Goal: Information Seeking & Learning: Learn about a topic

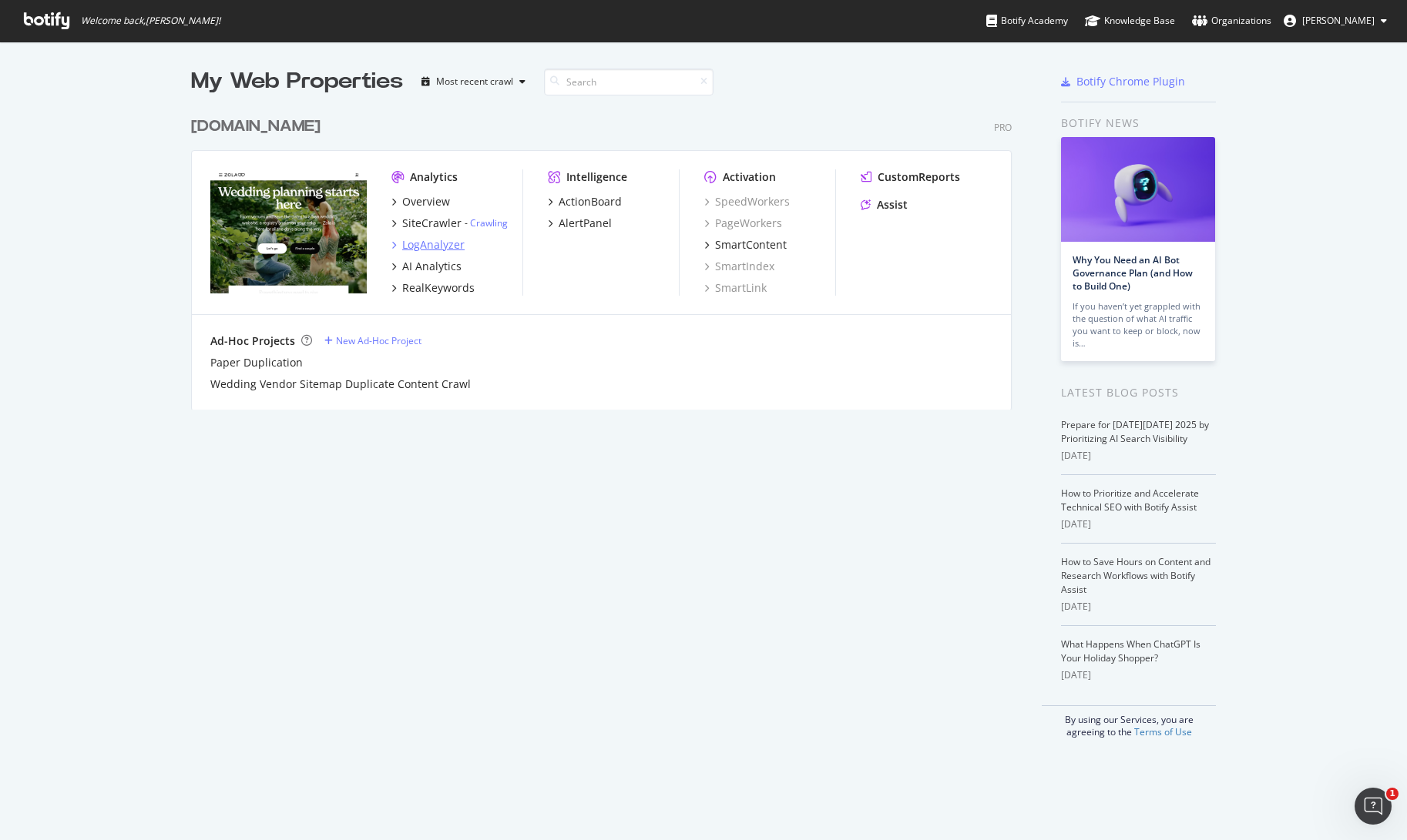
click at [425, 243] on div "LogAnalyzer" at bounding box center [433, 244] width 62 height 16
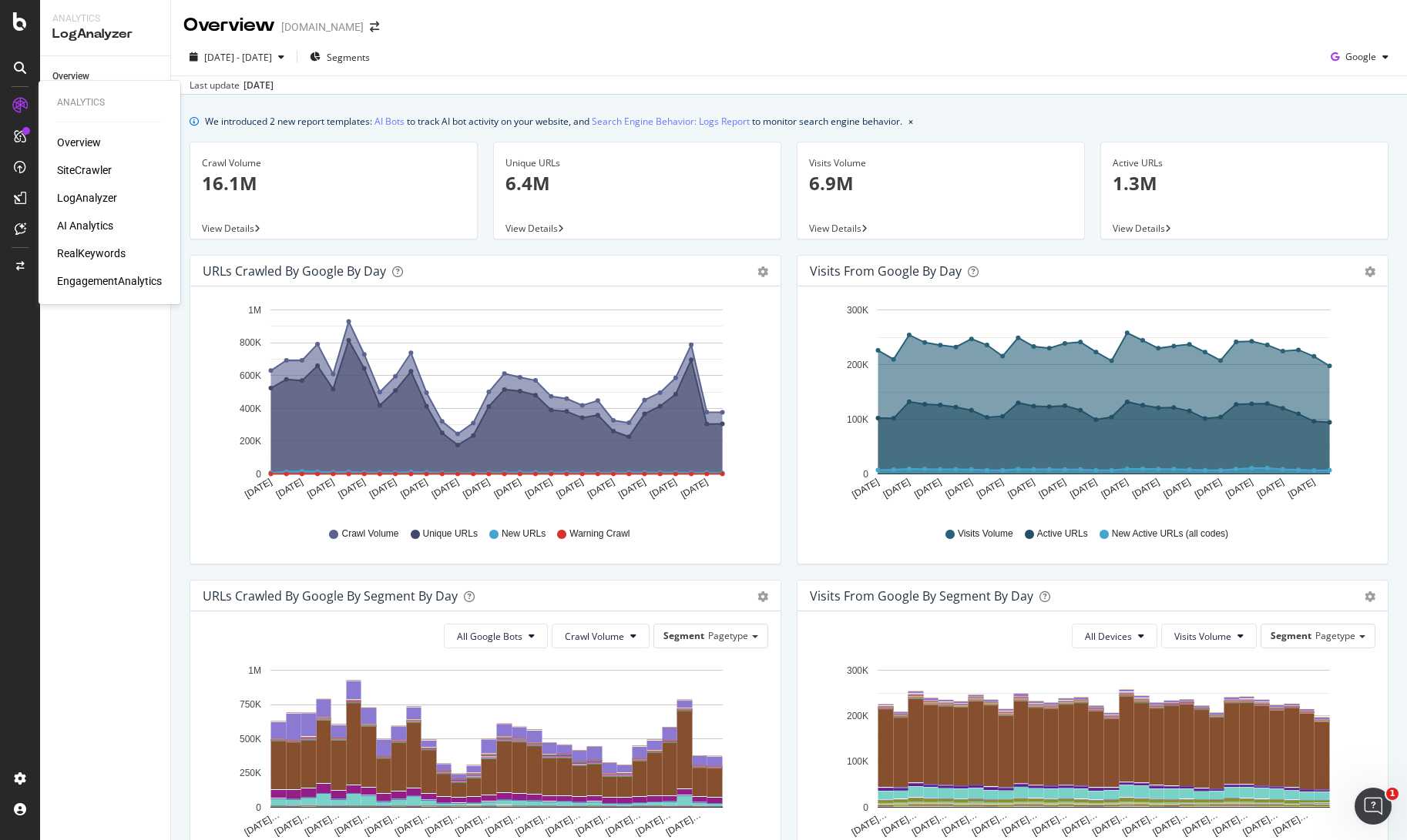
click at [95, 171] on div "SiteCrawler" at bounding box center [84, 170] width 55 height 16
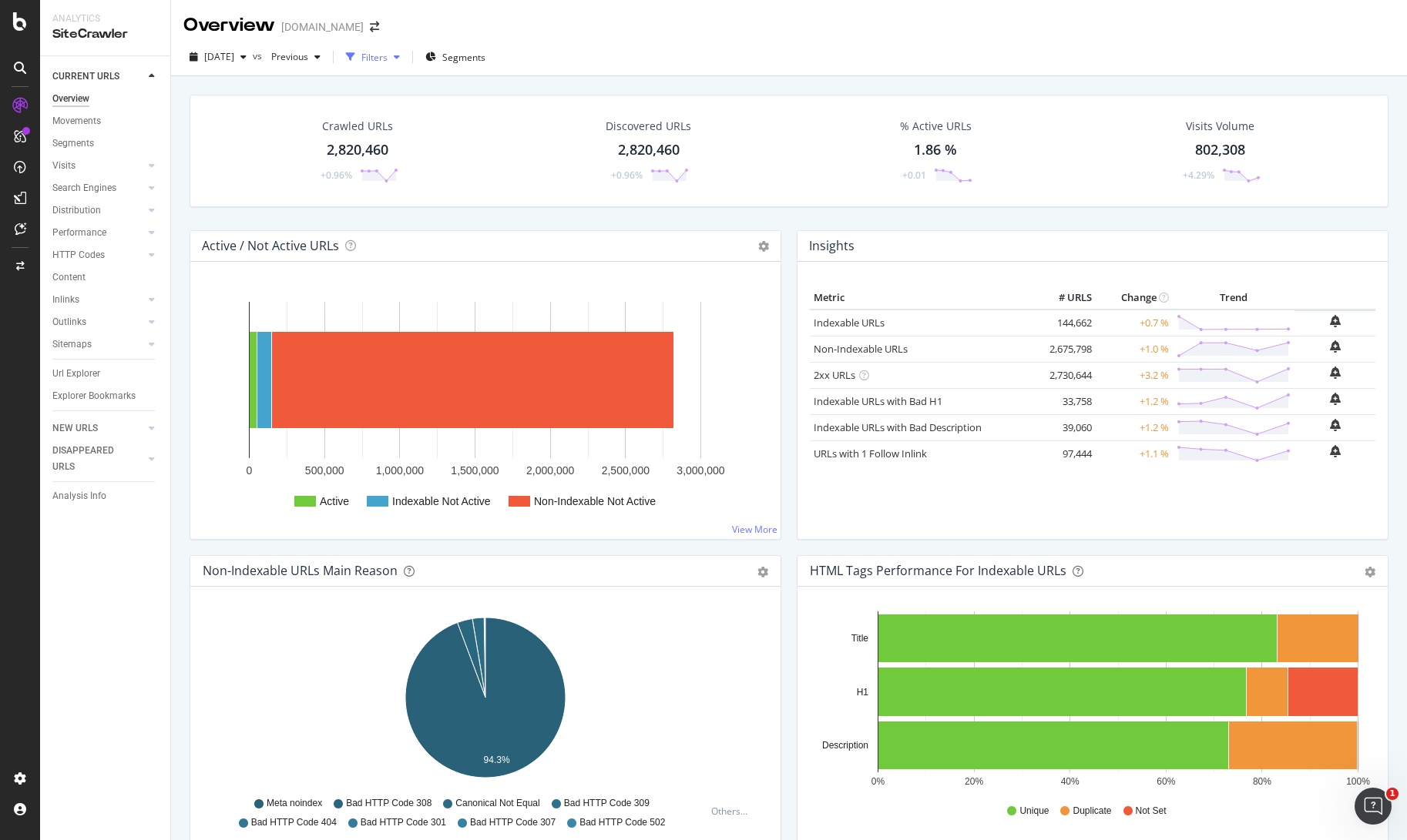
click at [388, 63] on div "Filters" at bounding box center [374, 57] width 26 height 13
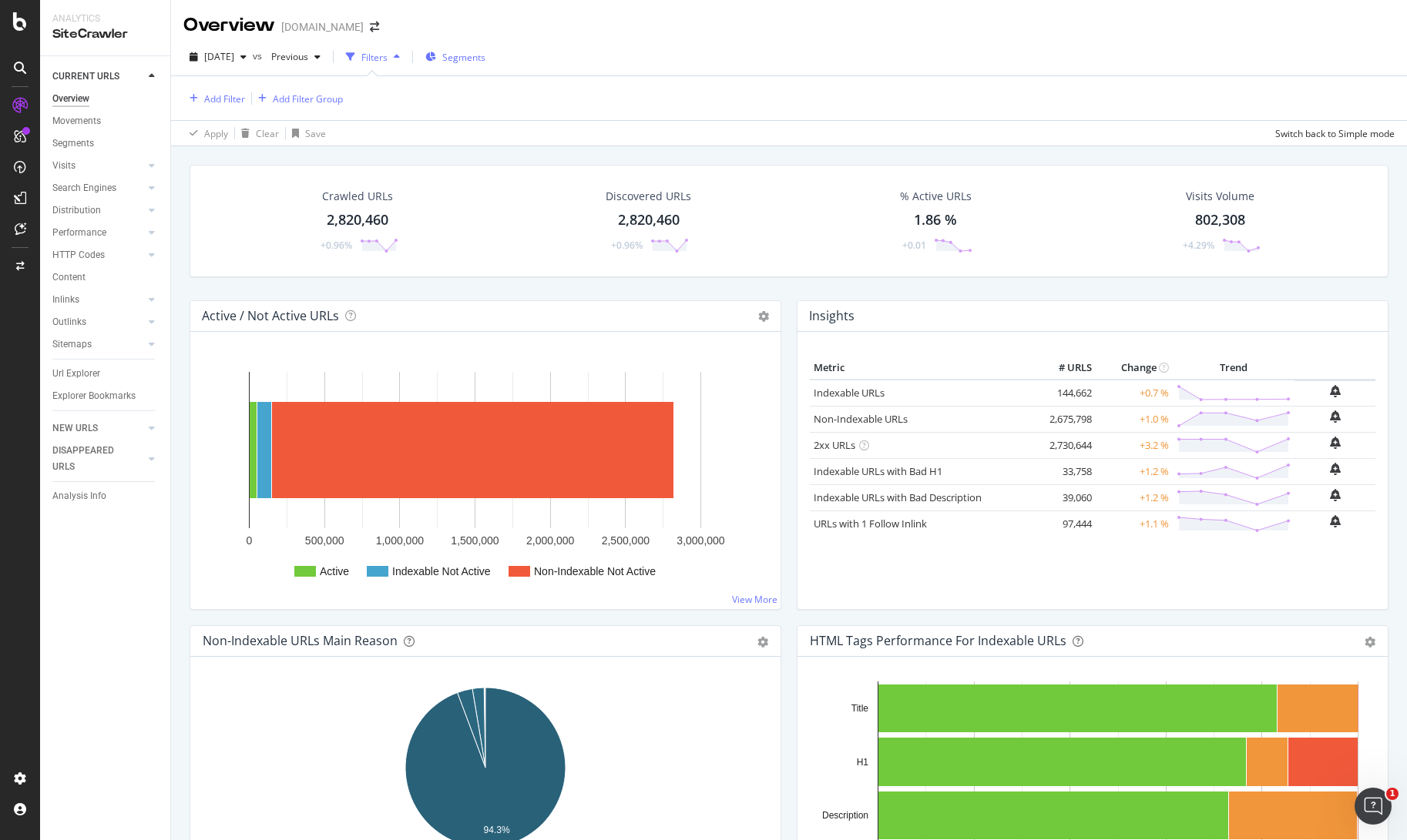
click at [436, 59] on icon "button" at bounding box center [430, 56] width 11 height 9
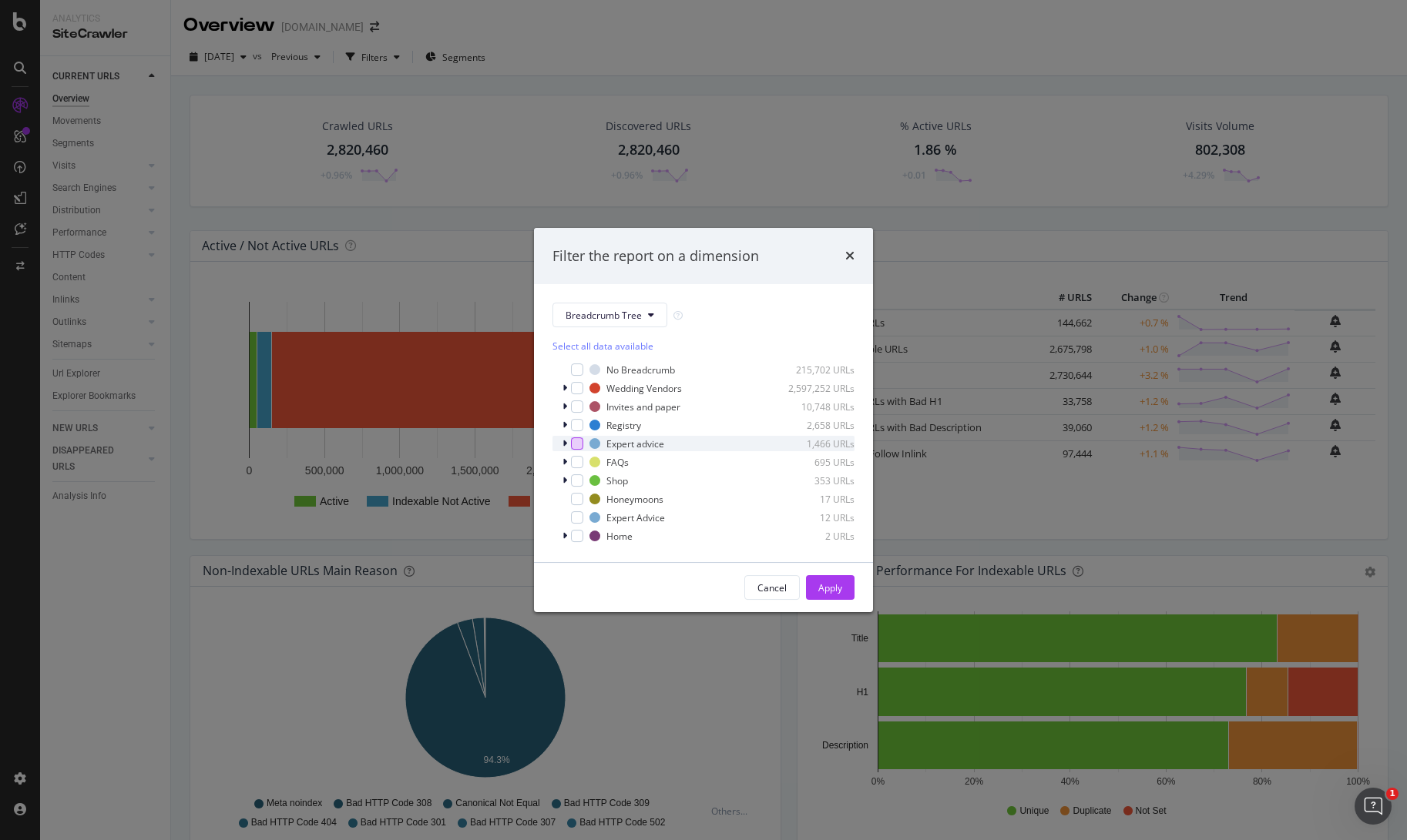
click at [578, 442] on div "modal" at bounding box center [576, 443] width 12 height 12
click at [826, 587] on div "Apply" at bounding box center [830, 588] width 24 height 13
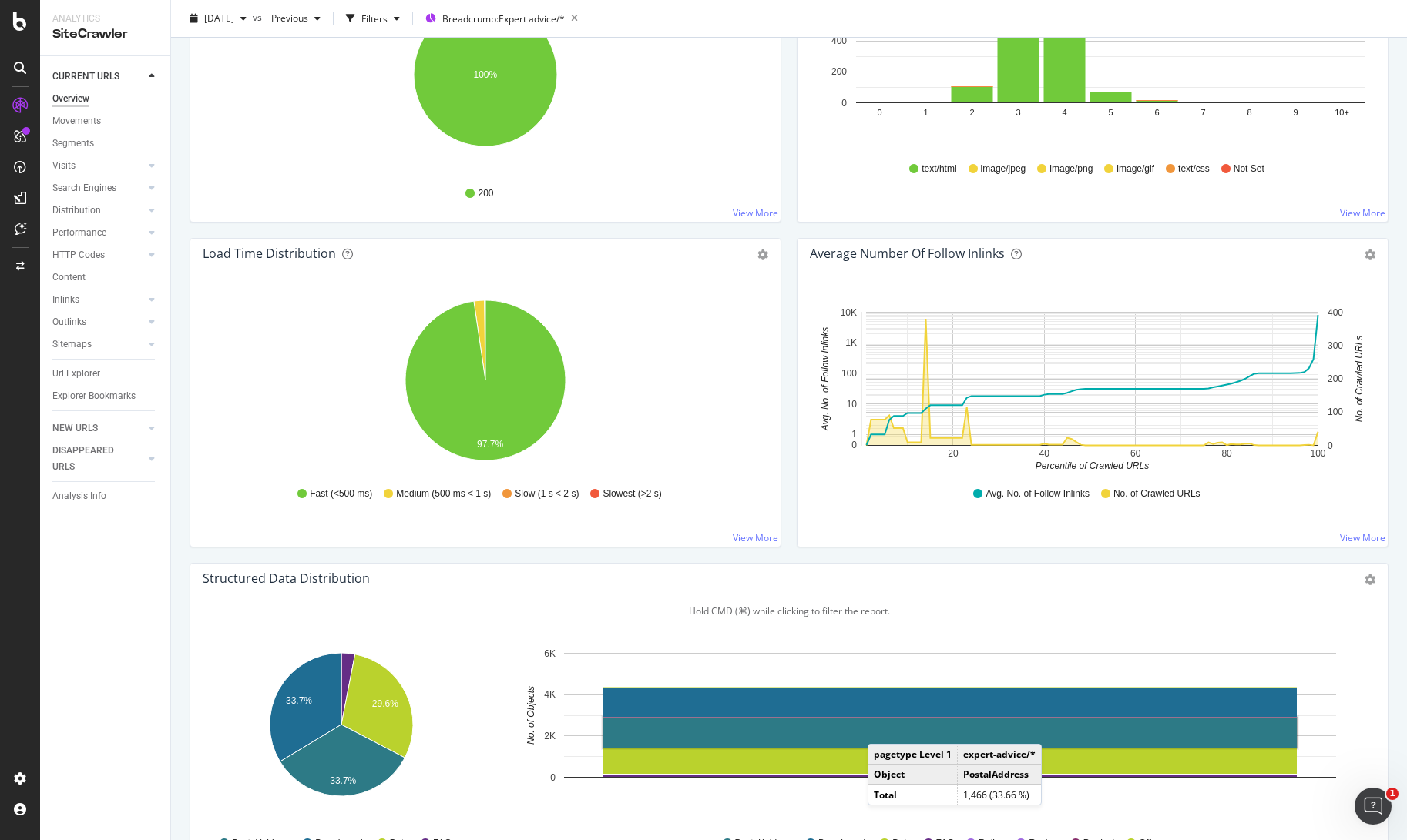
scroll to position [1394, 0]
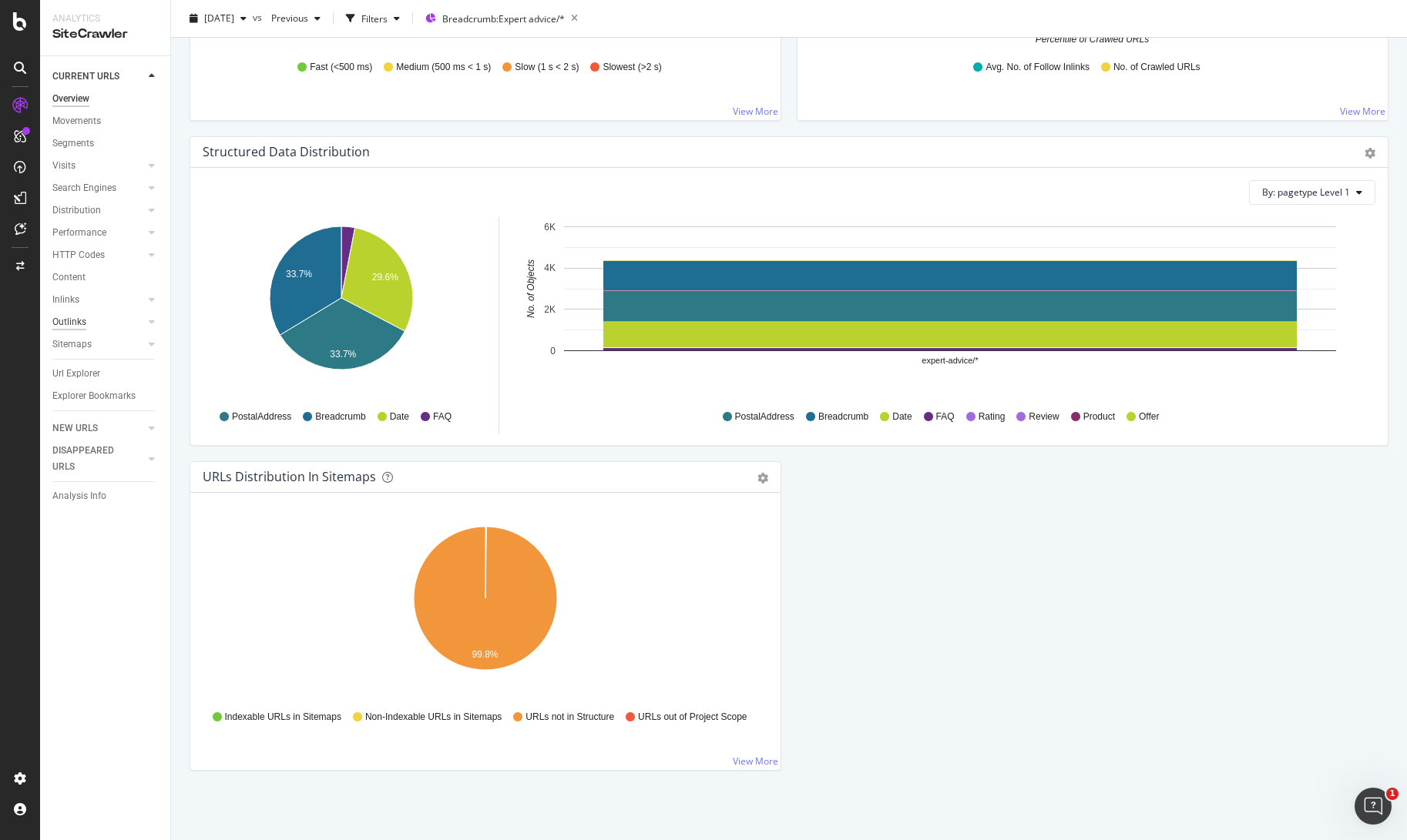
click at [86, 316] on div "Outlinks" at bounding box center [69, 323] width 34 height 16
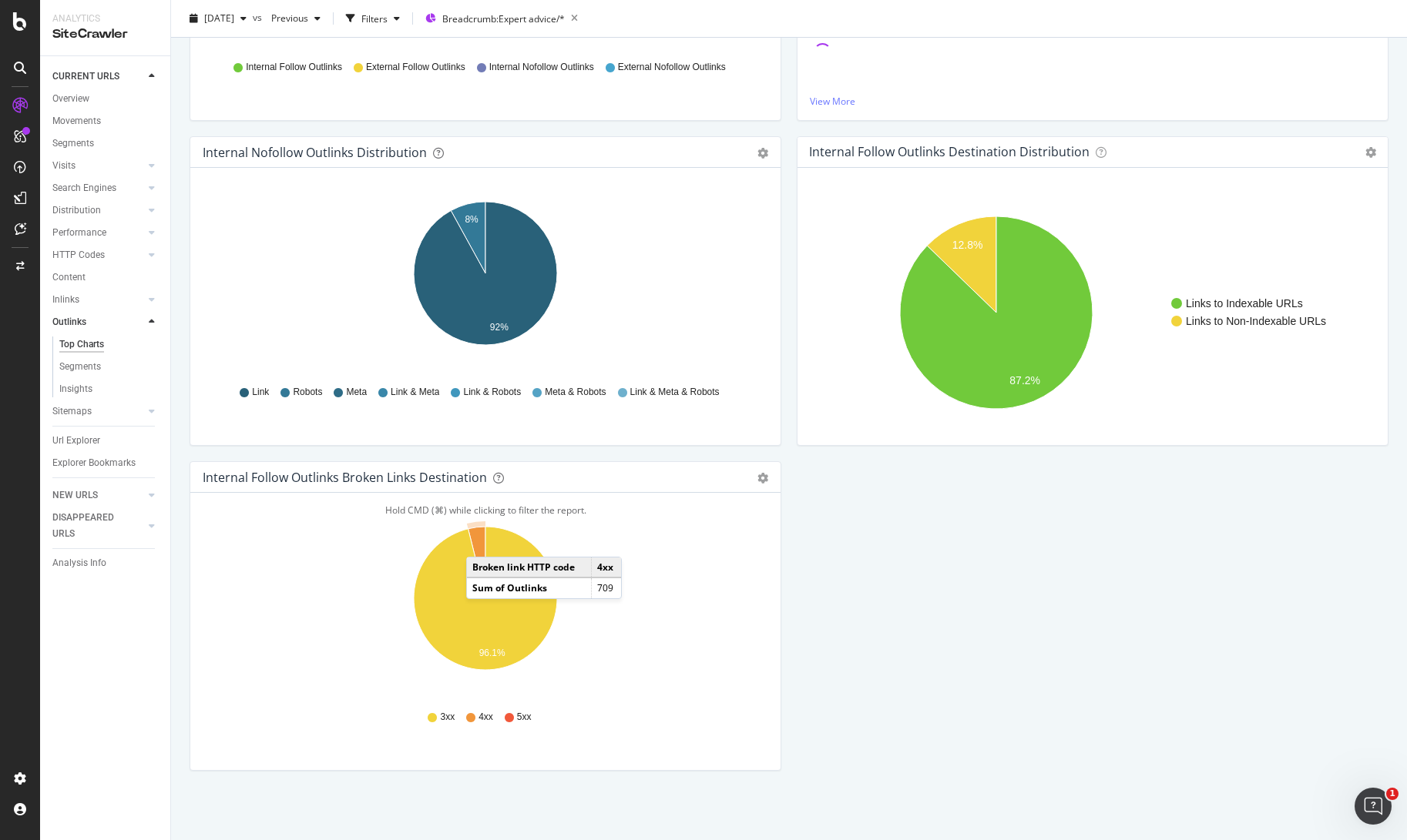
click at [482, 542] on icon "A chart." at bounding box center [477, 563] width 17 height 72
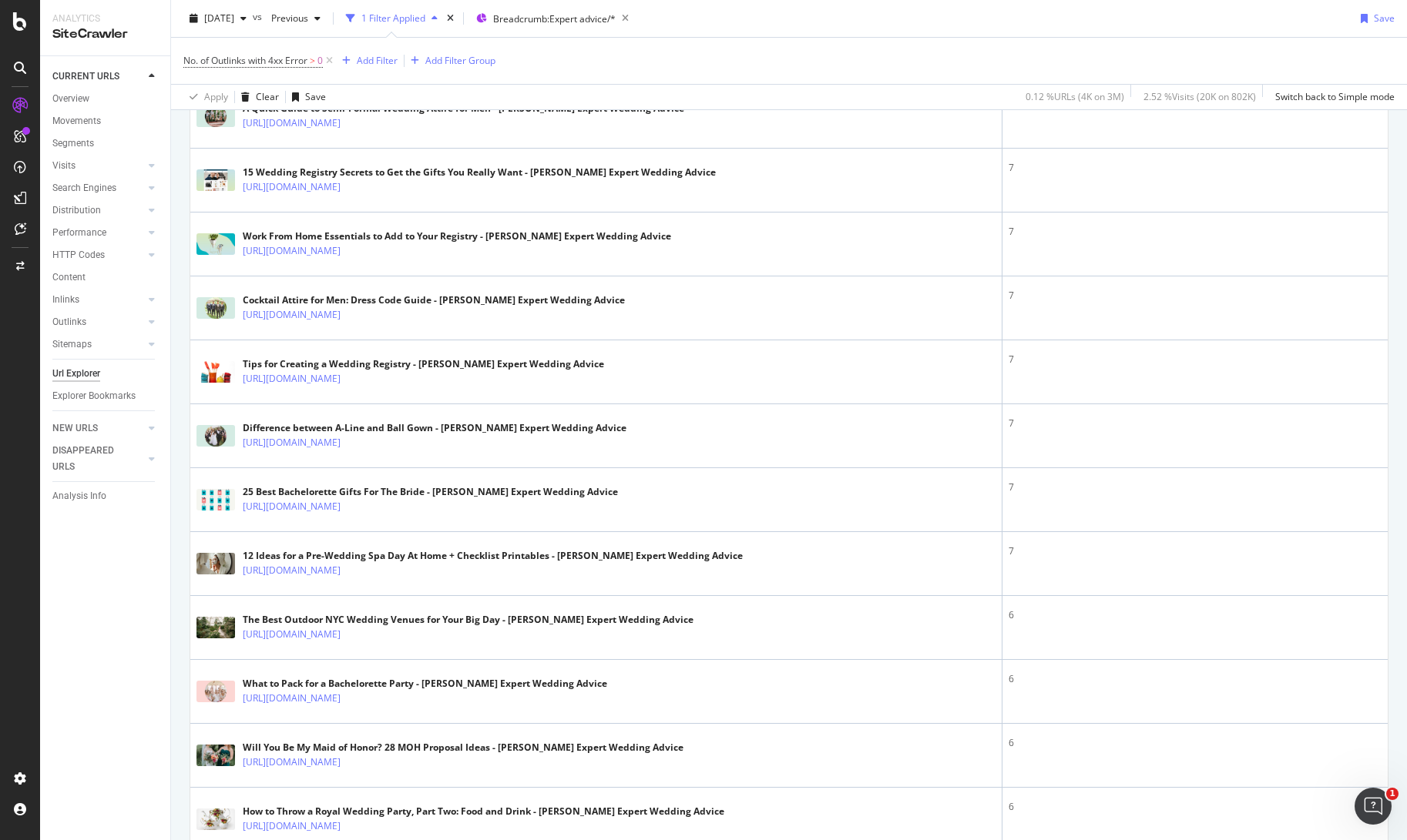
scroll to position [2521, 0]
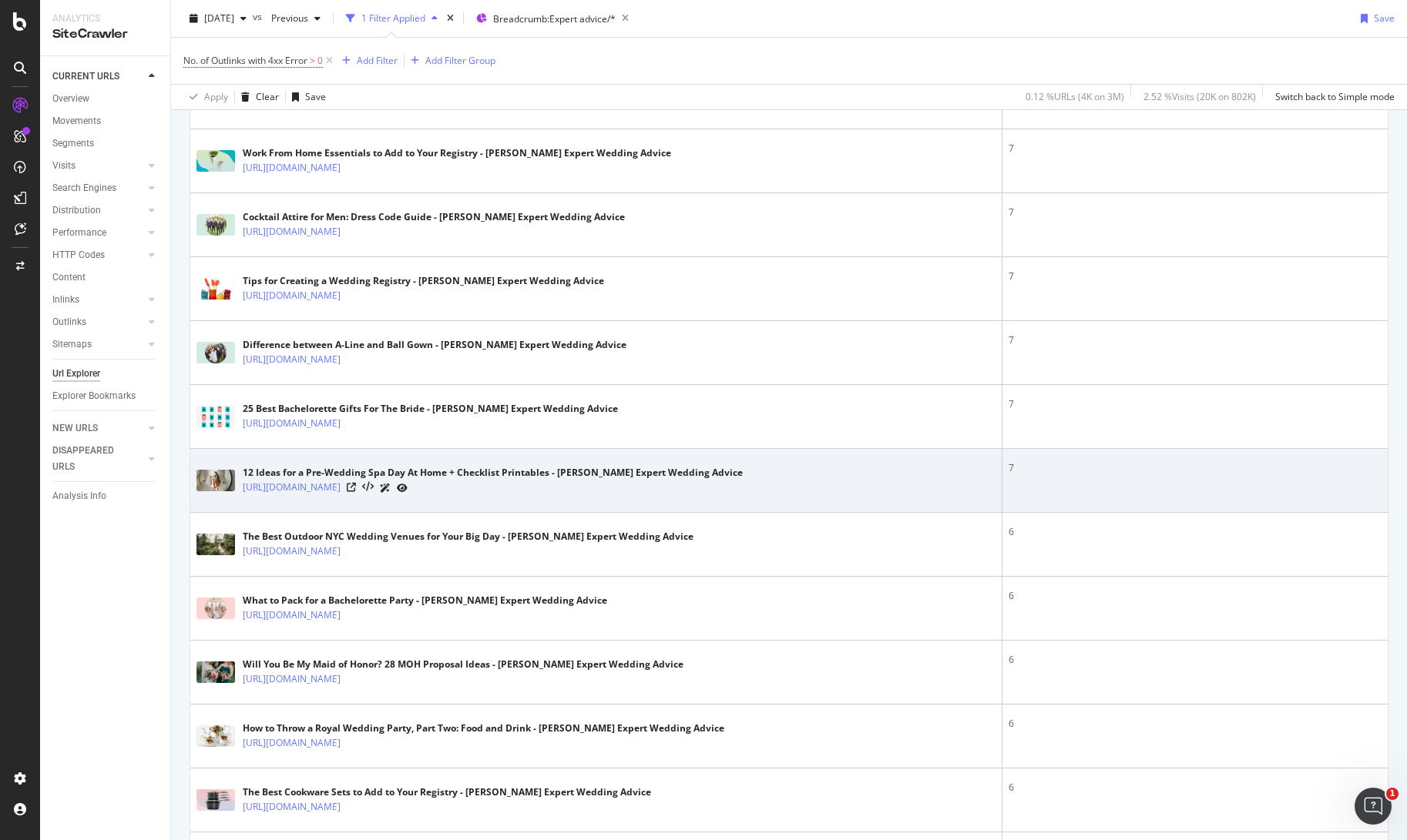
click at [956, 485] on div "12 Ideas for a Pre-Wedding Spa Day At Home + Checklist Printables - Zola Expert…" at bounding box center [595, 480] width 799 height 38
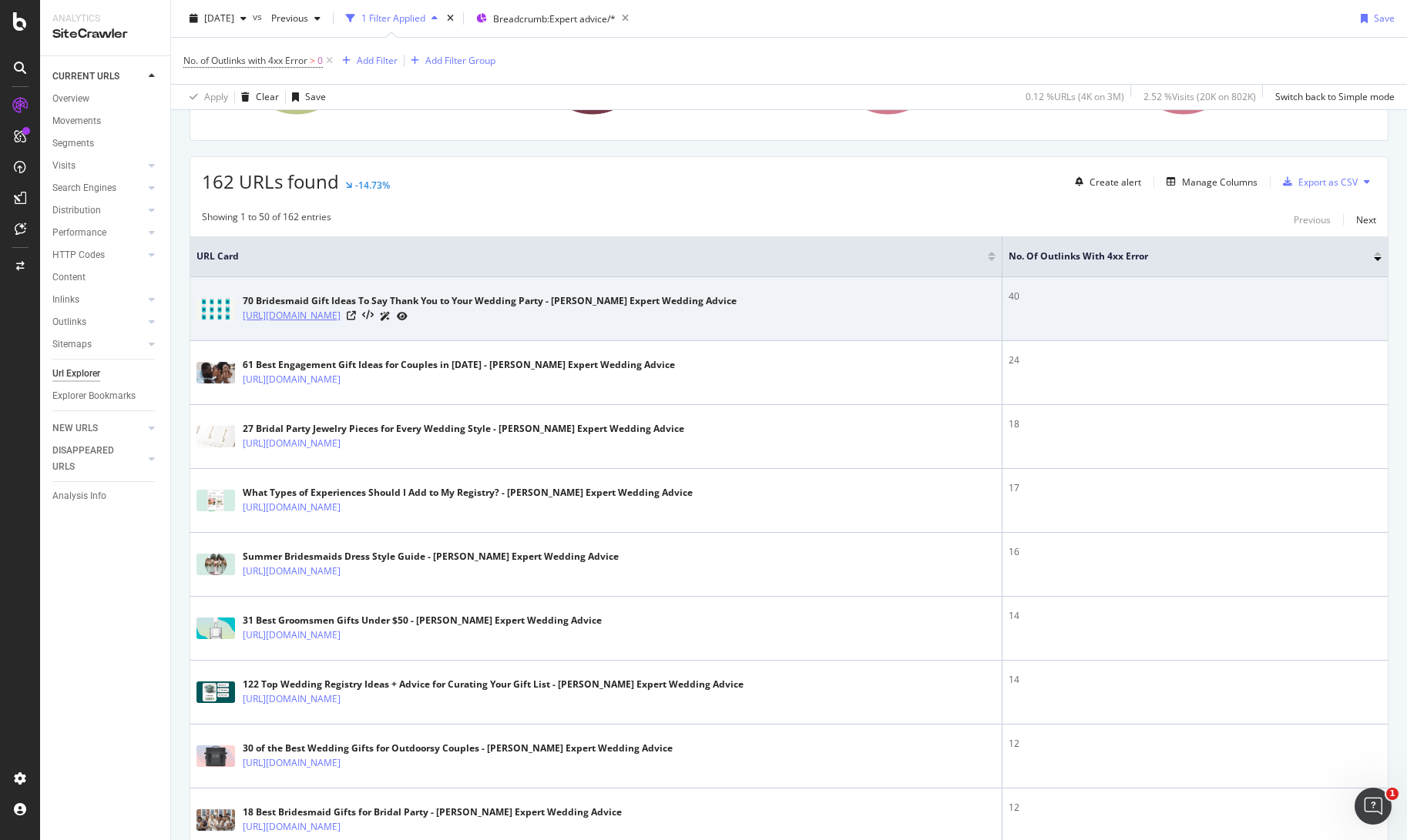
scroll to position [328, 0]
click at [341, 317] on link "[URL][DOMAIN_NAME]" at bounding box center [292, 314] width 98 height 16
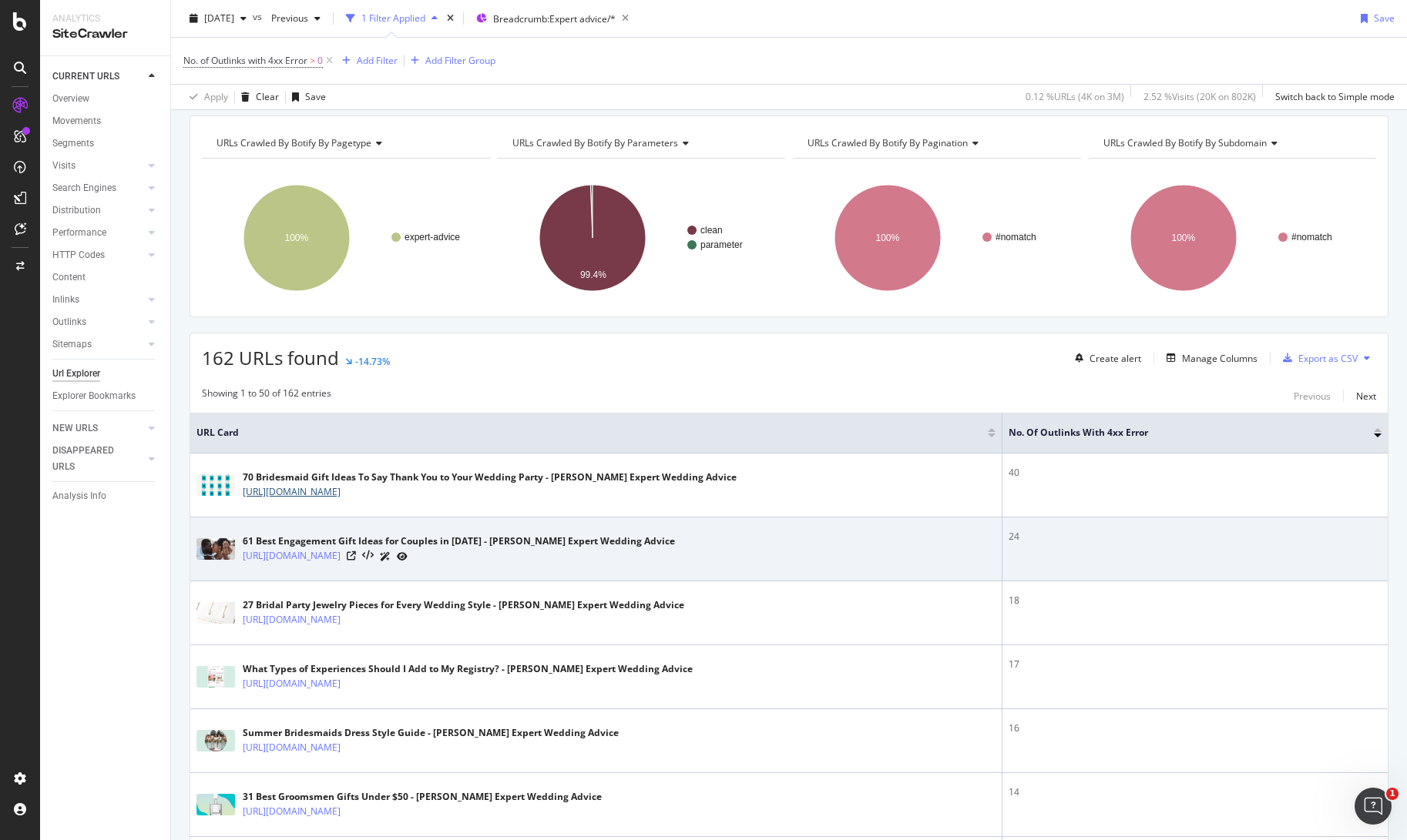
scroll to position [148, 0]
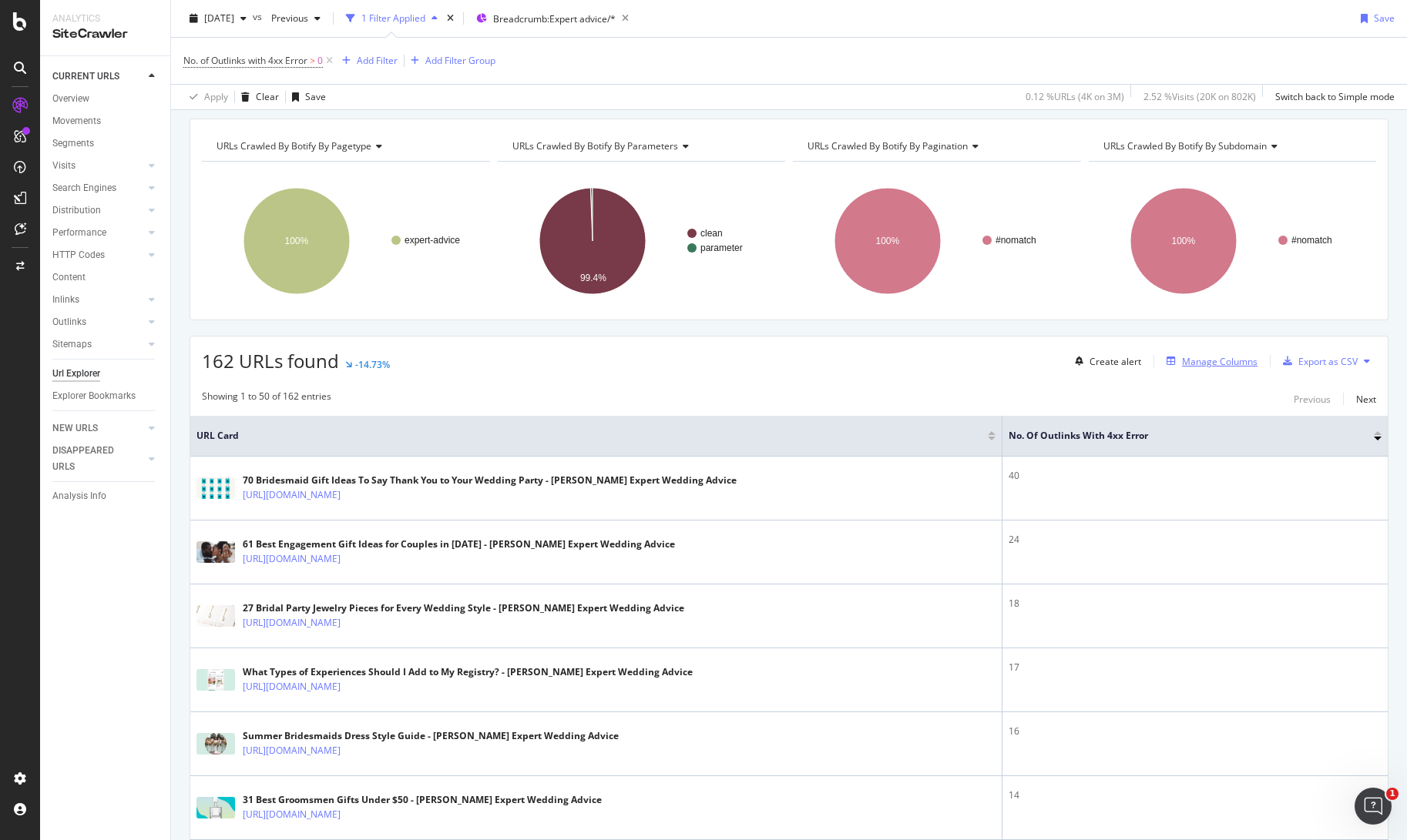
click at [1213, 364] on div "Manage Columns" at bounding box center [1220, 361] width 75 height 13
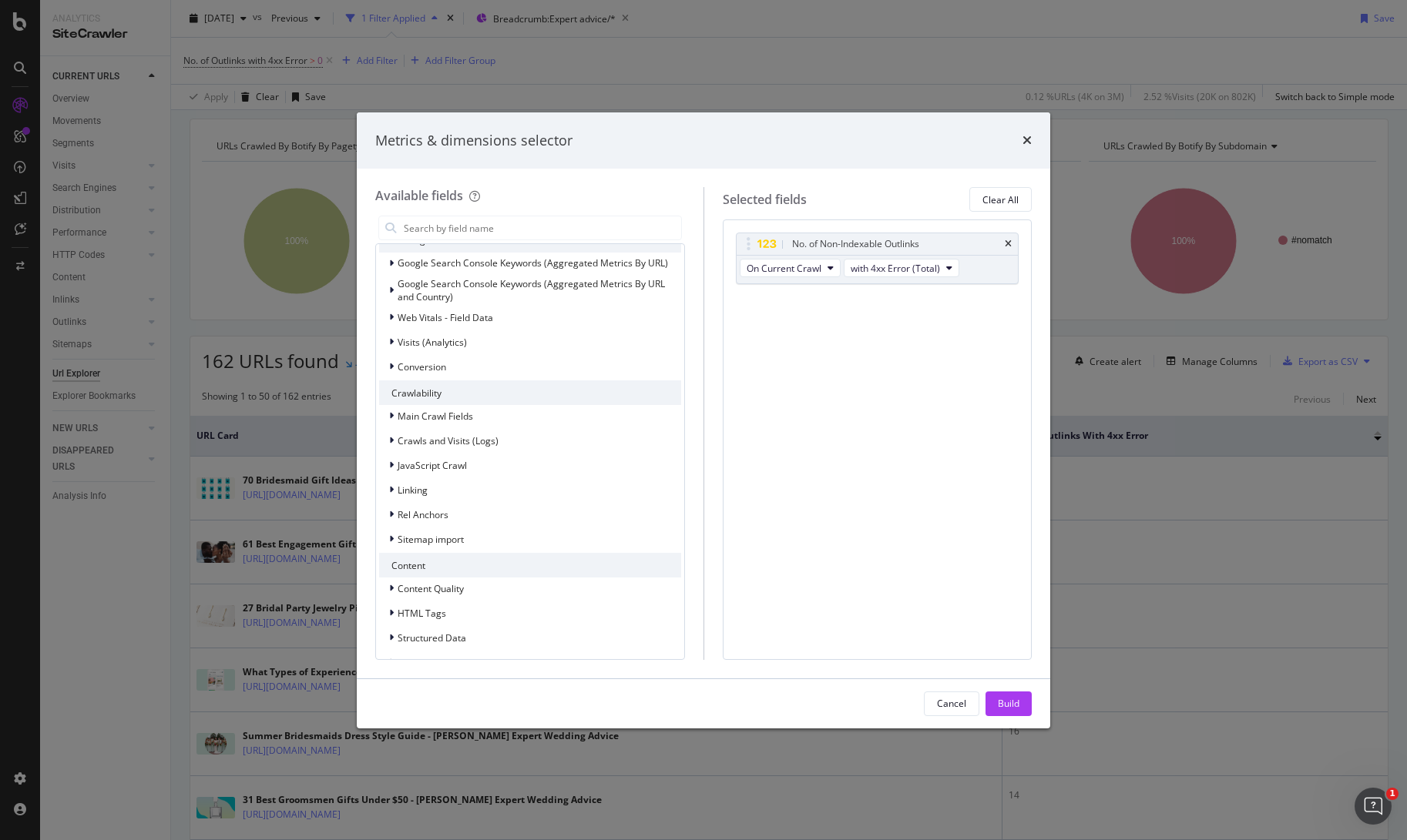
scroll to position [234, 0]
click at [388, 485] on div "Linking" at bounding box center [403, 485] width 48 height 16
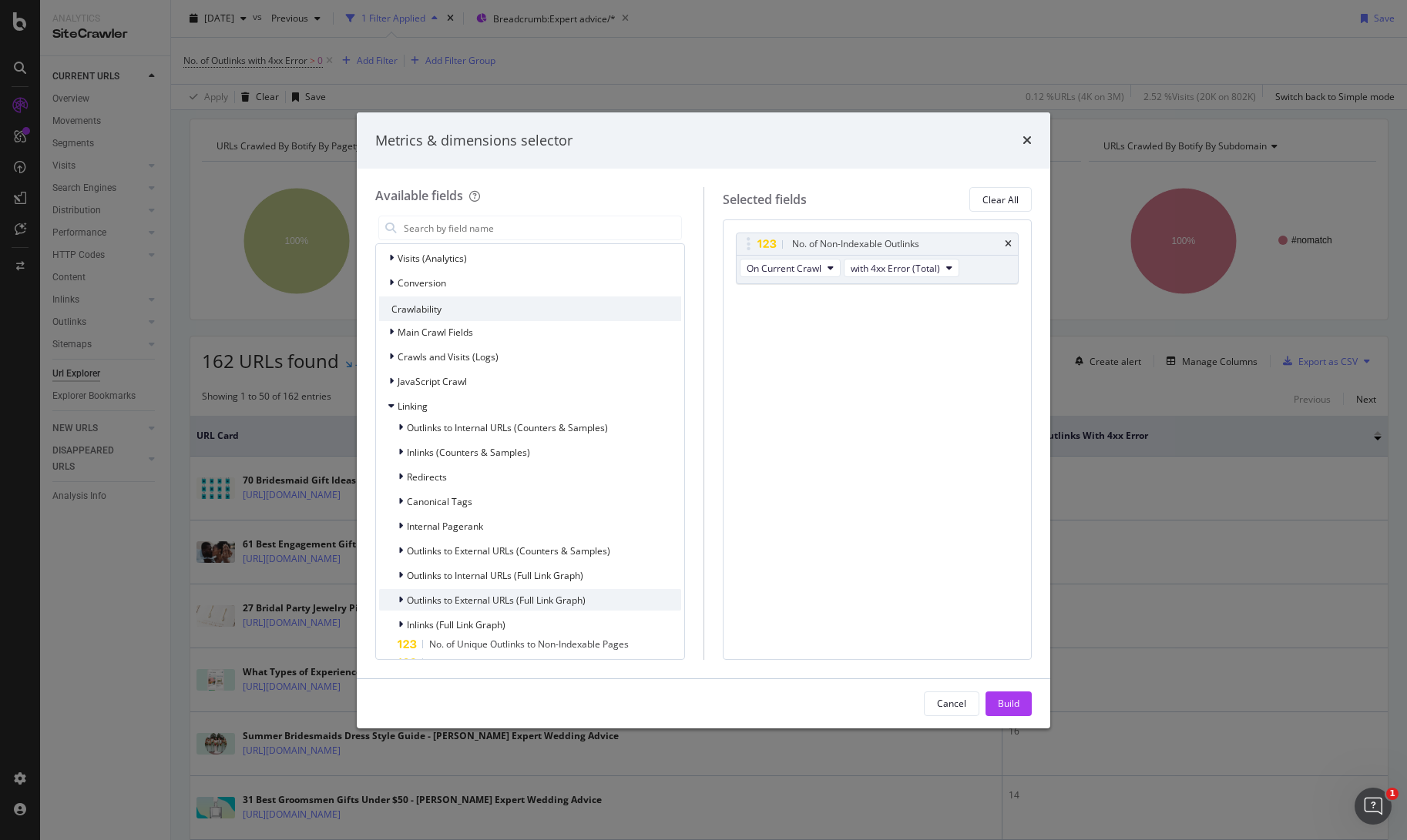
scroll to position [342, 0]
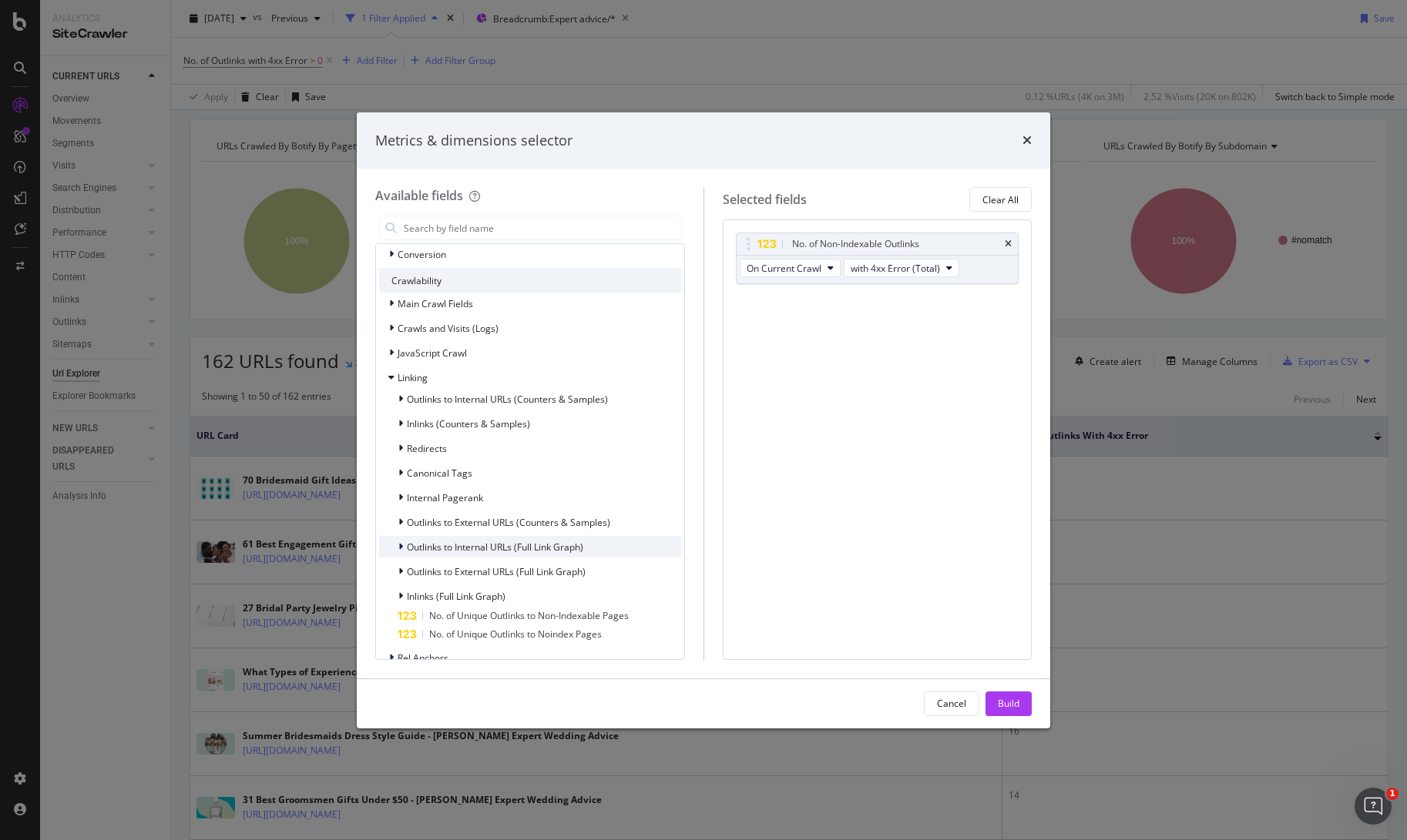
click at [401, 548] on icon "modal" at bounding box center [401, 547] width 5 height 9
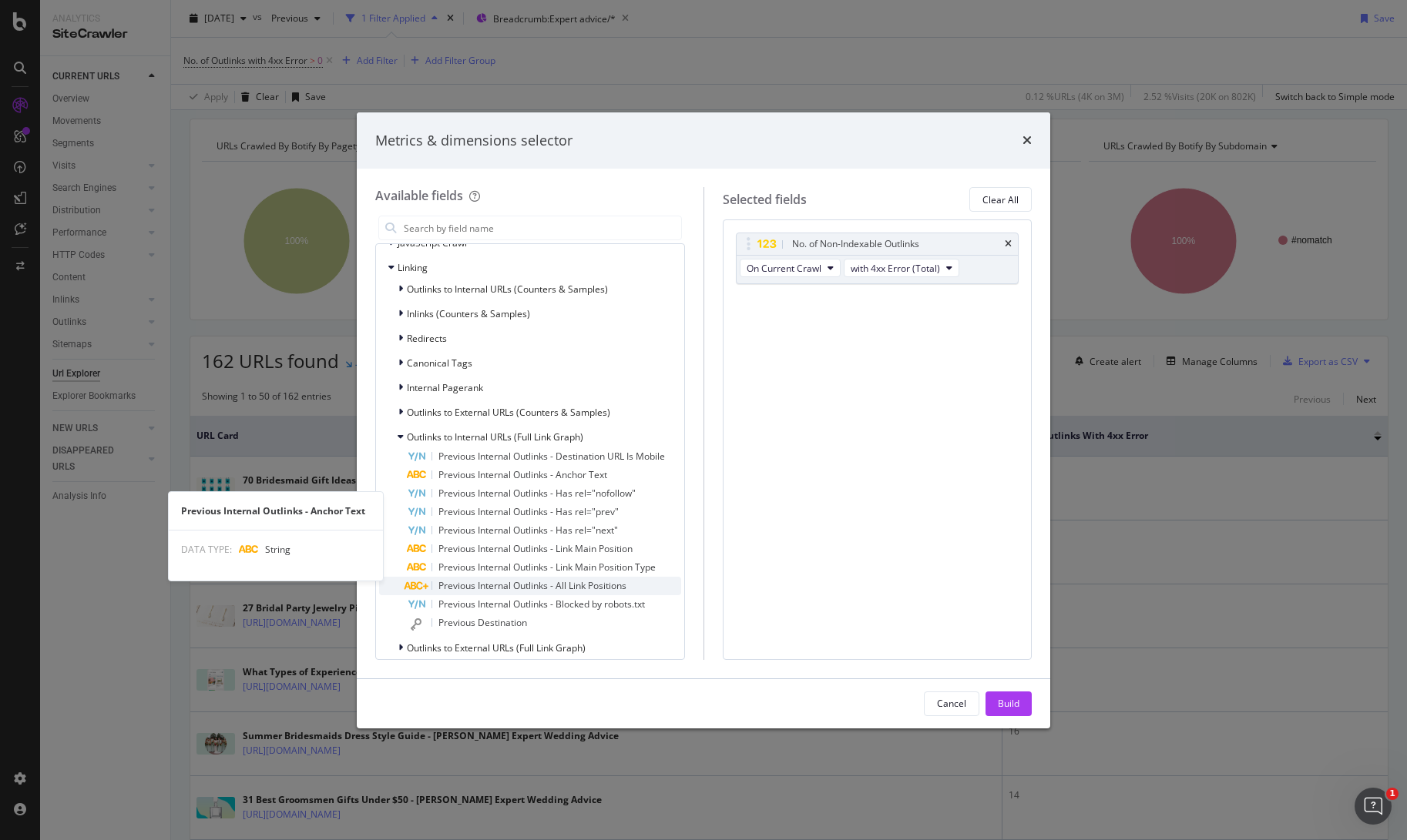
scroll to position [459, 0]
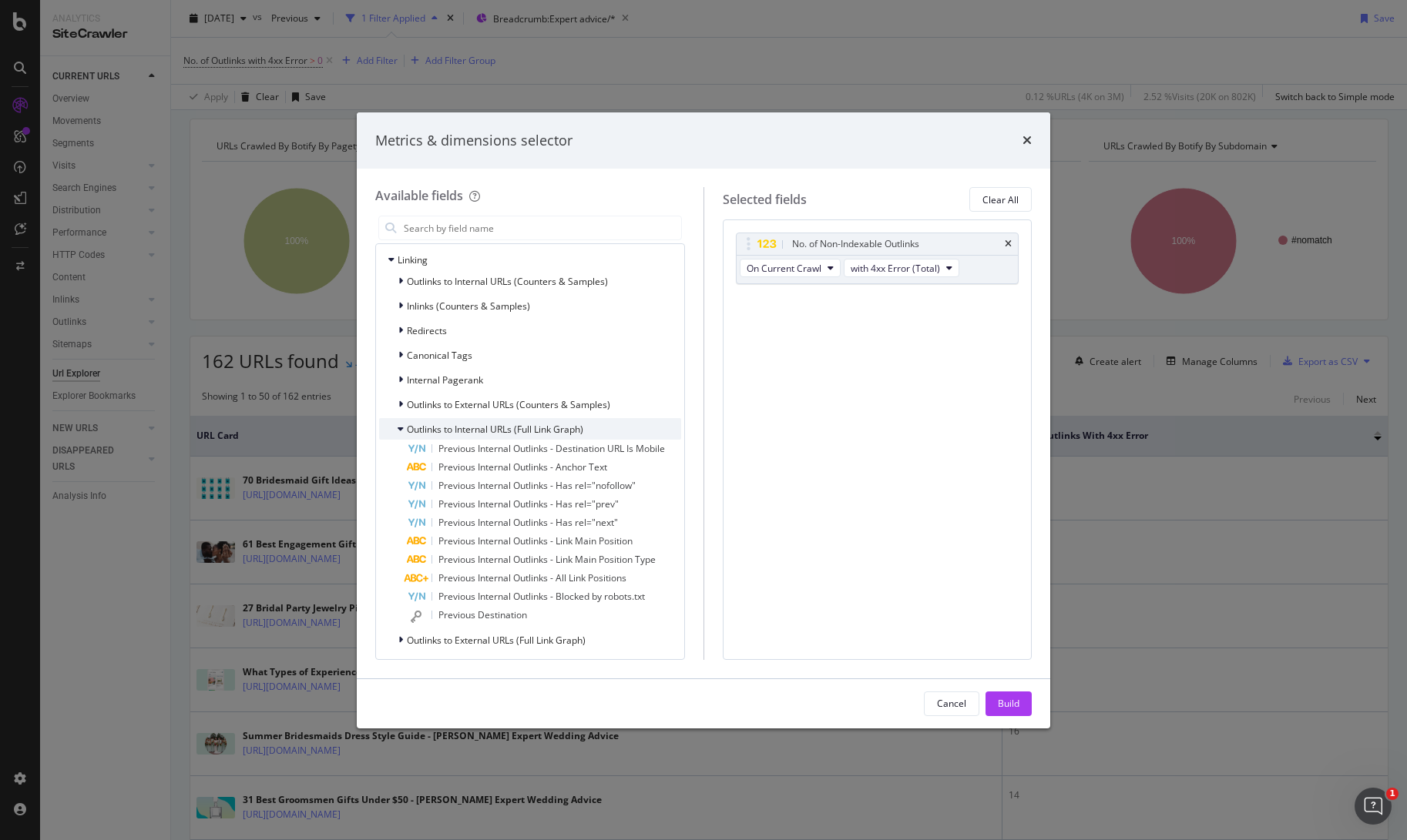
click at [396, 427] on div "Outlinks to Internal URLs (Full Link Graph)" at bounding box center [482, 429] width 204 height 16
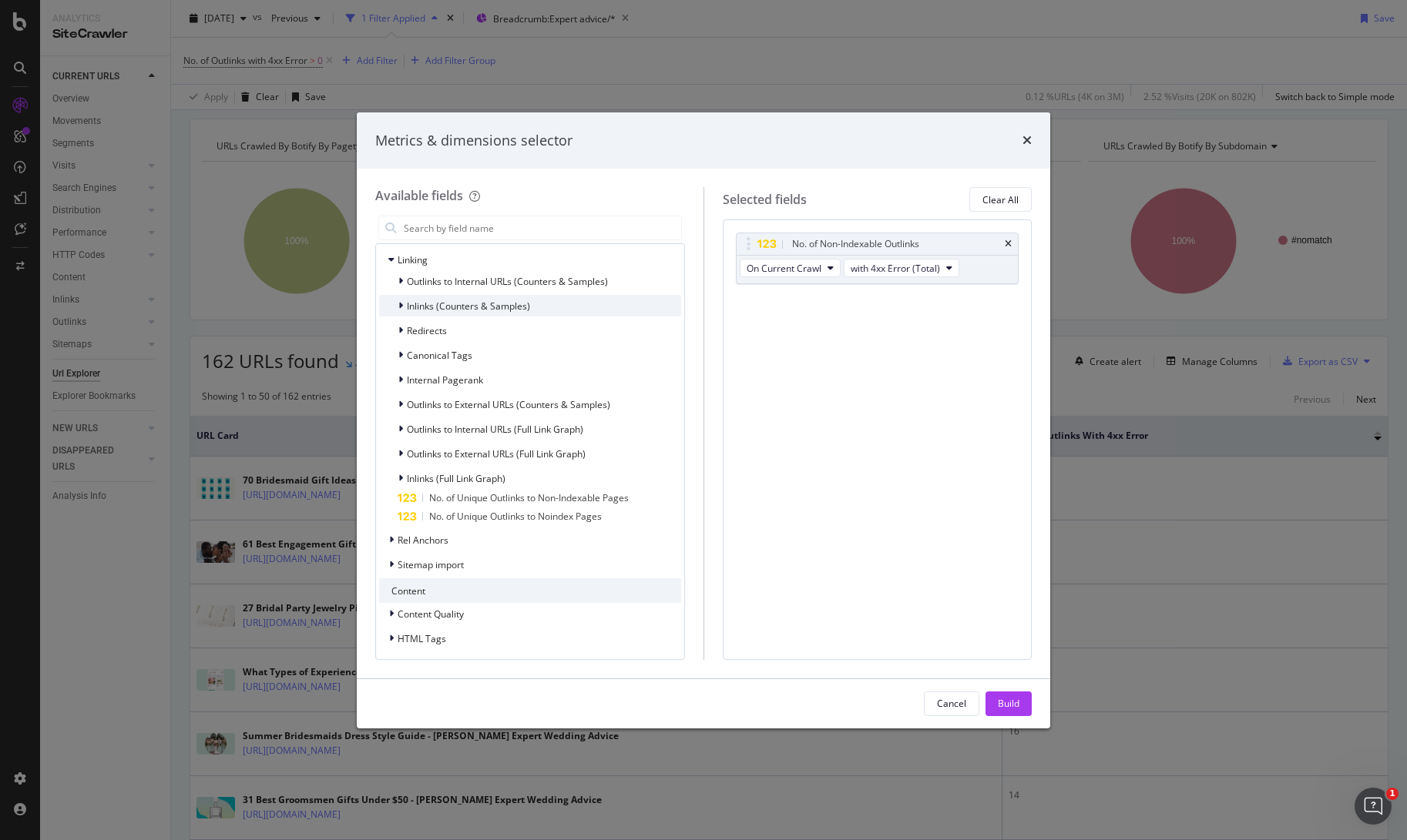
click at [396, 306] on div "Inlinks (Counters & Samples)" at bounding box center [455, 306] width 151 height 16
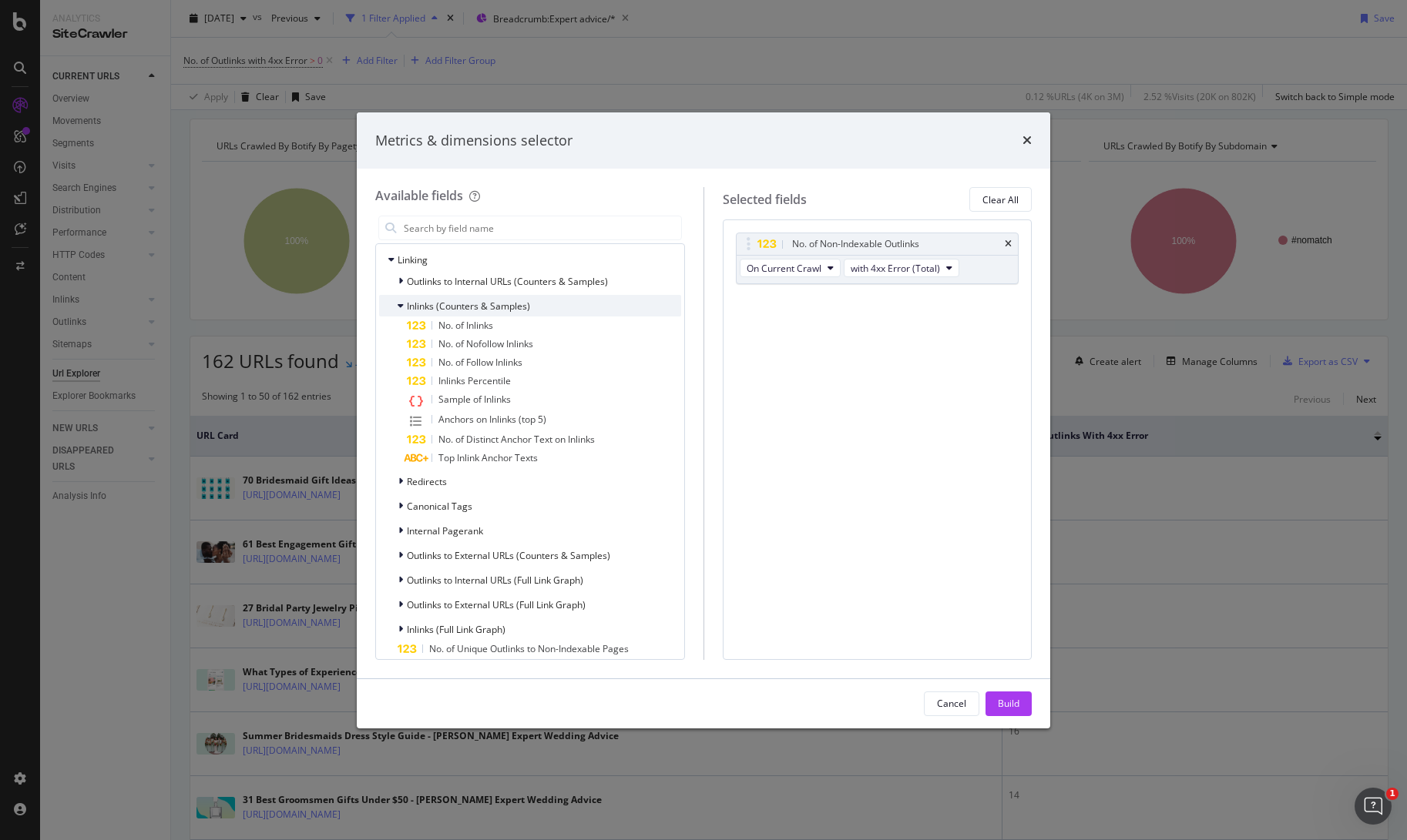
click at [397, 306] on div "Inlinks (Counters & Samples)" at bounding box center [455, 306] width 151 height 16
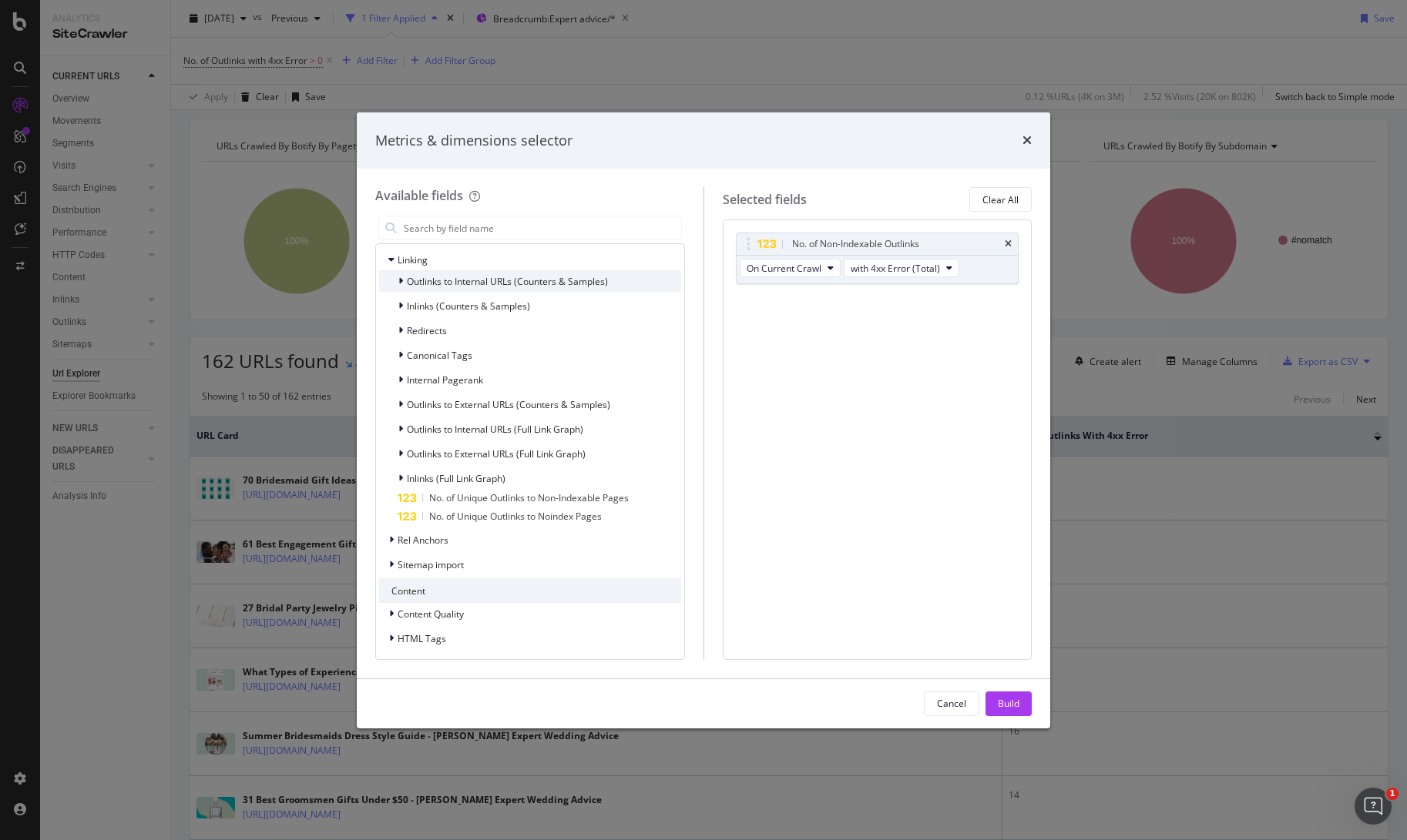
click at [400, 282] on icon "modal" at bounding box center [401, 280] width 5 height 9
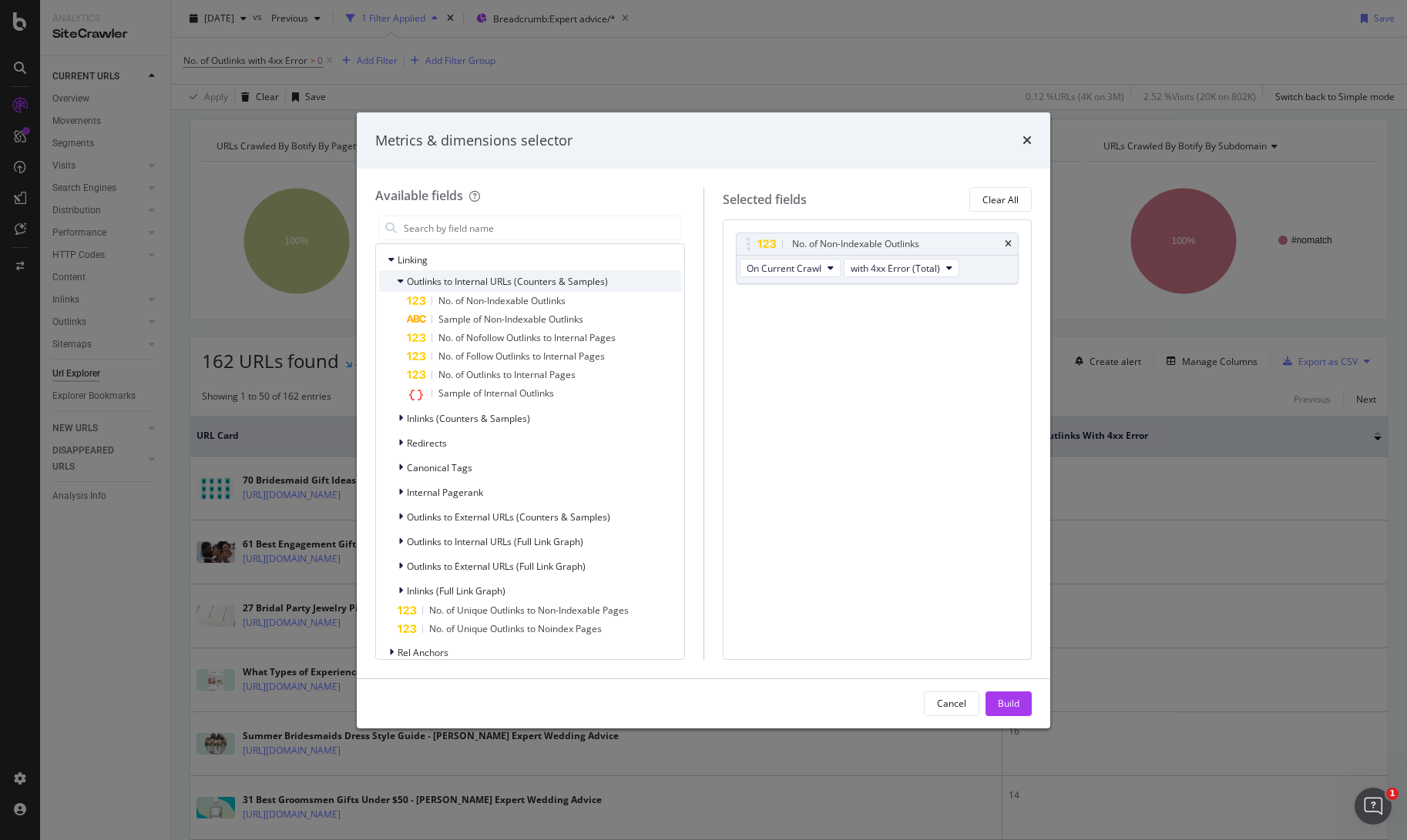
click at [400, 282] on icon "modal" at bounding box center [401, 280] width 7 height 9
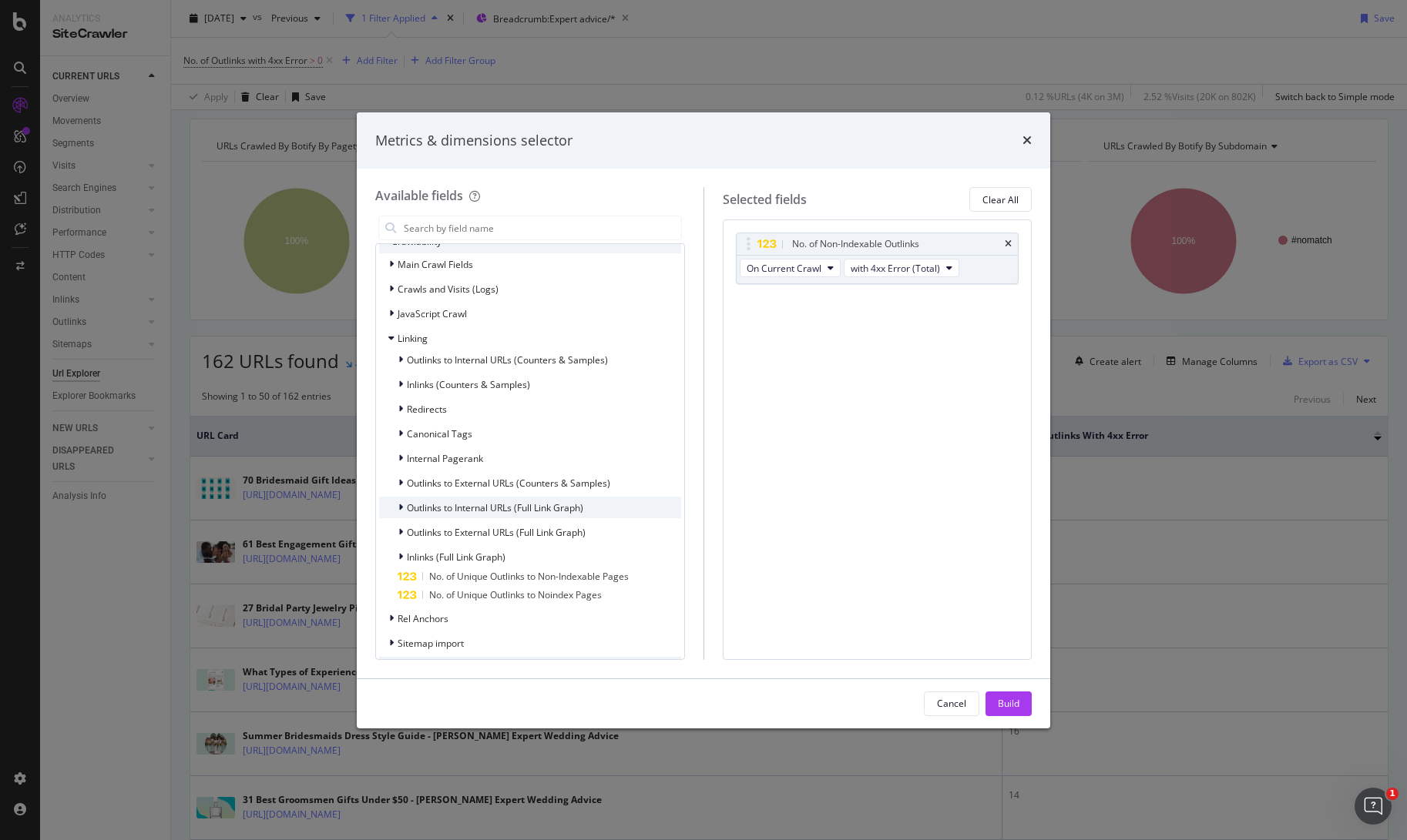
scroll to position [383, 0]
click at [402, 552] on icon "modal" at bounding box center [401, 553] width 5 height 9
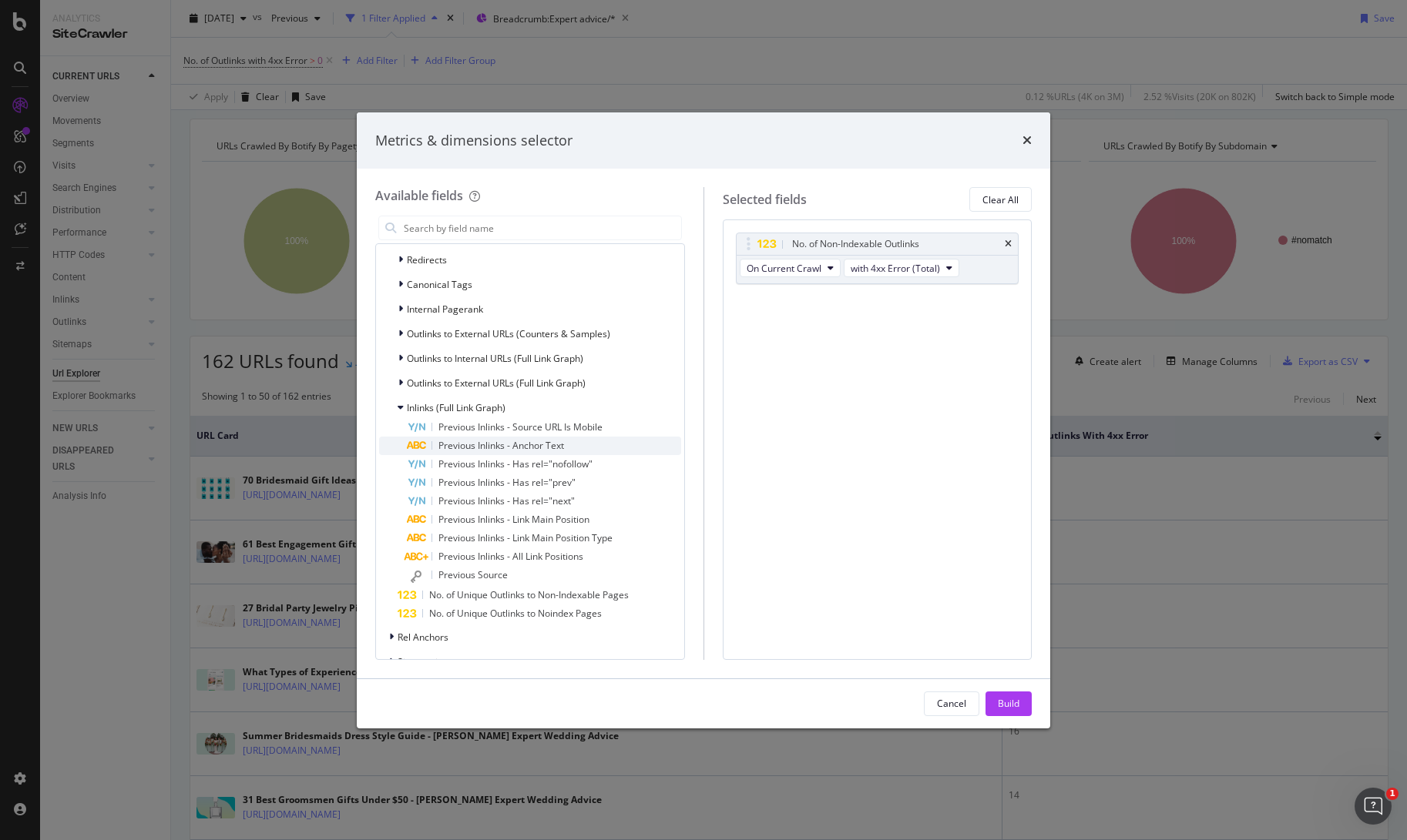
scroll to position [500, 0]
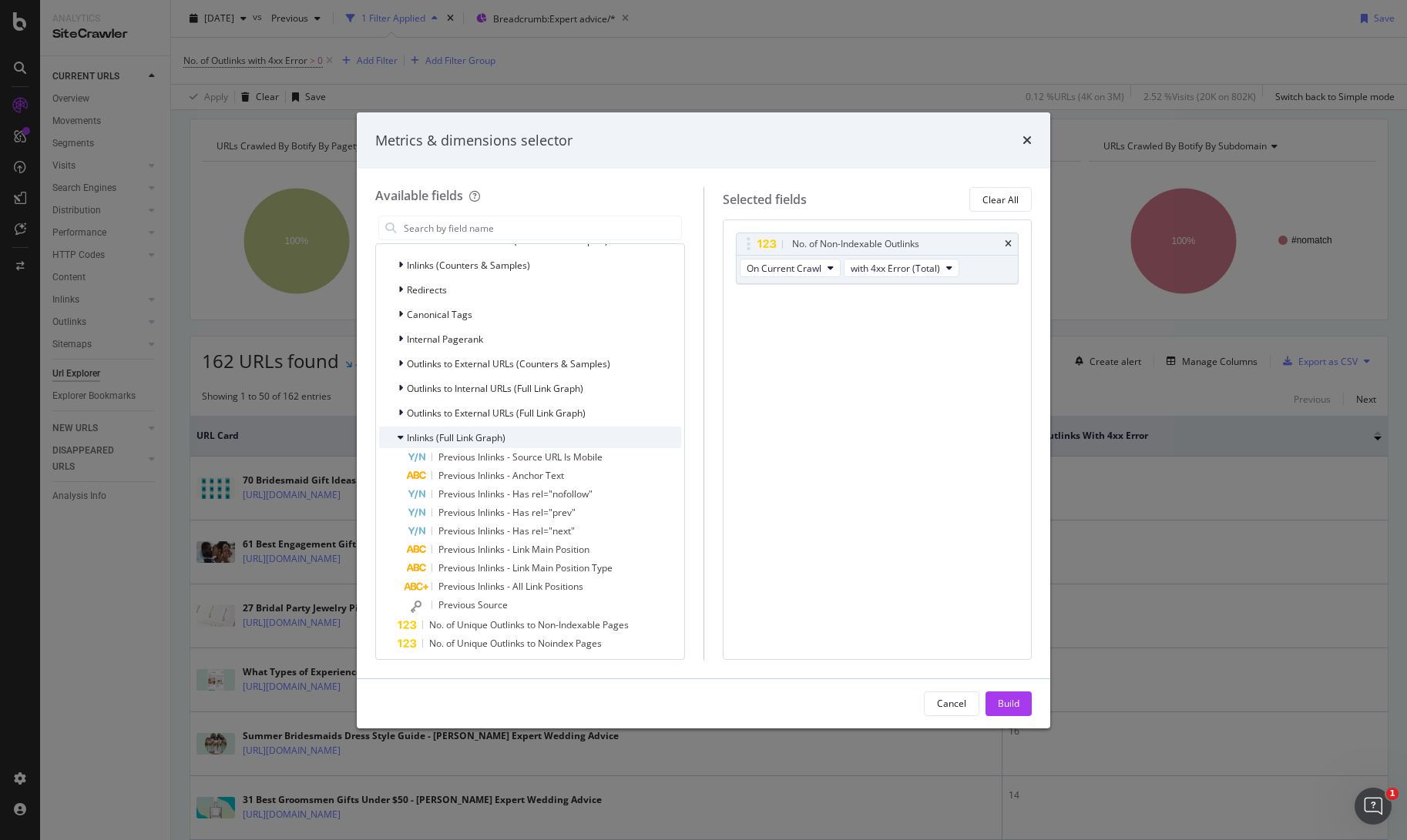
click at [398, 440] on icon "modal" at bounding box center [401, 437] width 7 height 9
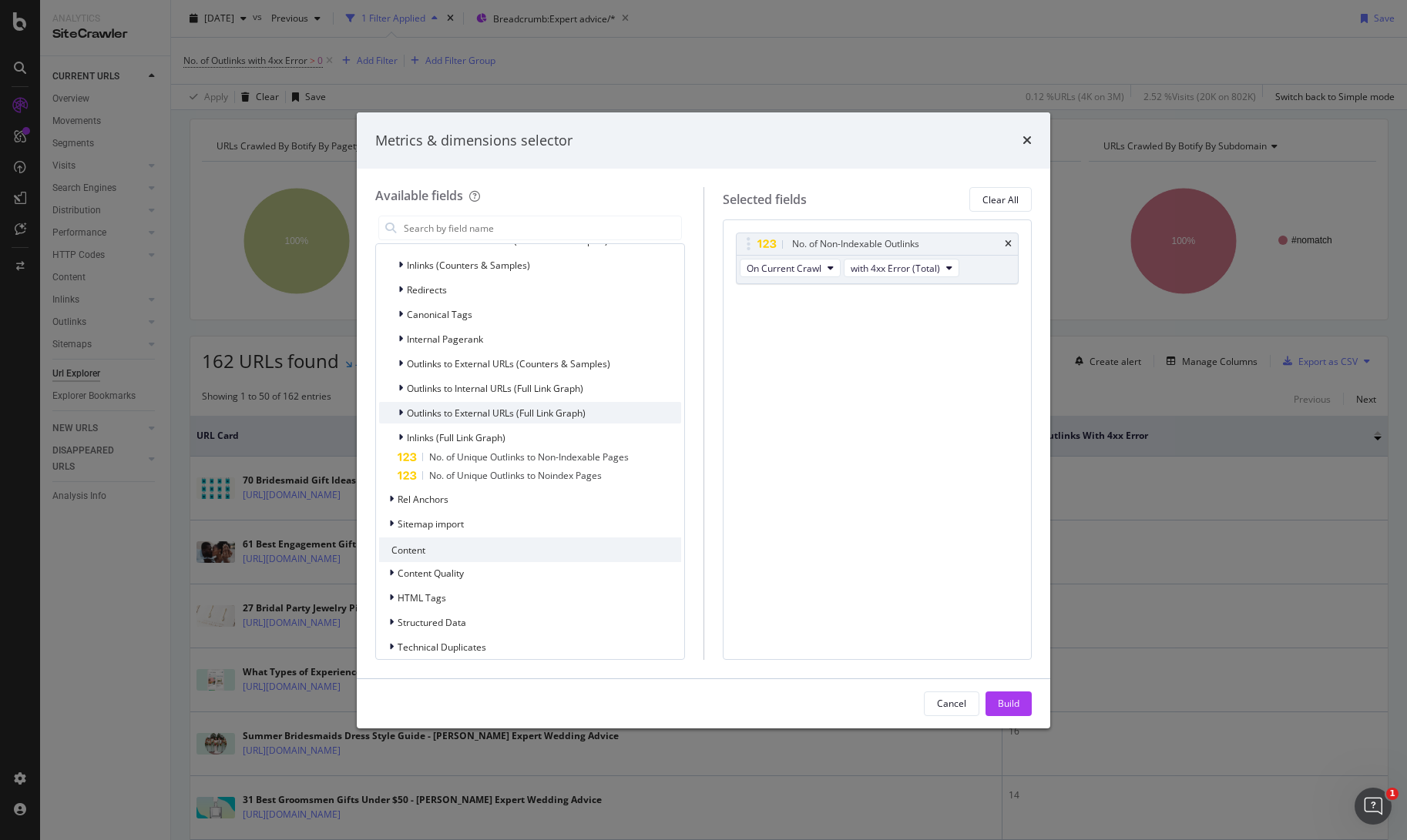
click at [403, 411] on div "modal" at bounding box center [401, 413] width 9 height 16
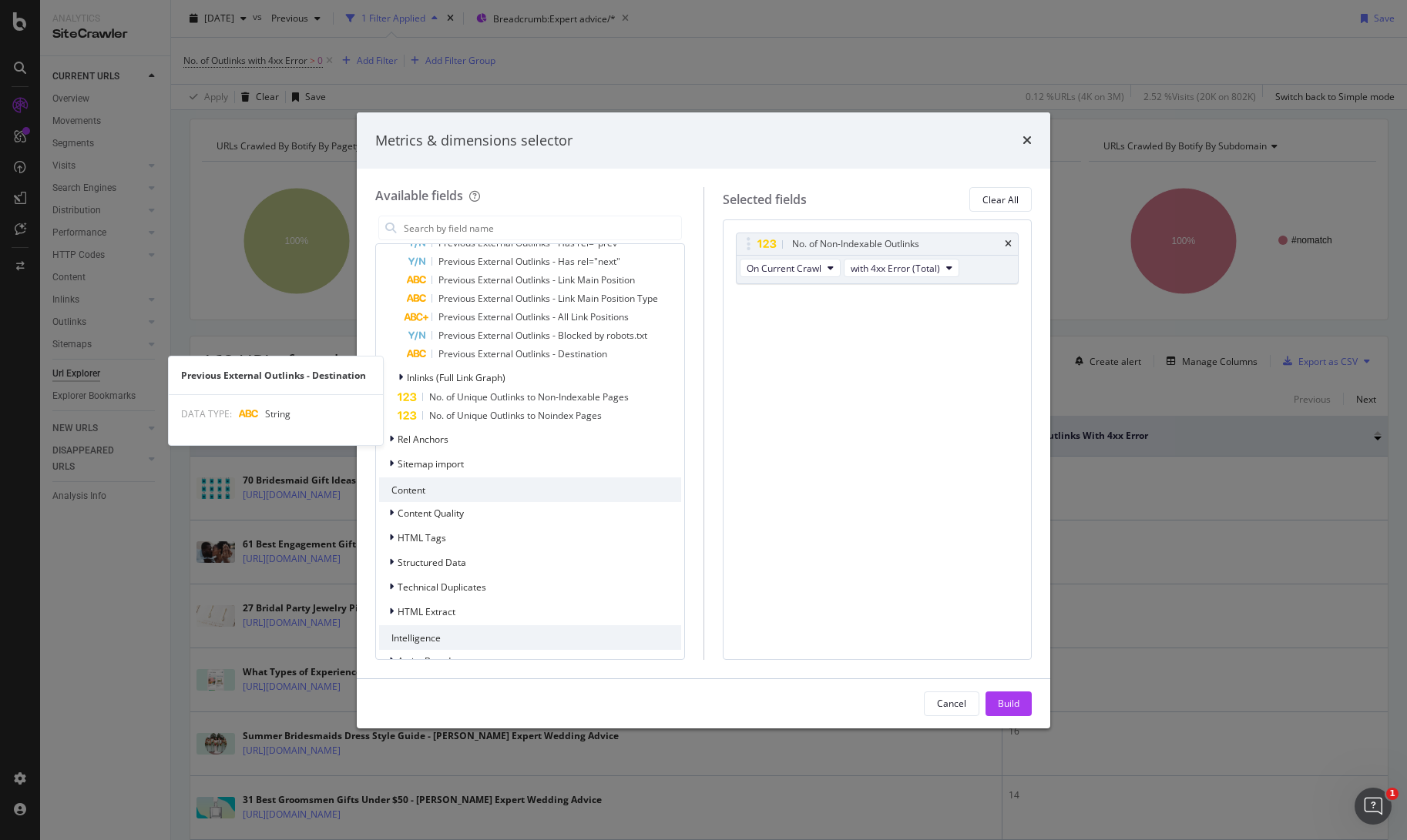
scroll to position [771, 0]
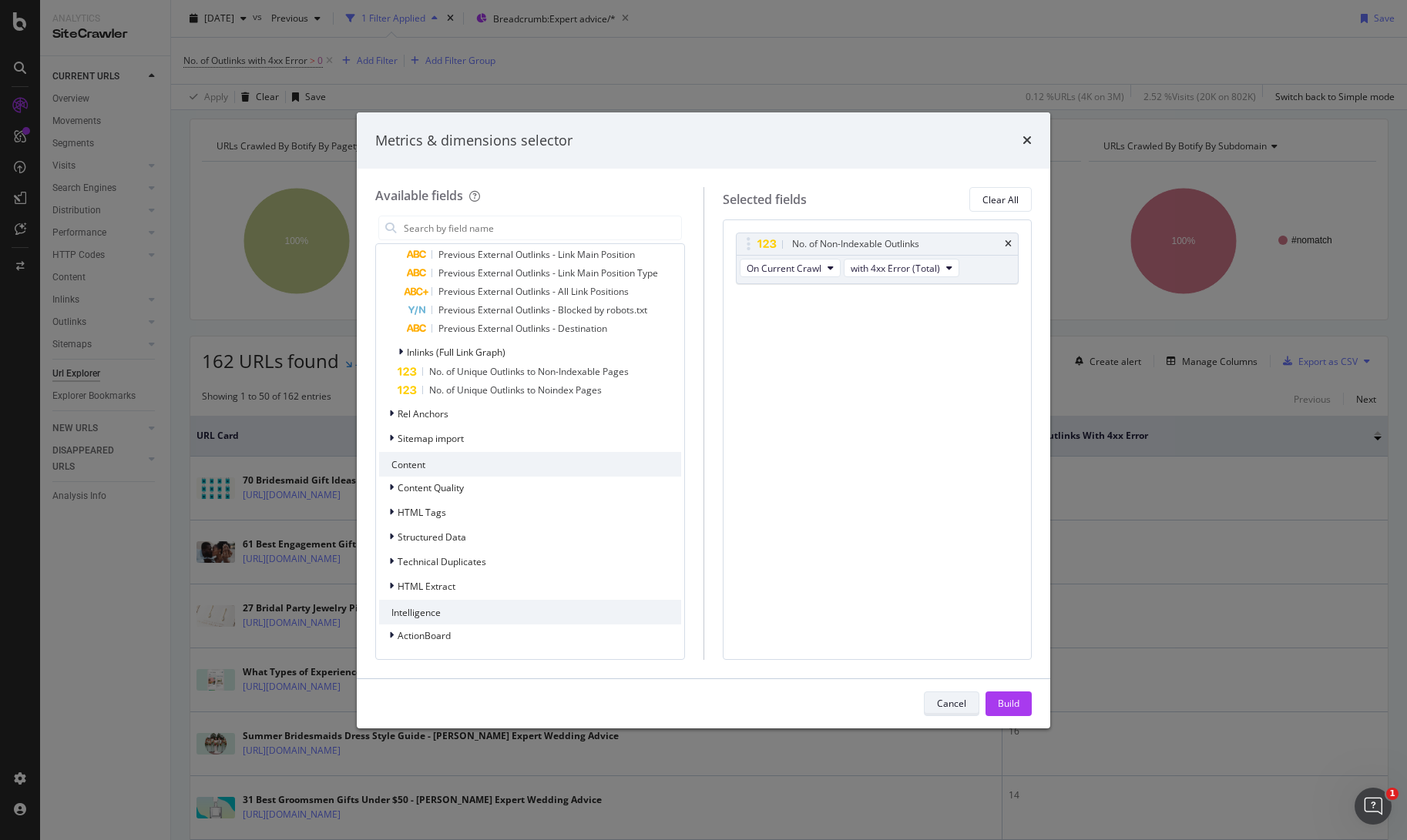
click at [946, 704] on div "Cancel" at bounding box center [952, 704] width 29 height 13
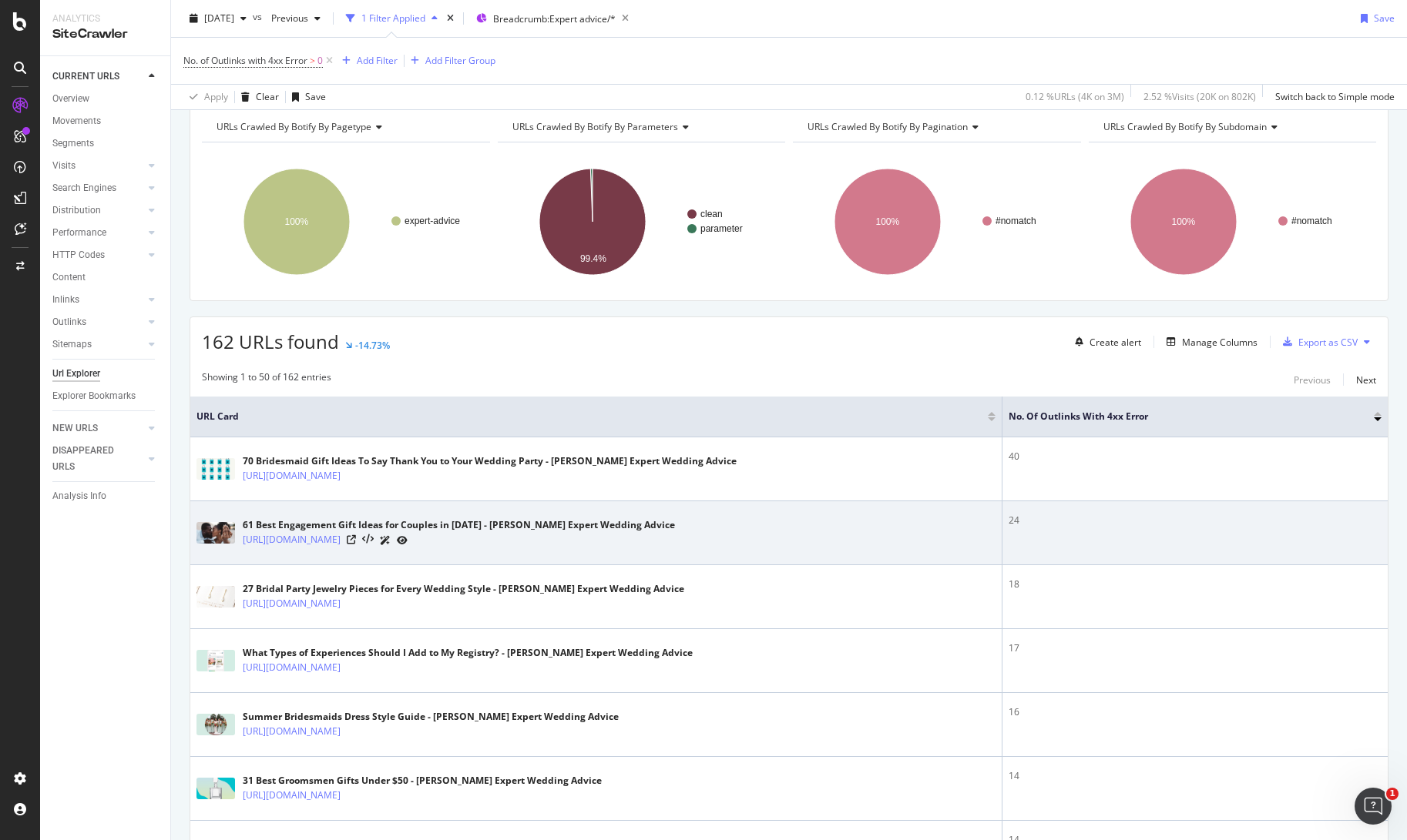
scroll to position [212, 0]
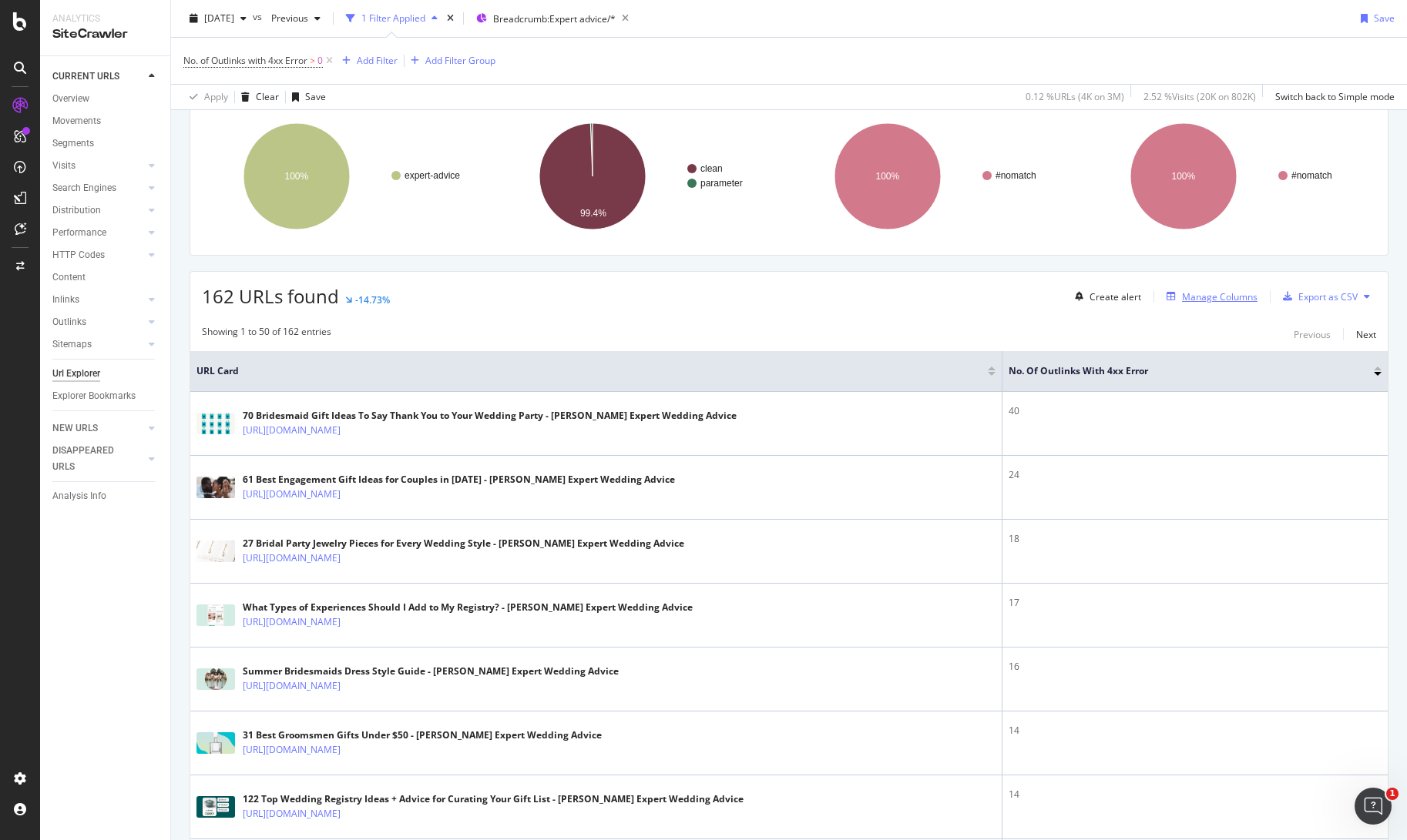
click at [1207, 293] on div "Manage Columns" at bounding box center [1220, 297] width 75 height 13
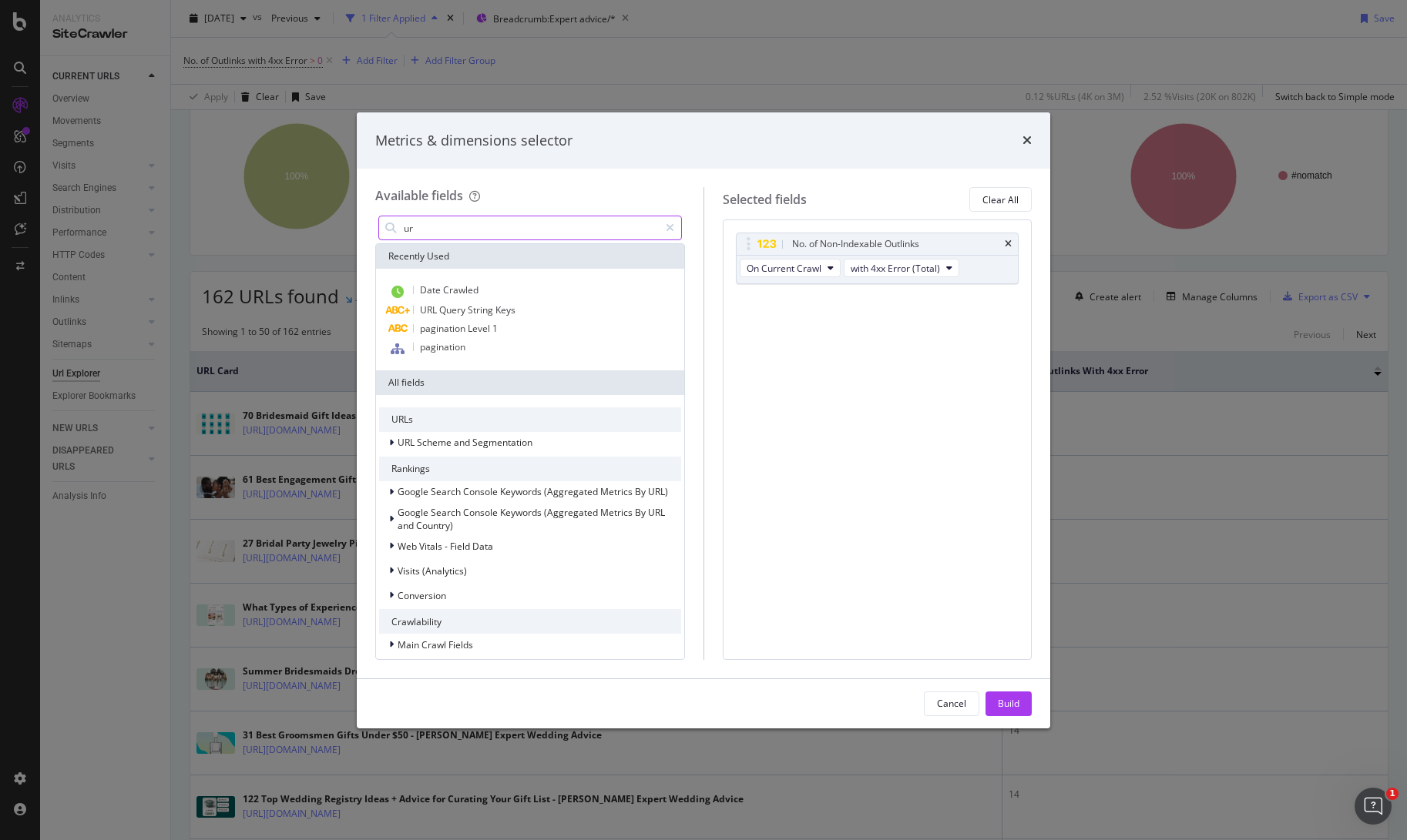
type input "url"
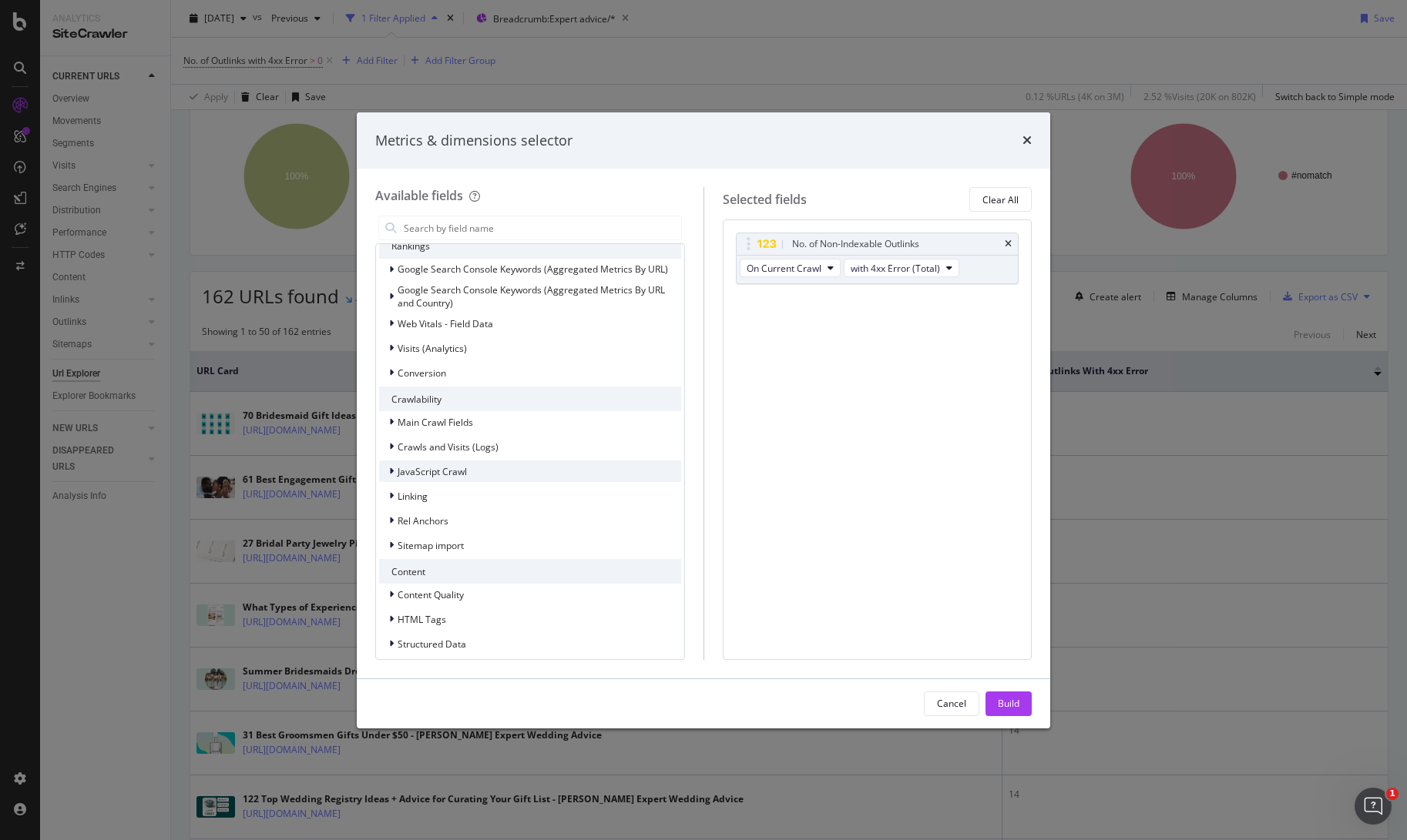
scroll to position [329, 0]
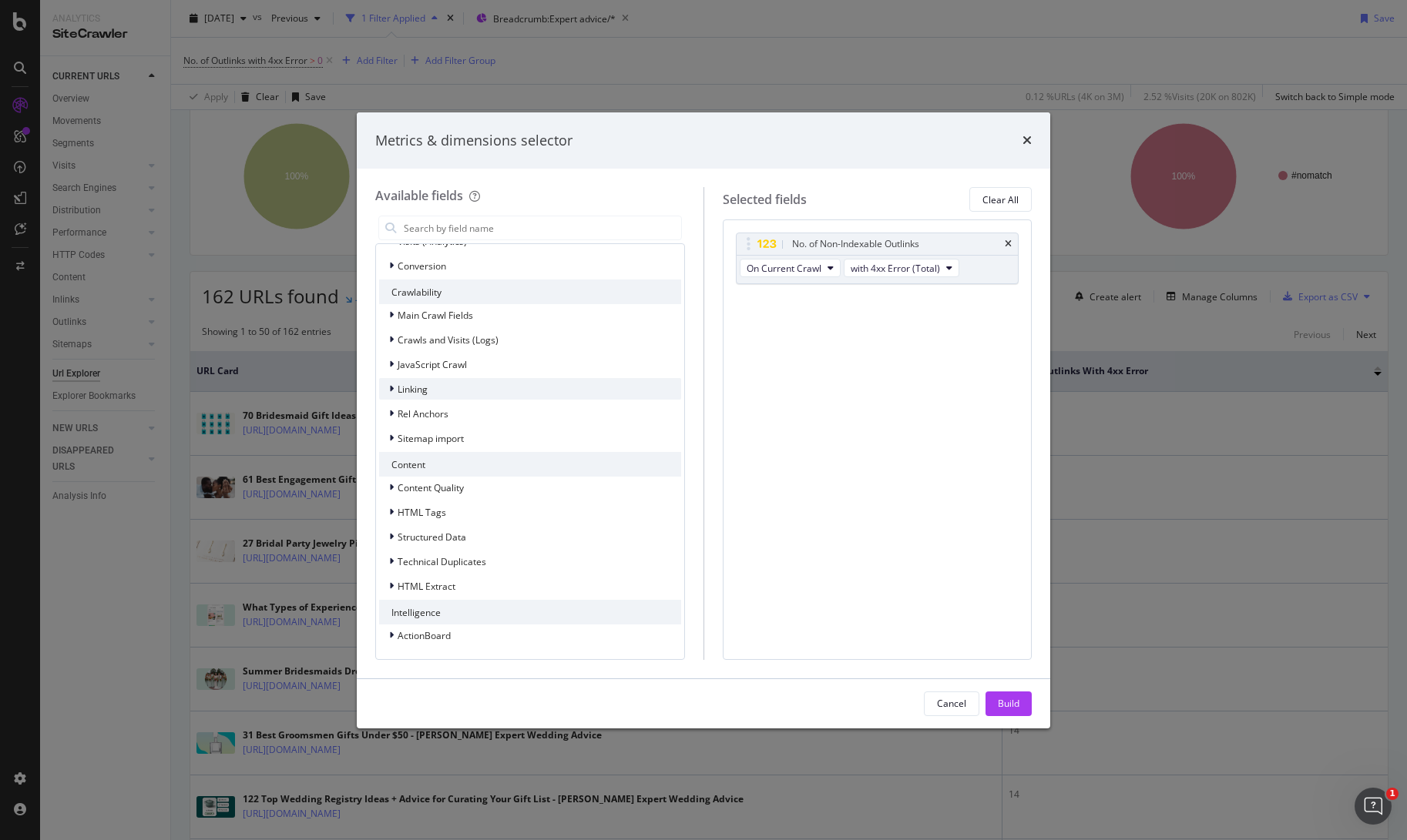
click at [390, 387] on icon "modal" at bounding box center [392, 388] width 5 height 9
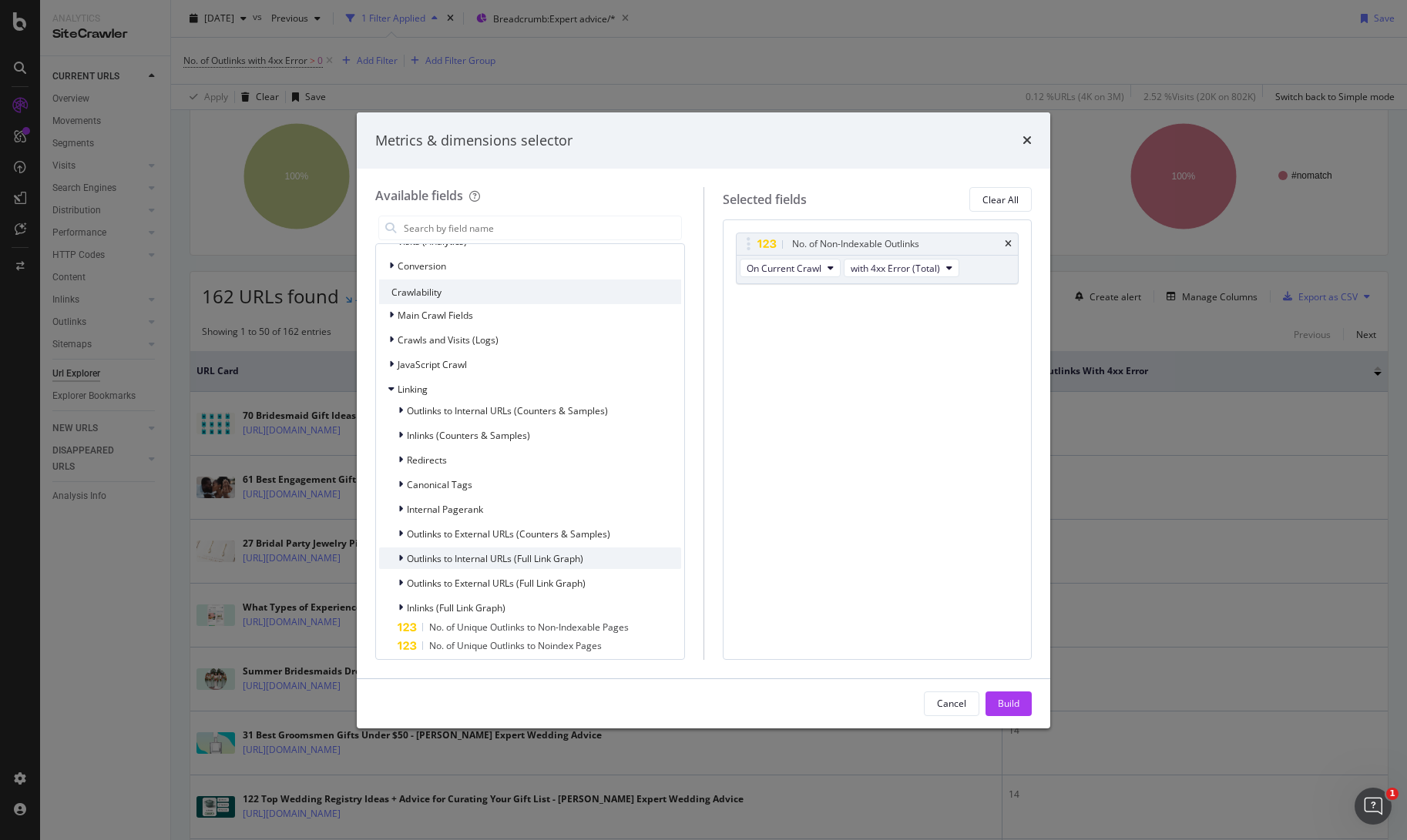
click at [399, 554] on icon "modal" at bounding box center [401, 558] width 5 height 9
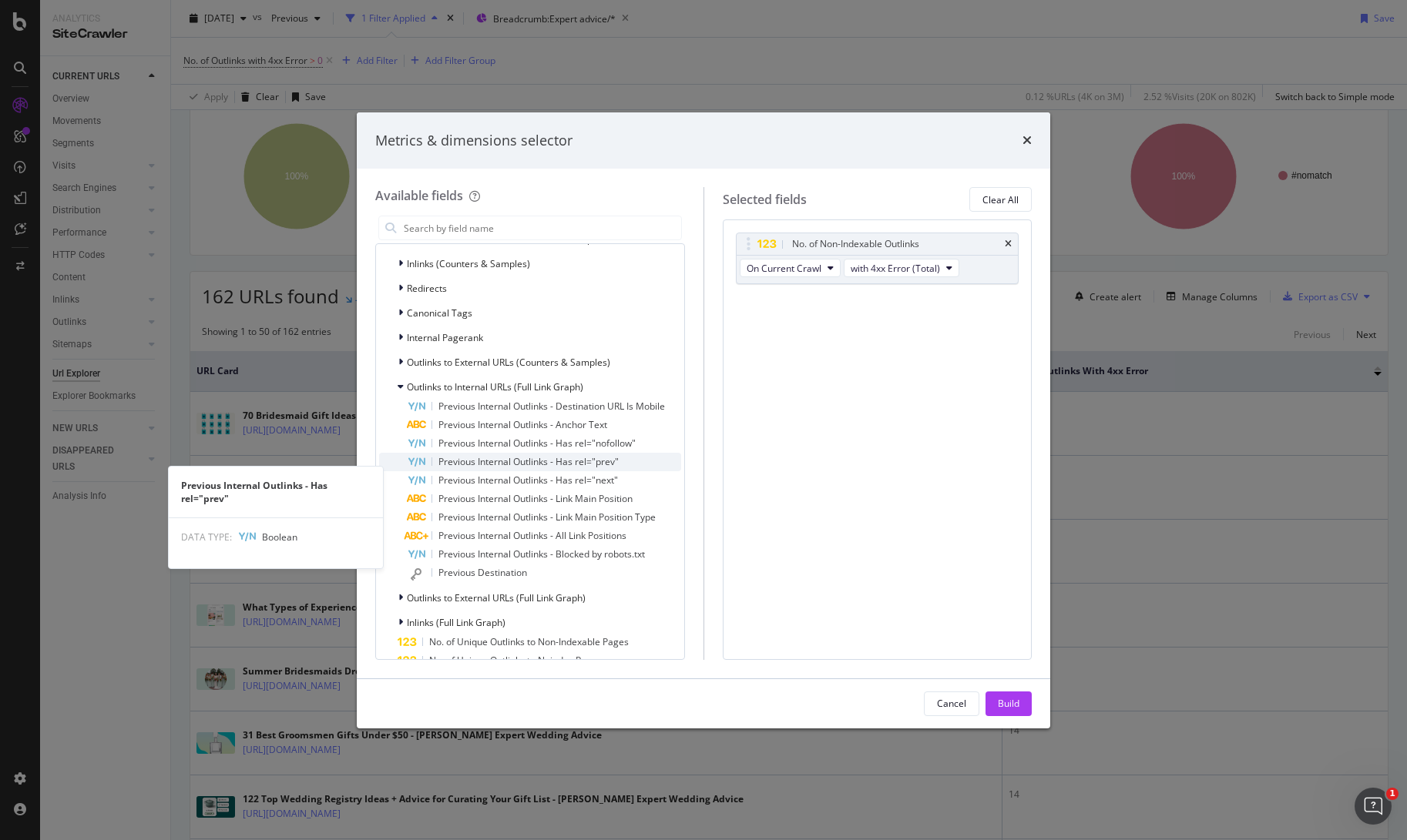
scroll to position [503, 0]
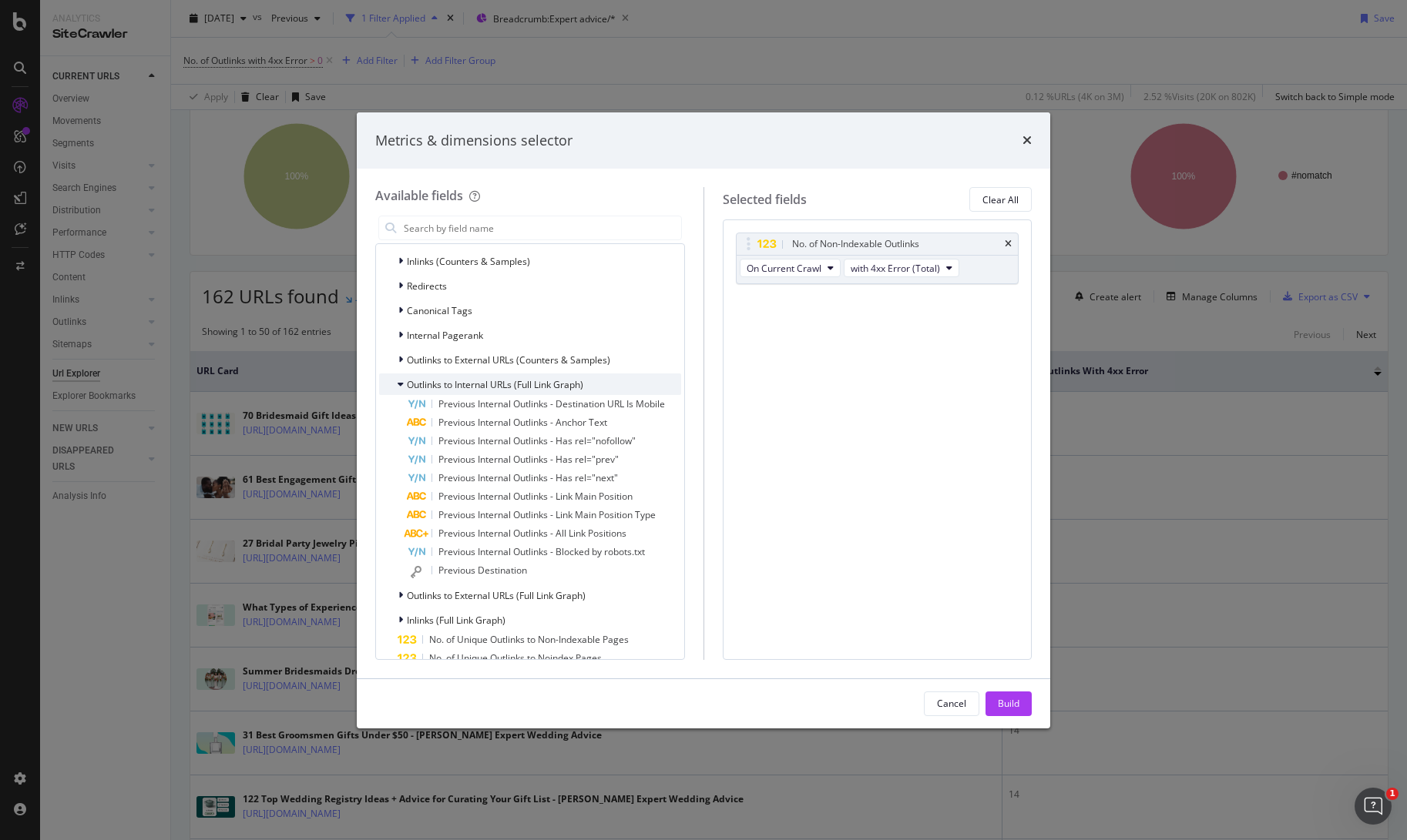
click at [401, 384] on icon "modal" at bounding box center [401, 384] width 7 height 9
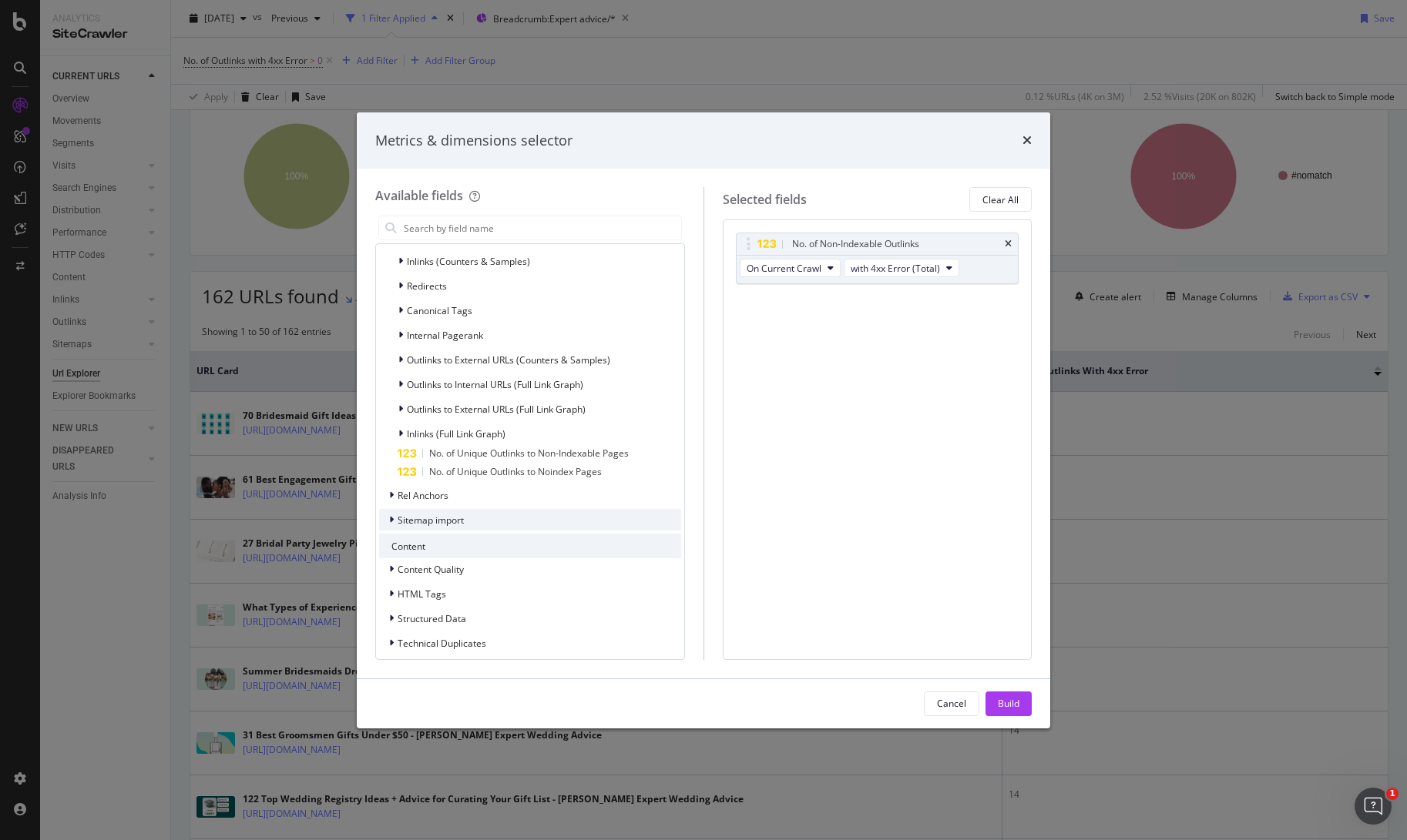
scroll to position [506, 0]
click at [399, 381] on icon "modal" at bounding box center [401, 382] width 5 height 9
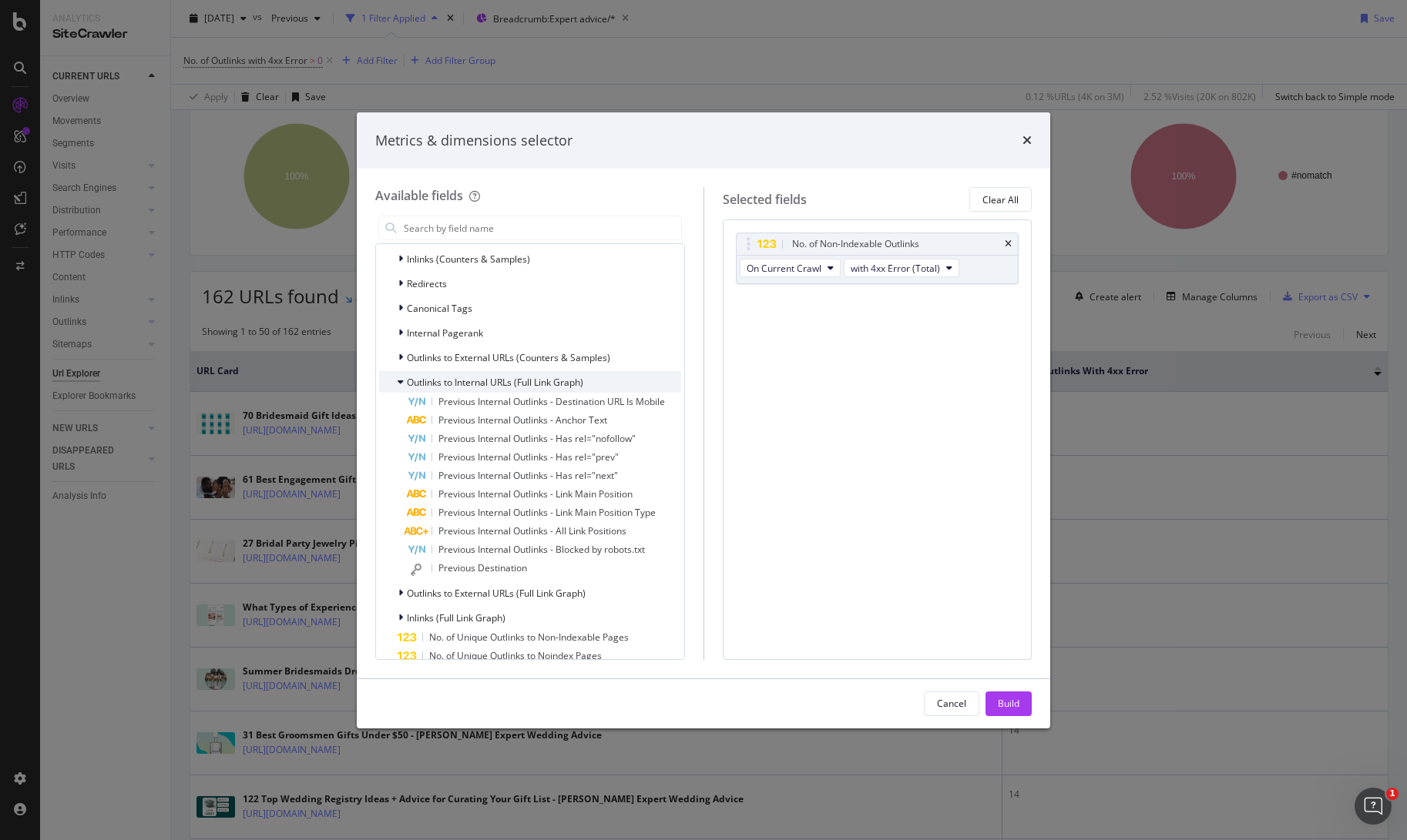
click at [399, 381] on icon "modal" at bounding box center [401, 382] width 7 height 9
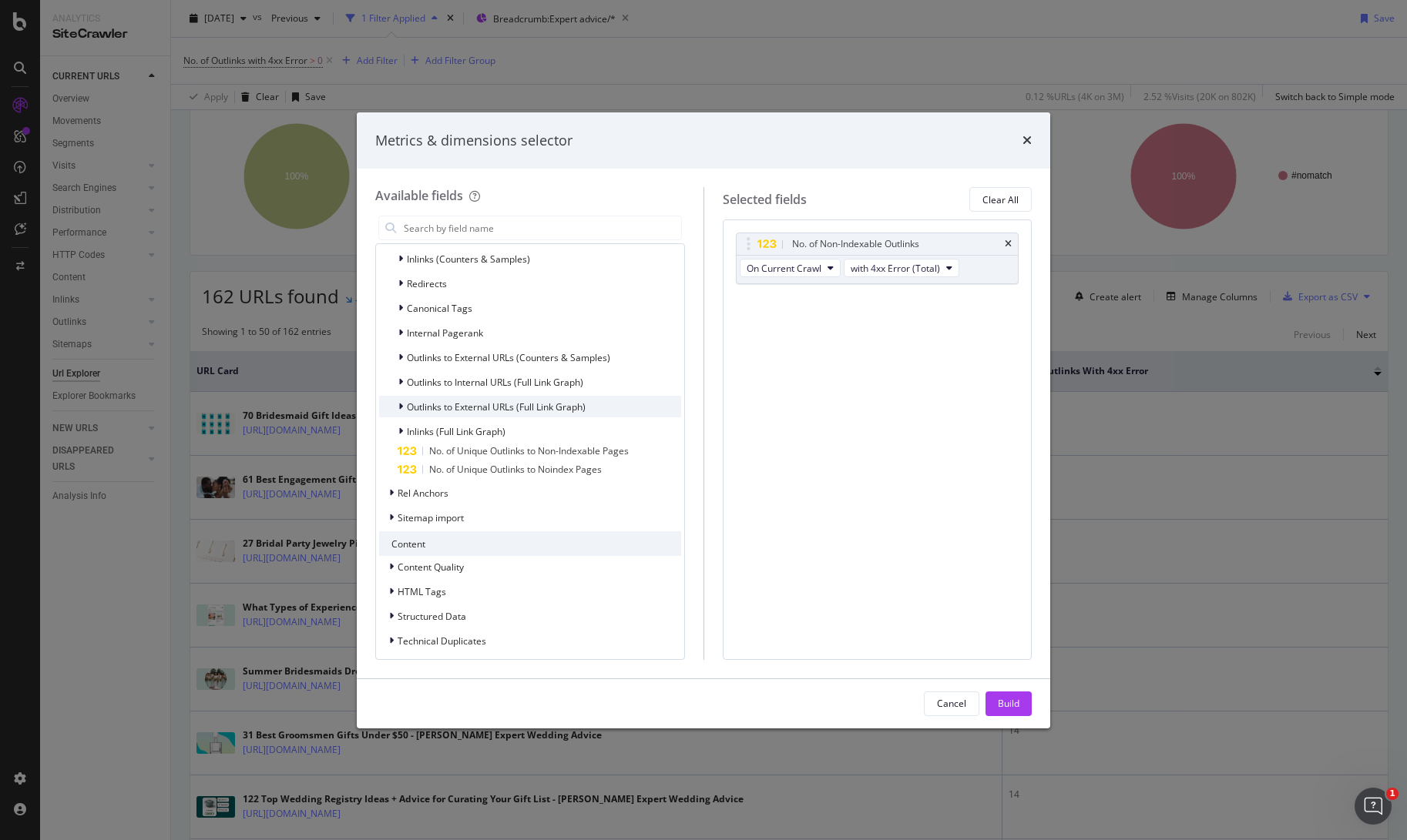
scroll to position [500, 0]
click at [404, 436] on div "modal" at bounding box center [401, 437] width 9 height 16
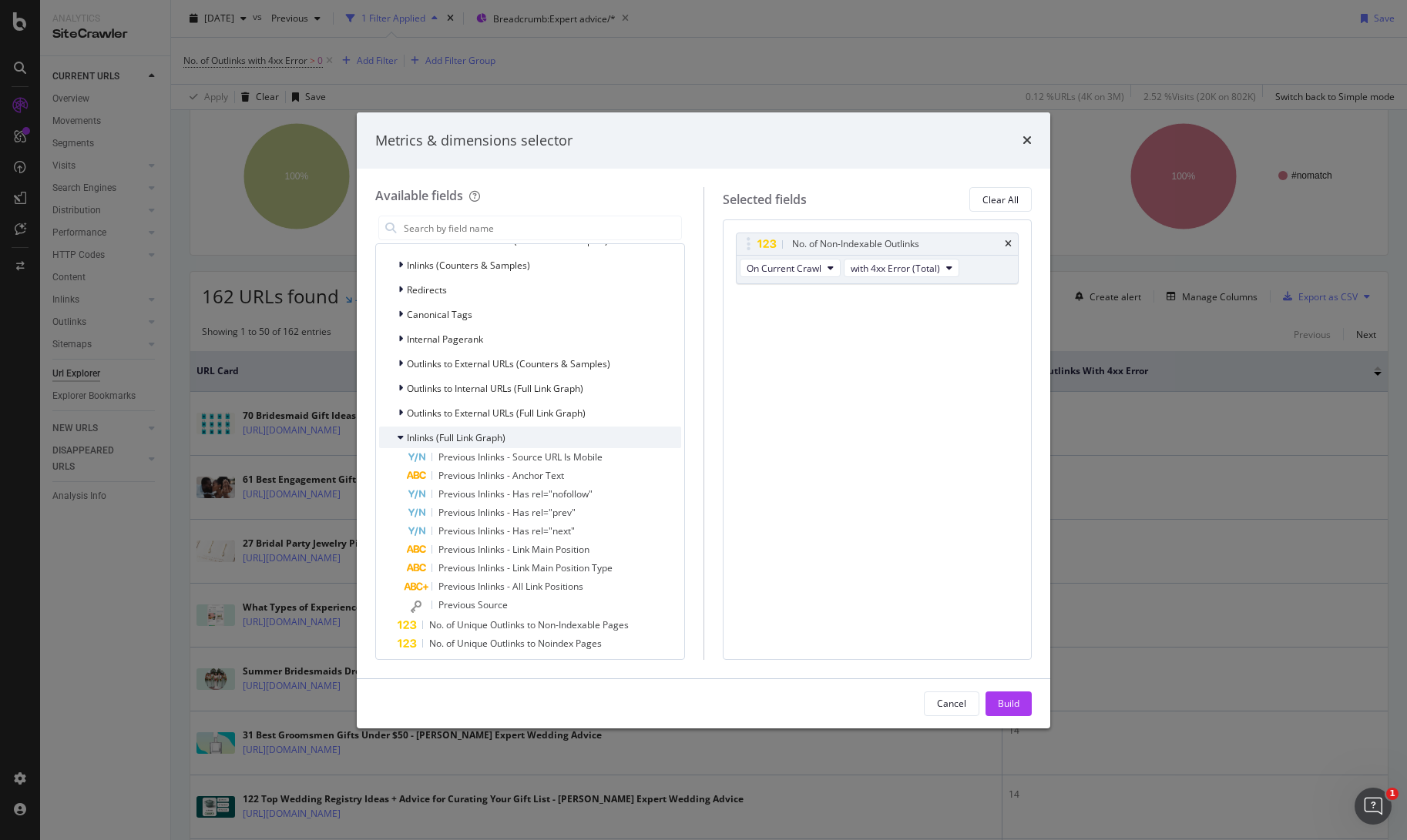
click at [404, 436] on div "modal" at bounding box center [401, 437] width 9 height 16
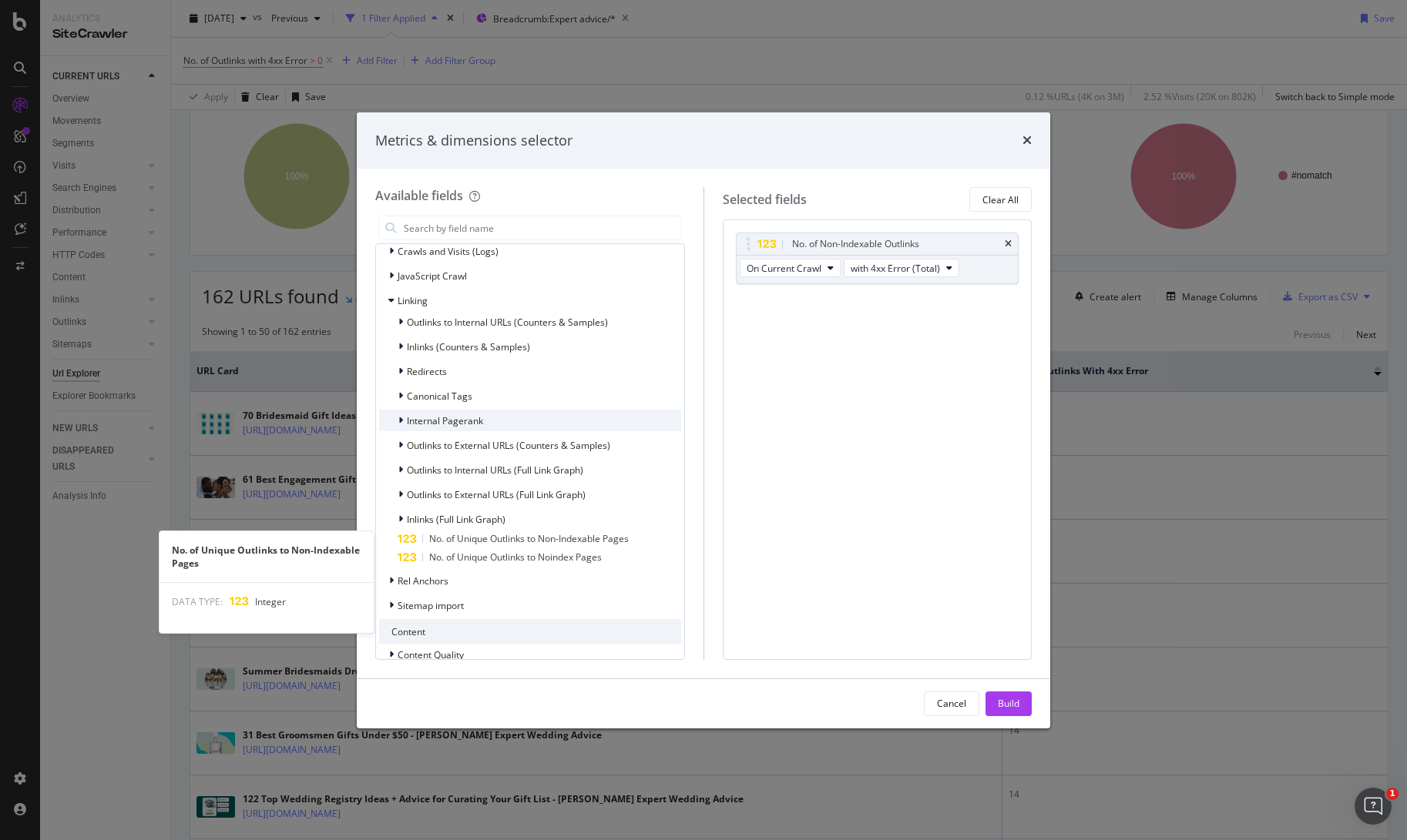
scroll to position [419, 0]
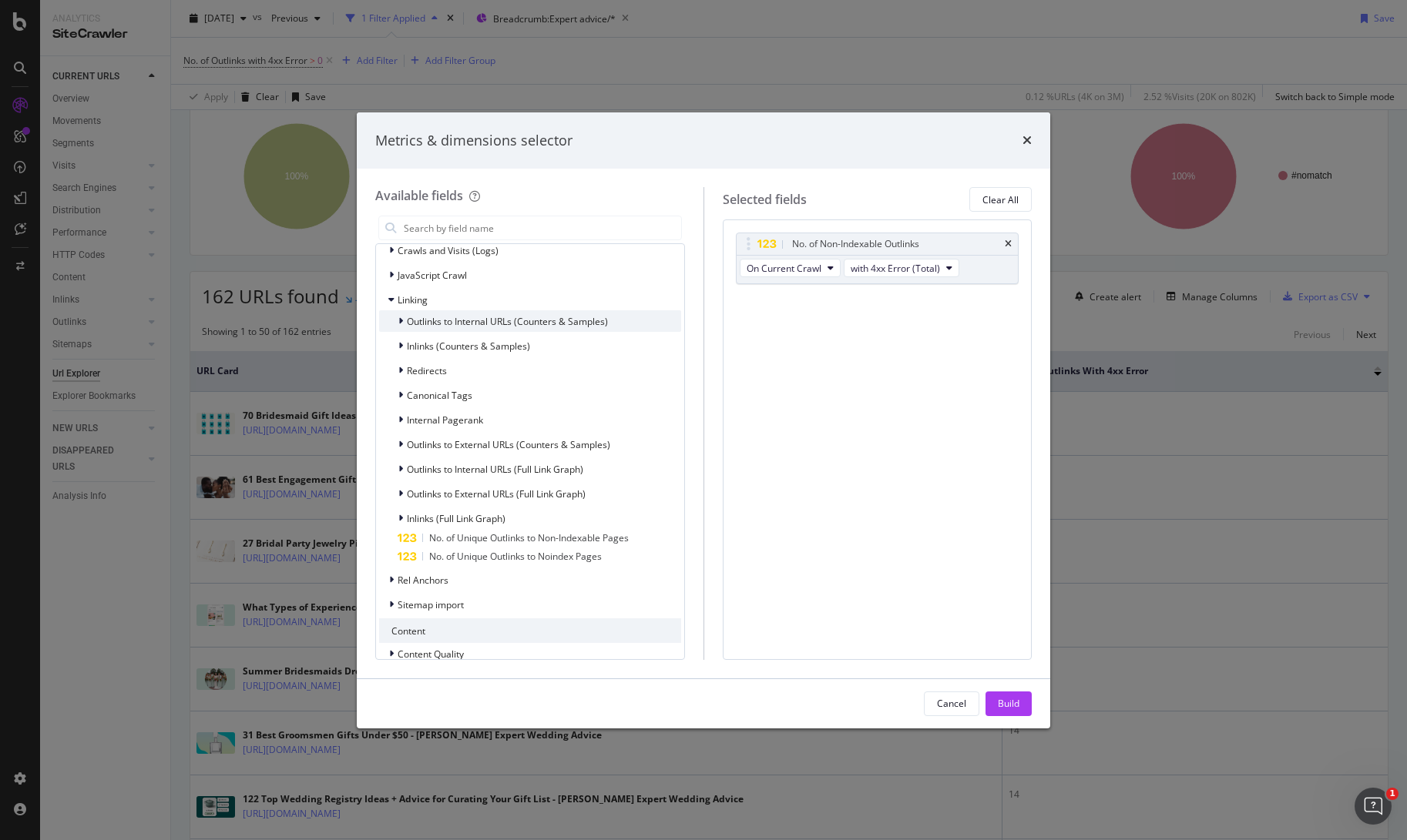
click at [406, 322] on div "modal" at bounding box center [401, 321] width 9 height 16
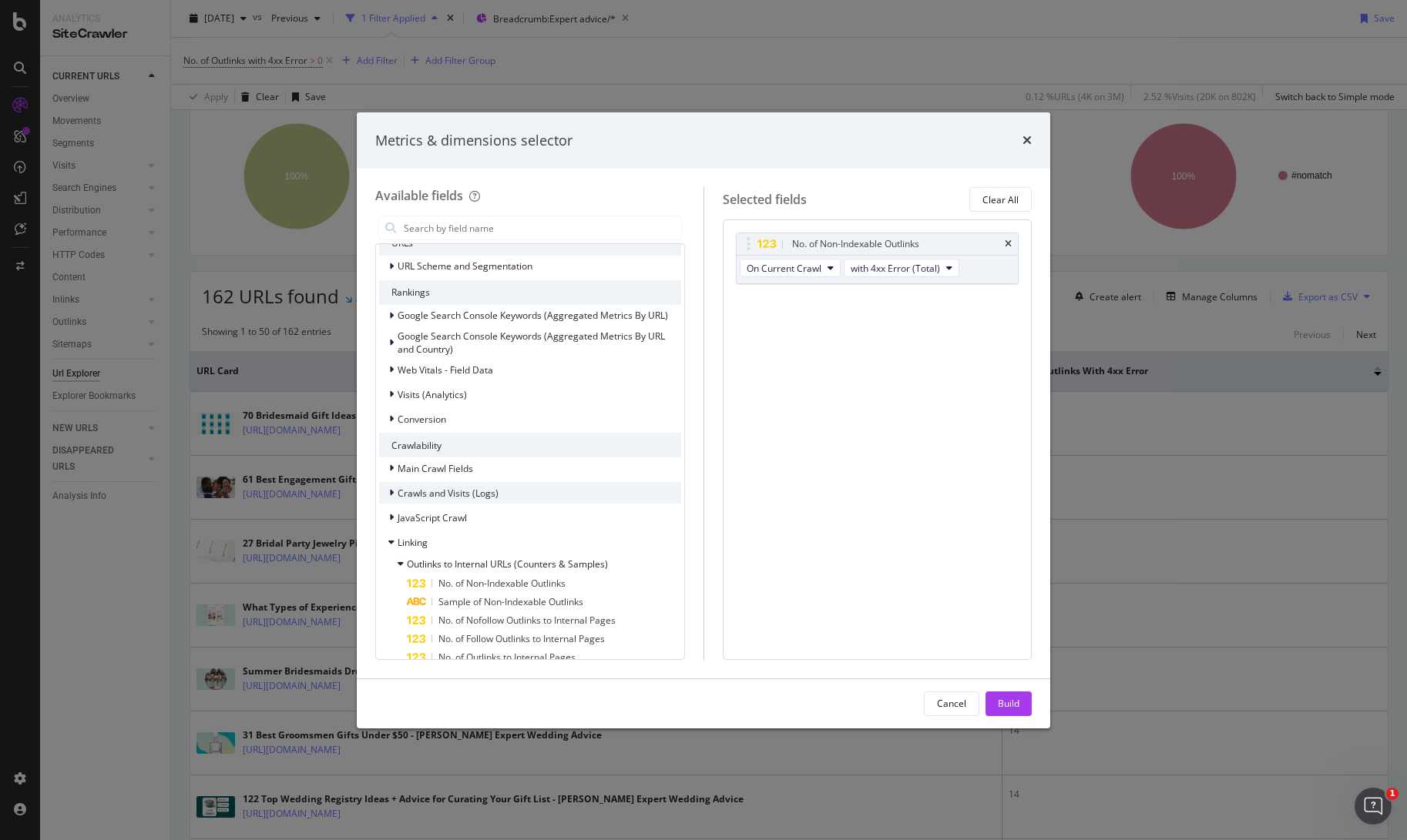
scroll to position [132, 0]
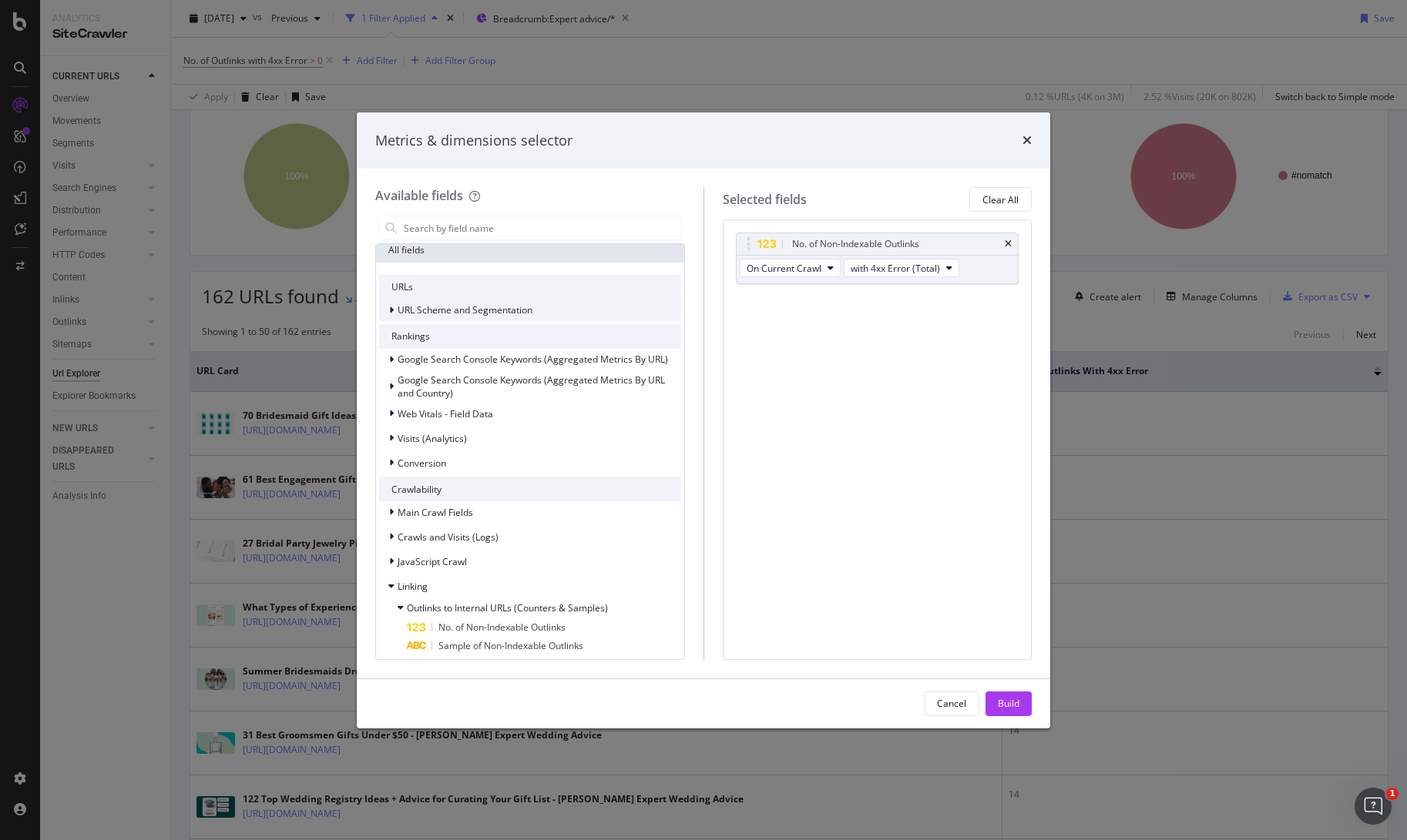
click at [392, 308] on icon "modal" at bounding box center [392, 310] width 5 height 9
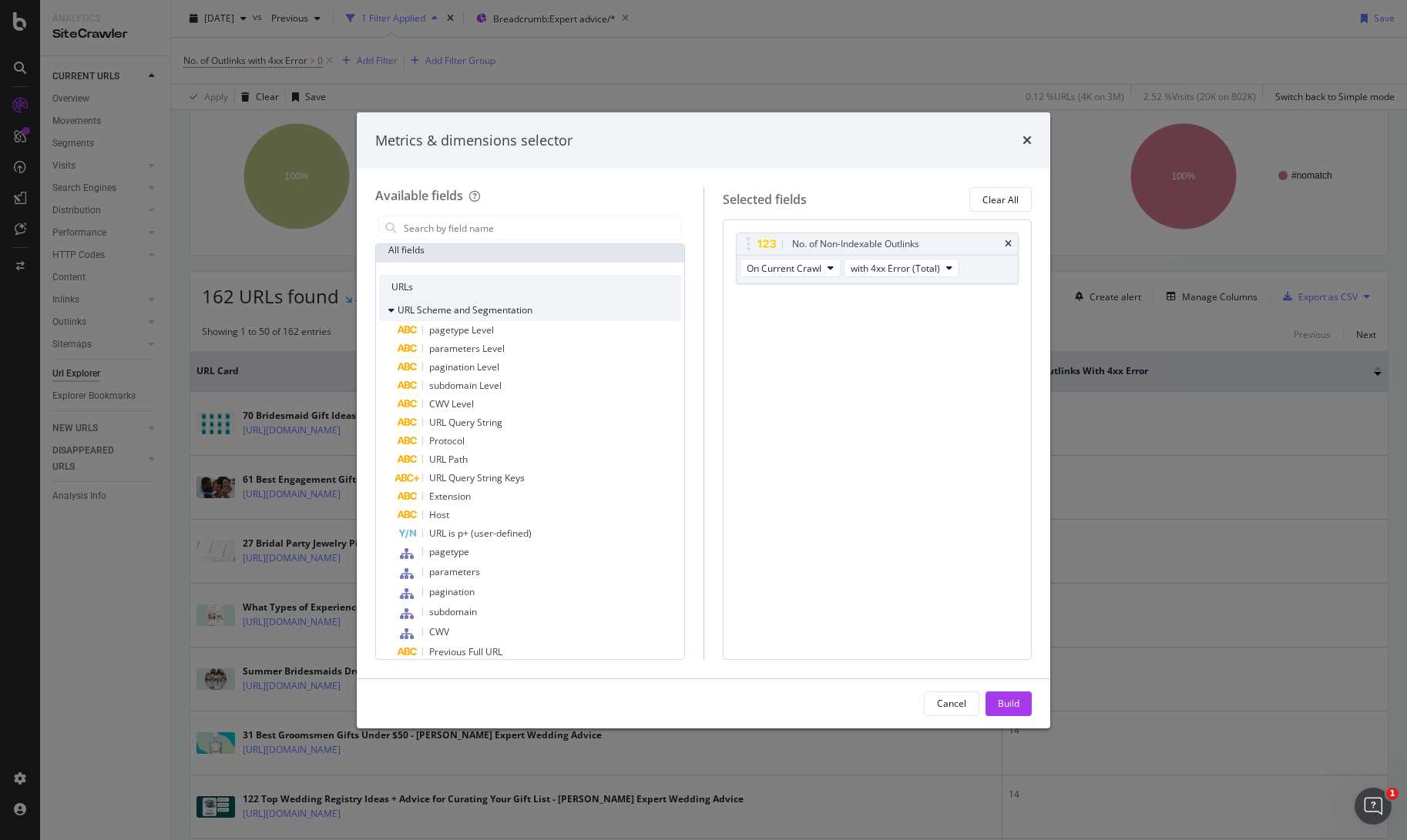
click at [392, 308] on icon "modal" at bounding box center [392, 310] width 7 height 9
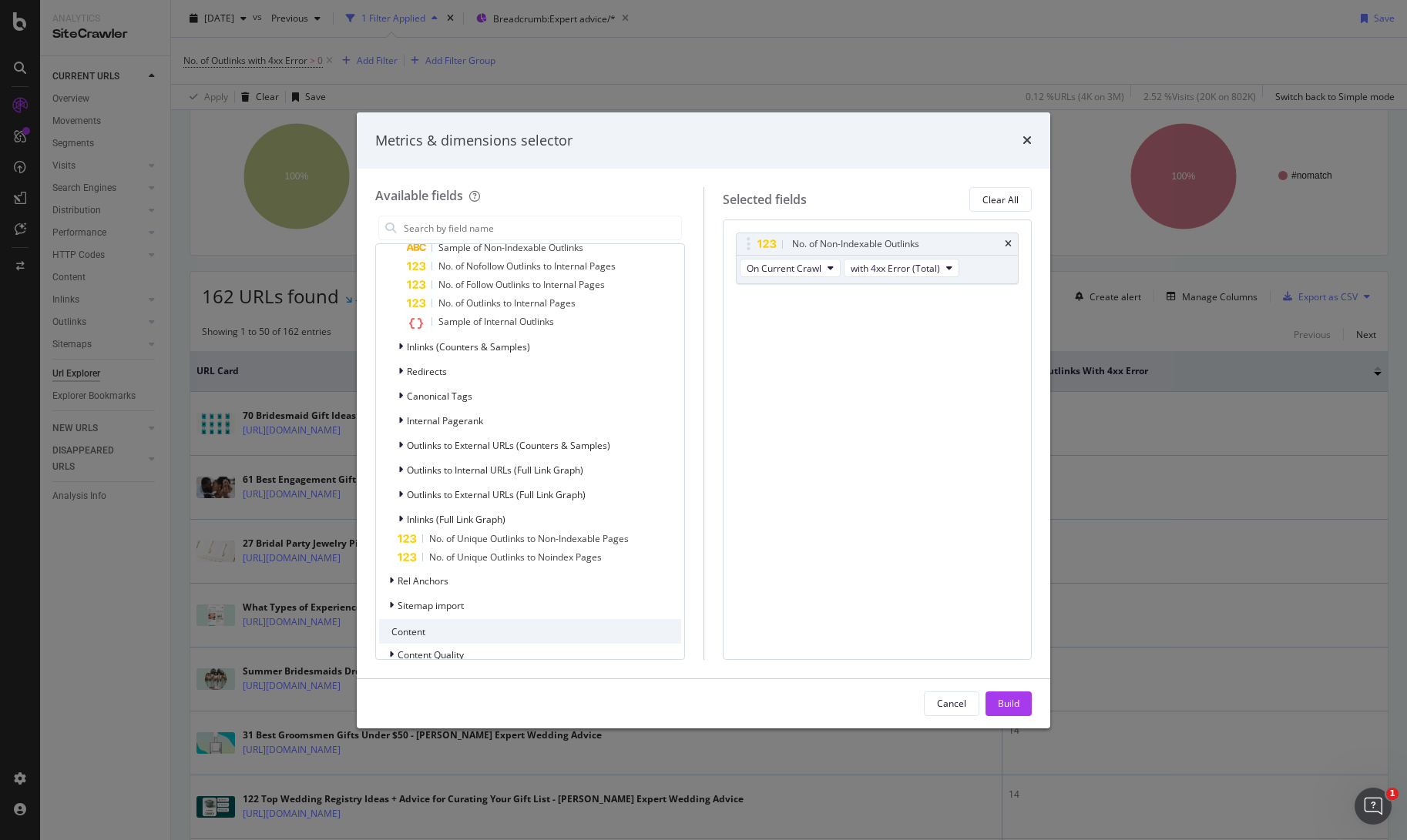
scroll to position [549, 0]
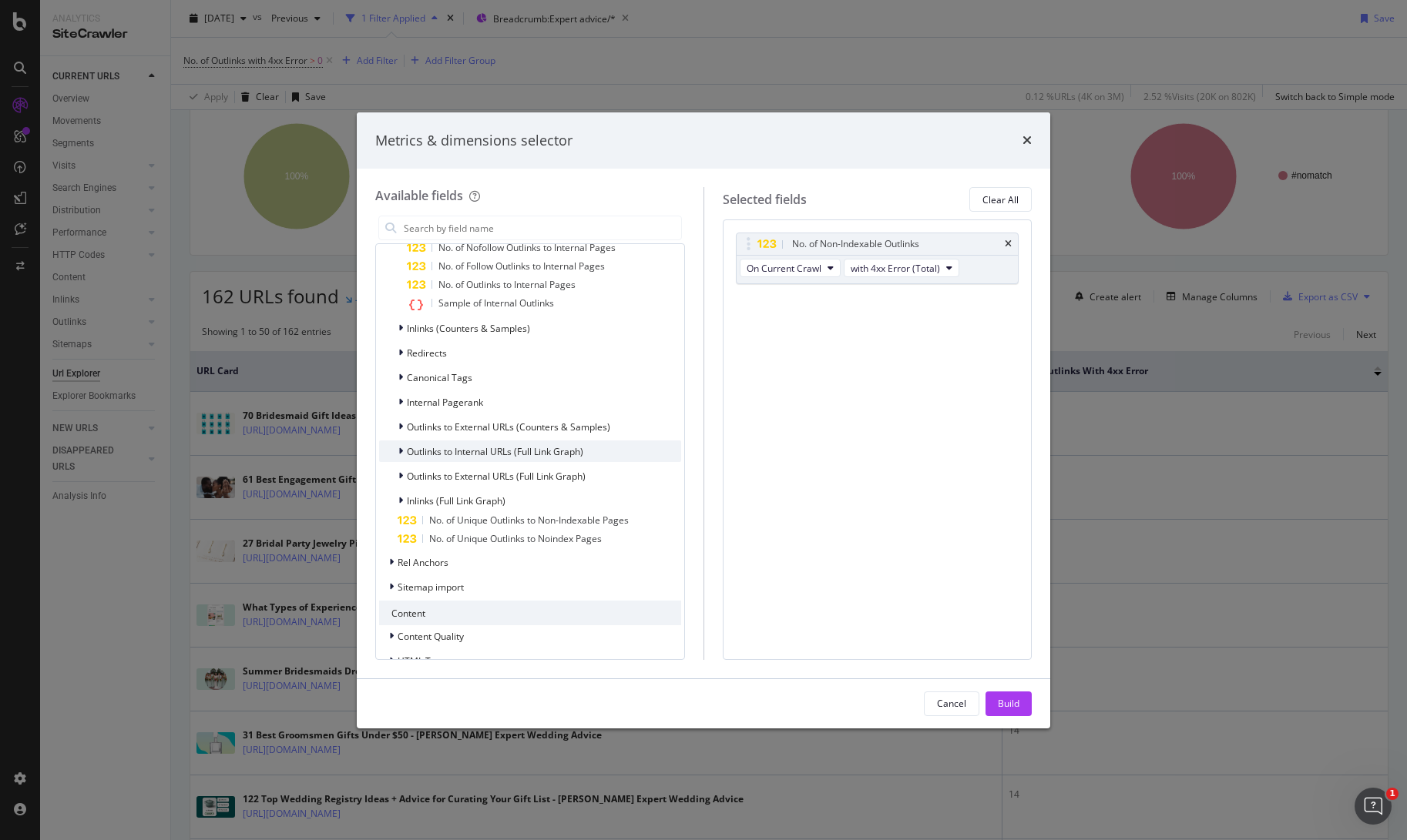
click at [399, 450] on icon "modal" at bounding box center [401, 451] width 5 height 9
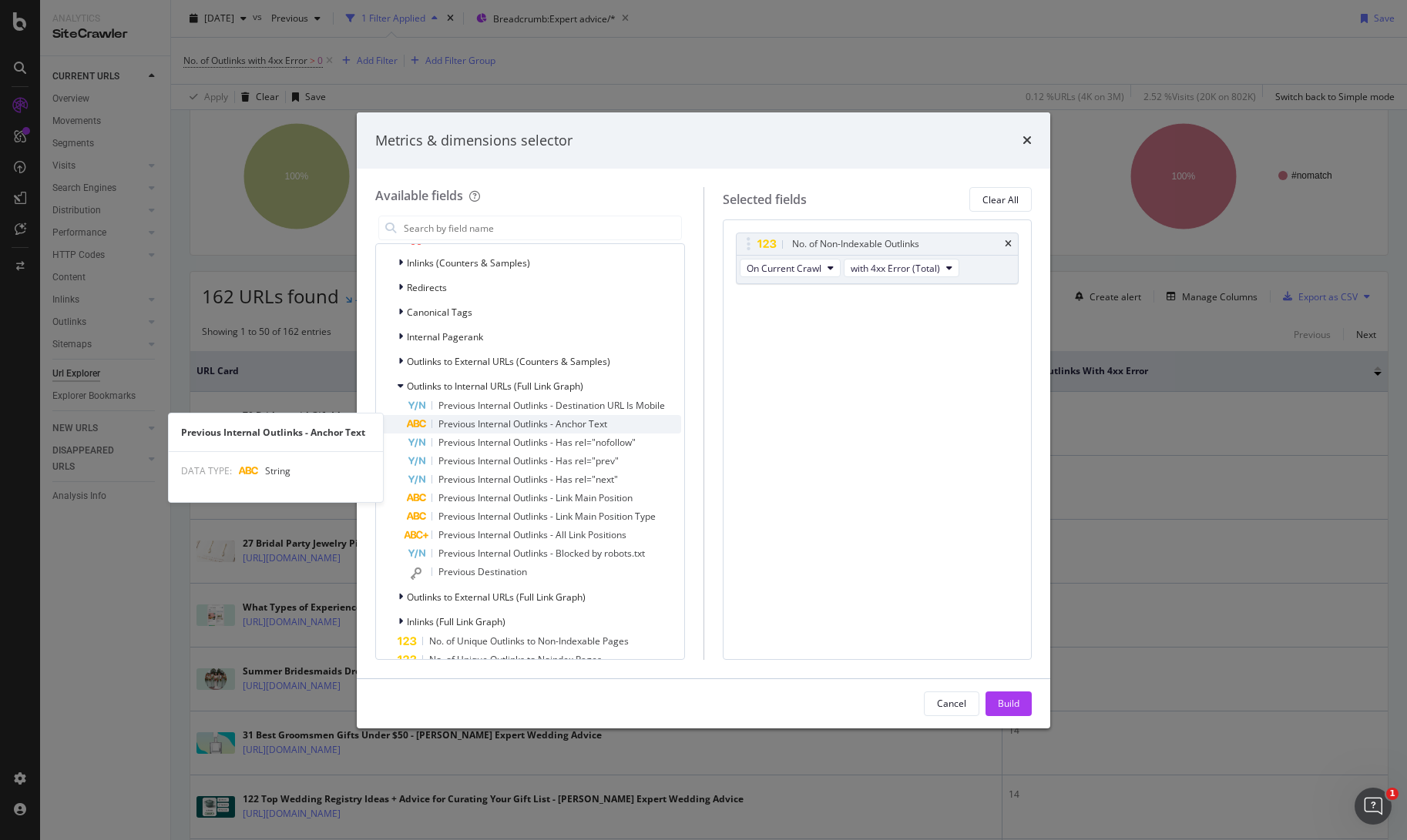
scroll to position [618, 0]
click at [476, 424] on span "Previous Internal Outlinks - Anchor Text" at bounding box center [522, 421] width 168 height 13
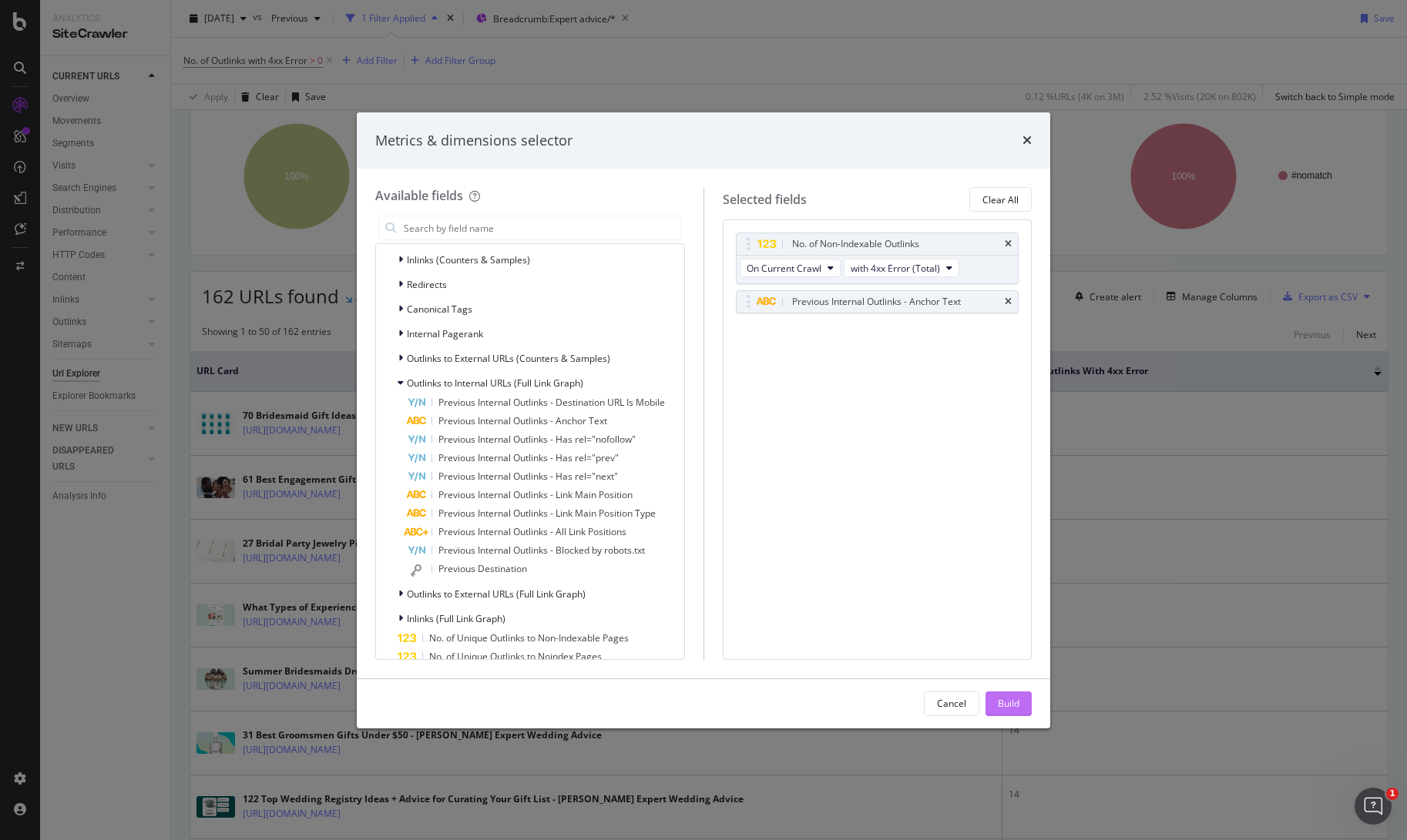
click at [1010, 704] on div "Build" at bounding box center [1009, 704] width 21 height 13
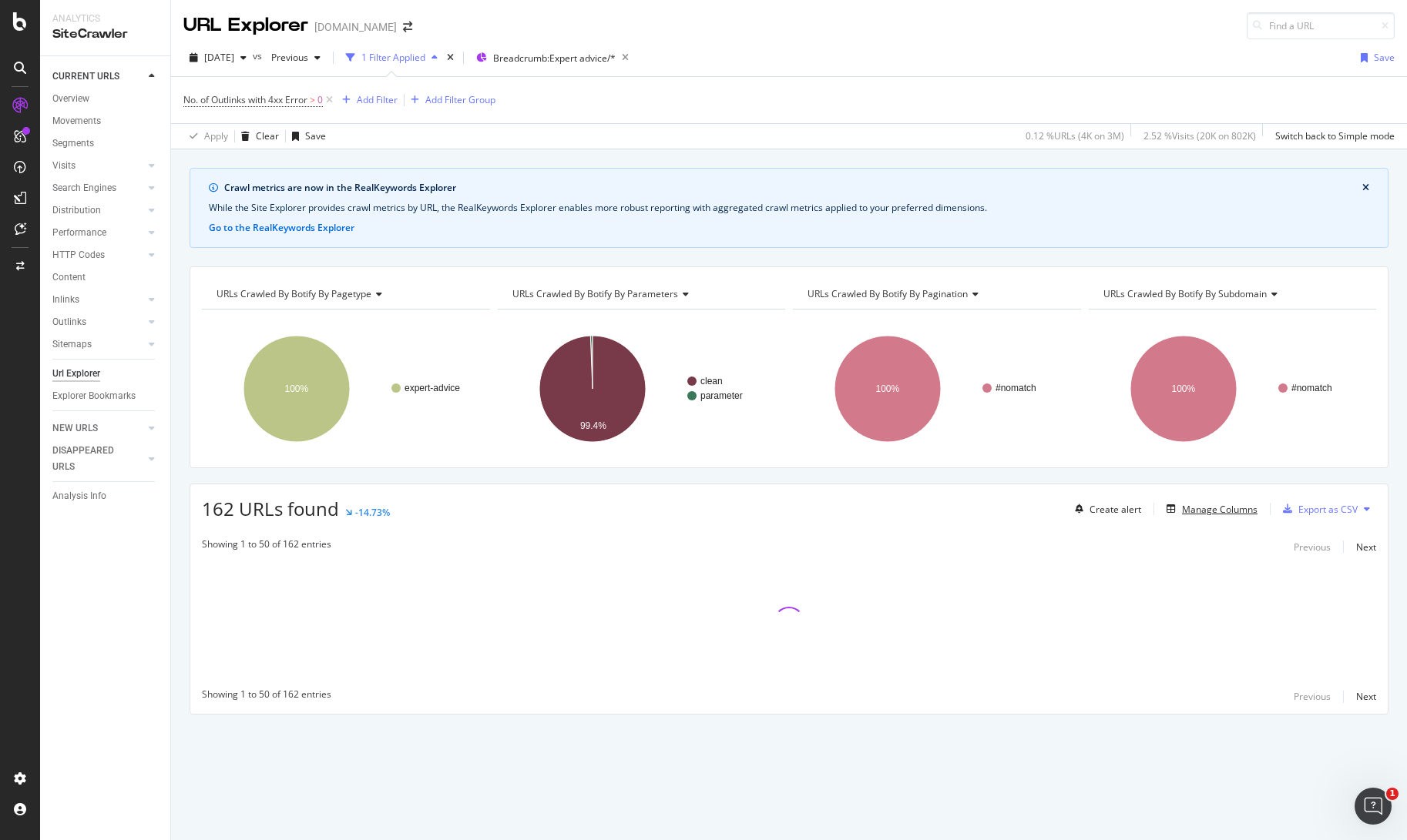
scroll to position [0, 0]
click at [704, 475] on div "Crawl metrics are now in the RealKeywords Explorer While the Site Explorer prov…" at bounding box center [789, 467] width 1236 height 601
click at [742, 474] on div "Crawl metrics are now in the RealKeywords Explorer While the Site Explorer prov…" at bounding box center [789, 467] width 1236 height 601
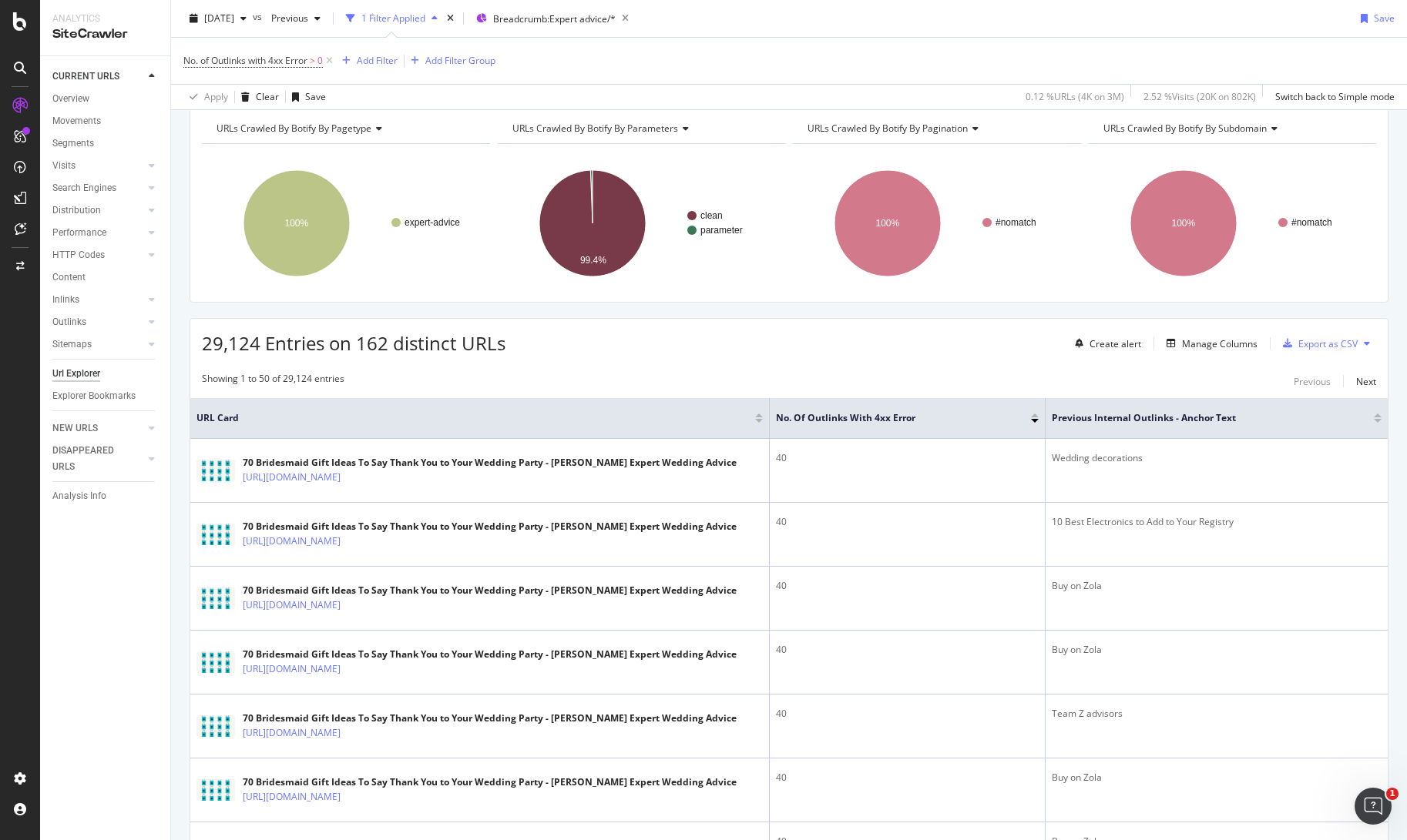
scroll to position [164, 0]
click at [1233, 346] on div "Manage Columns" at bounding box center [1220, 346] width 75 height 13
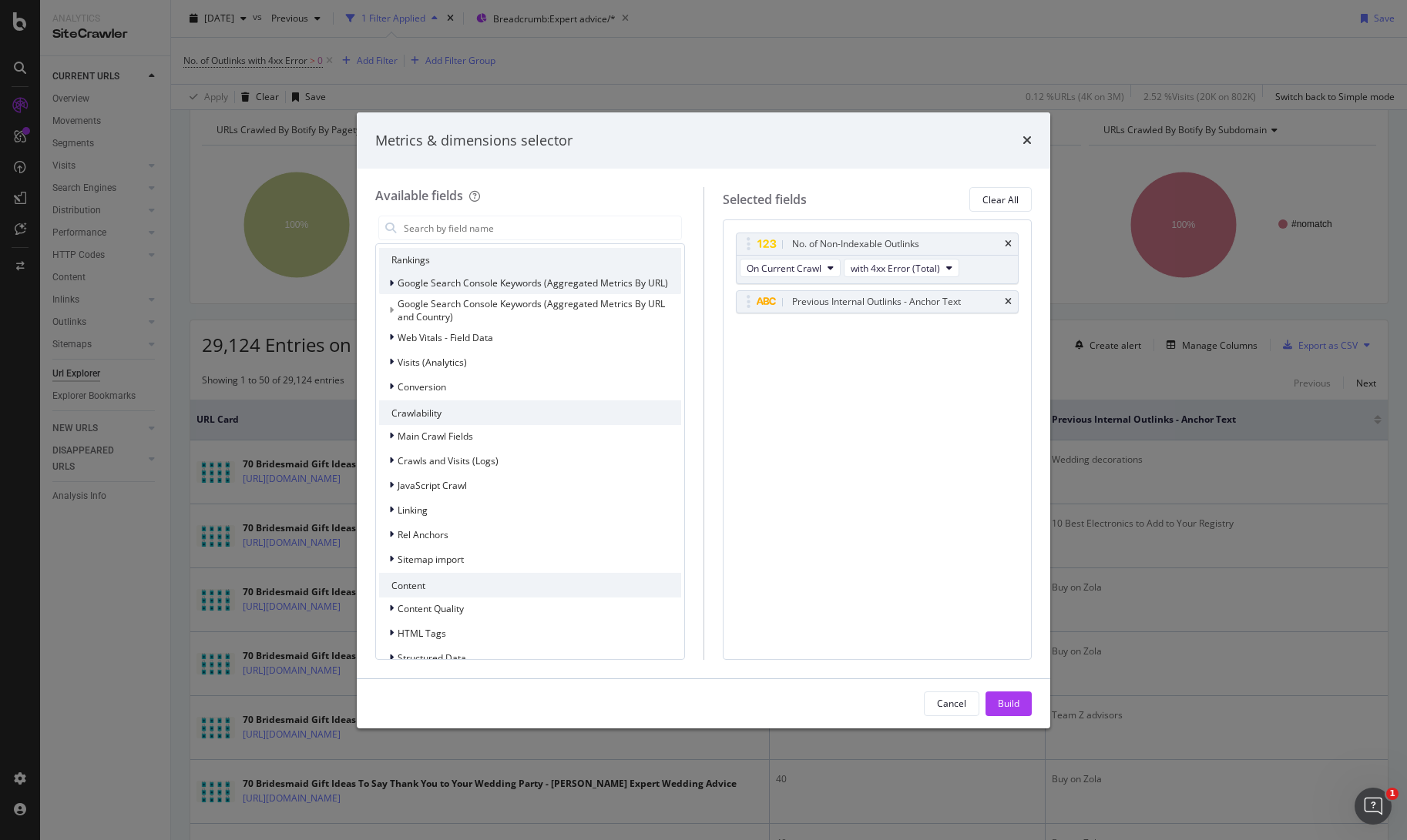
scroll to position [329, 0]
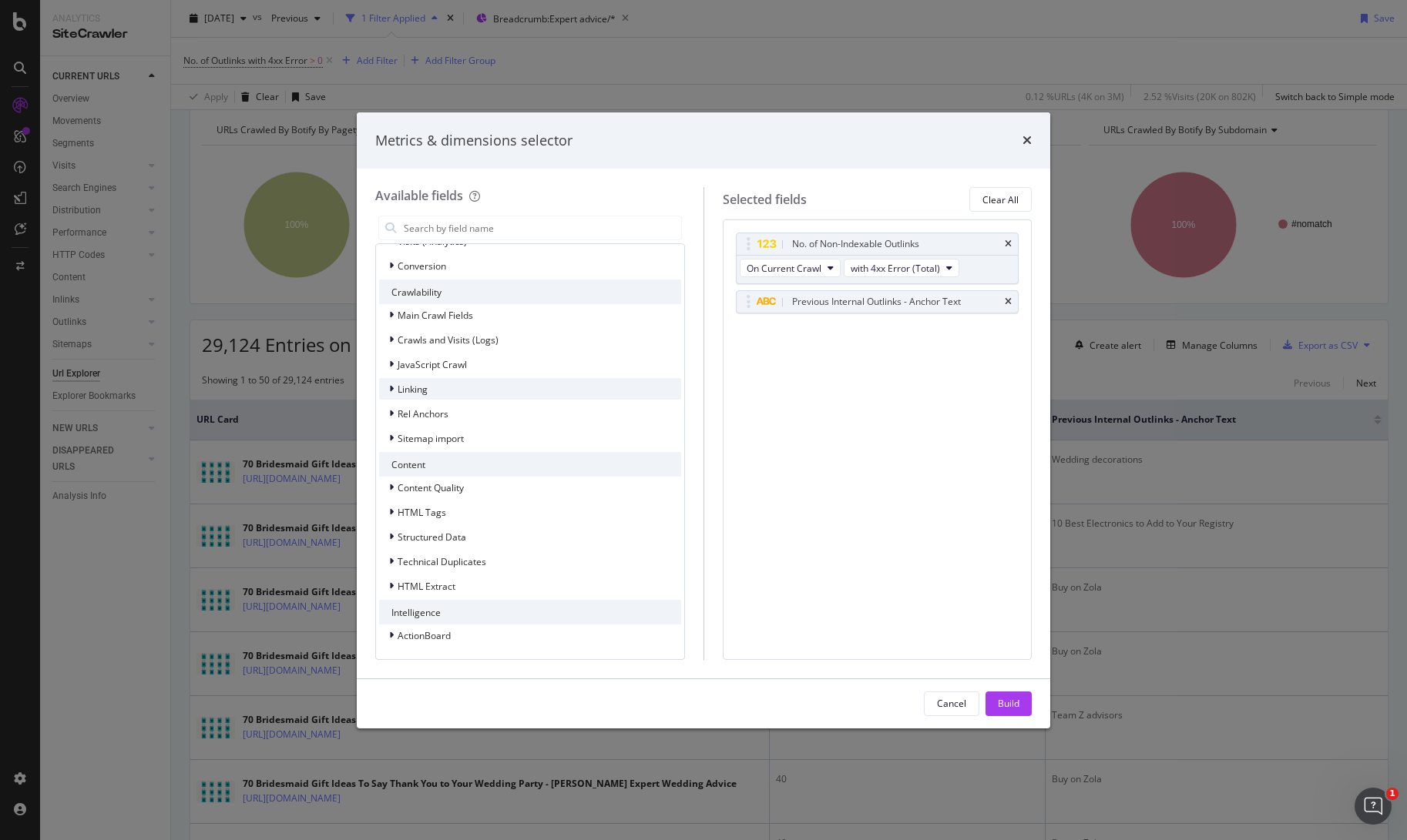
click at [390, 393] on icon "modal" at bounding box center [392, 388] width 5 height 9
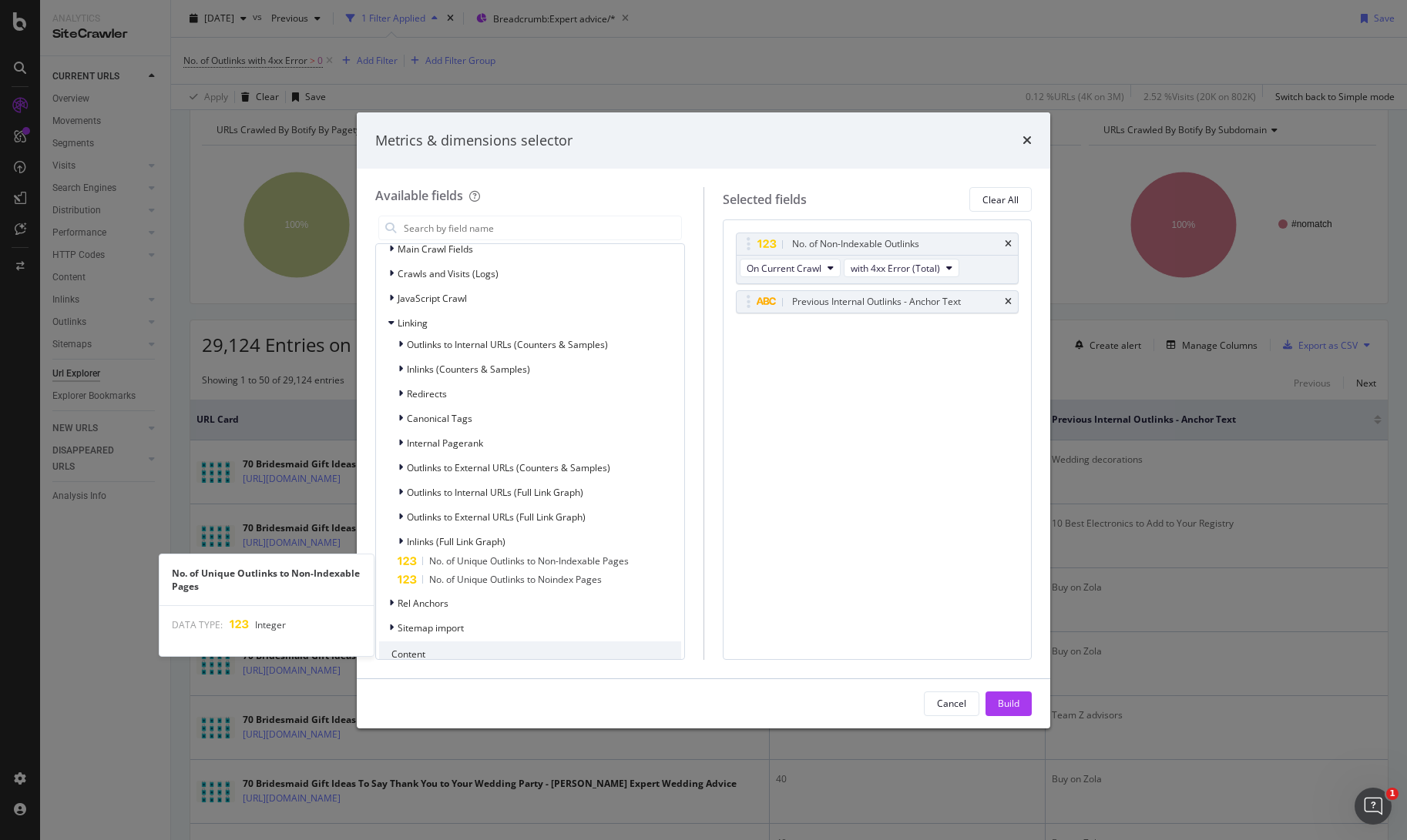
scroll to position [400, 0]
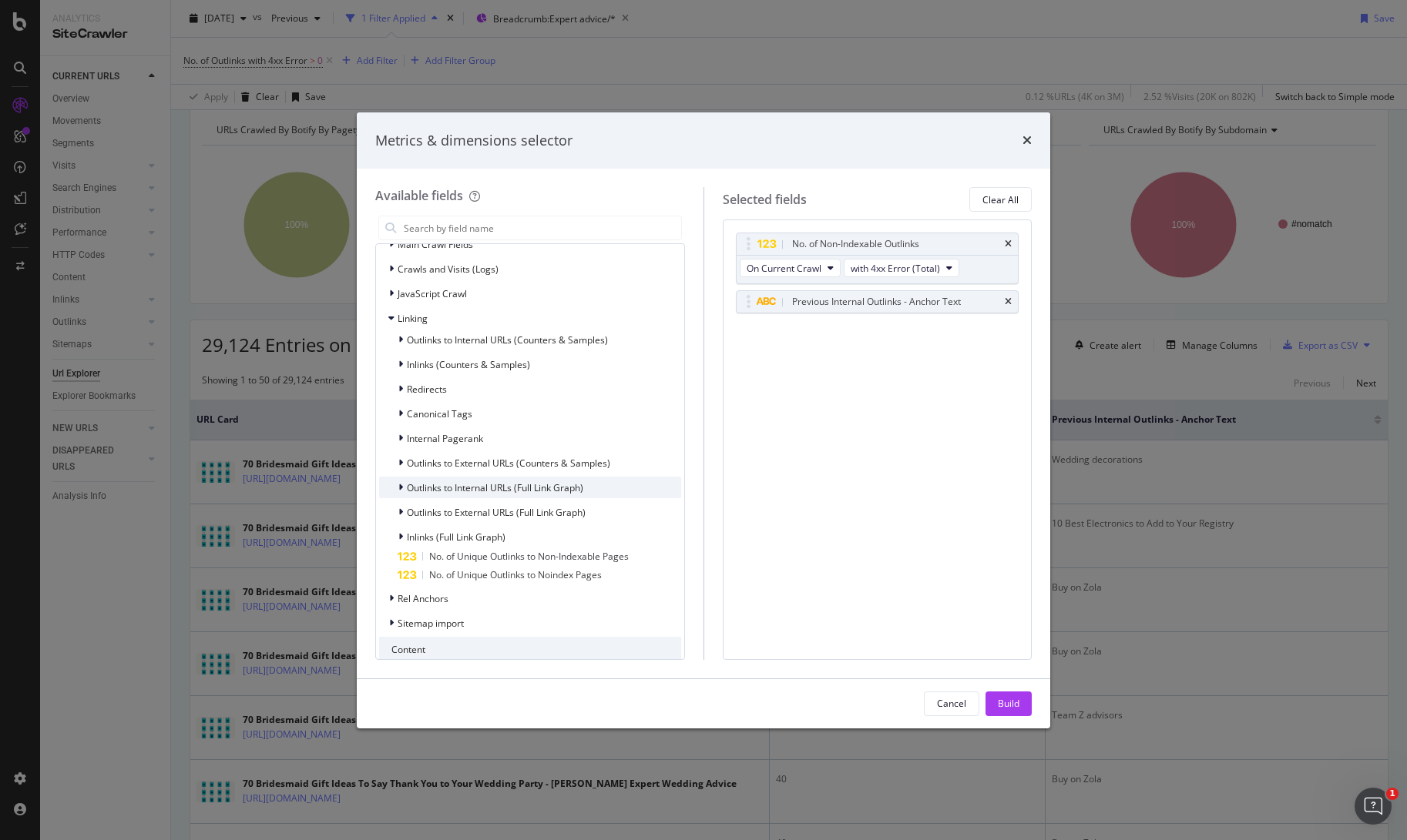
click at [401, 488] on icon "modal" at bounding box center [401, 487] width 5 height 9
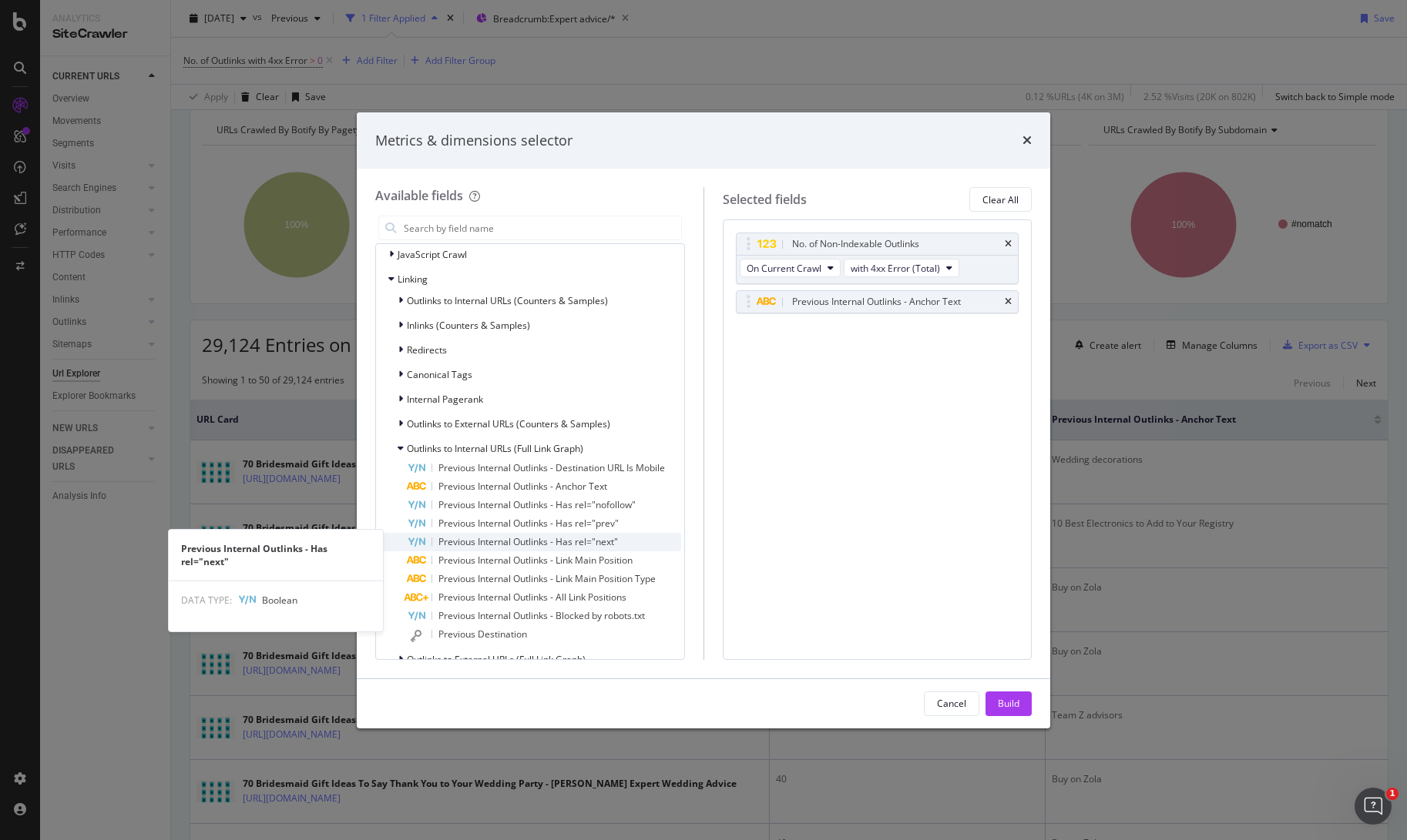
scroll to position [450, 0]
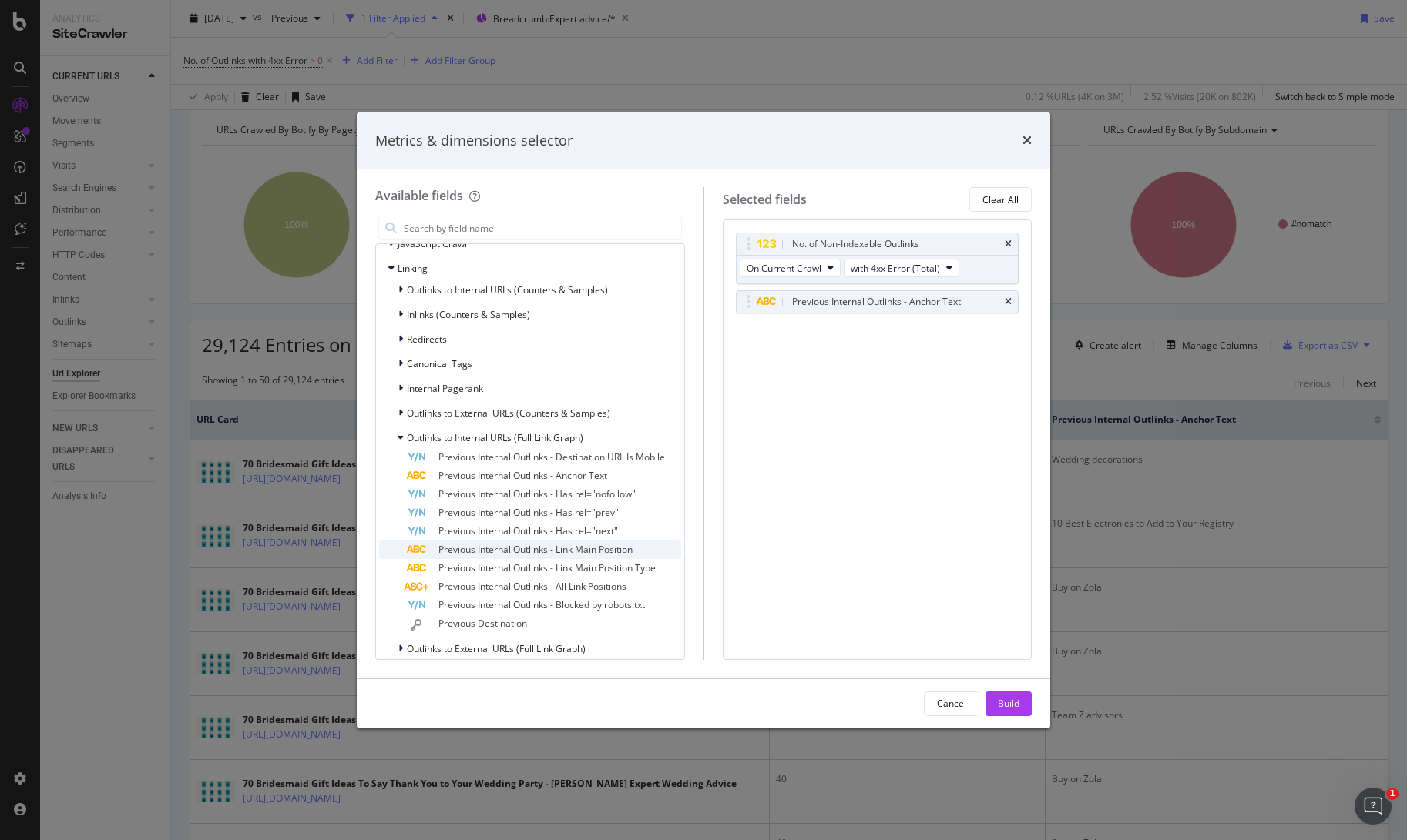
click at [506, 550] on span "Previous Internal Outlinks - Link Main Position" at bounding box center [535, 549] width 195 height 13
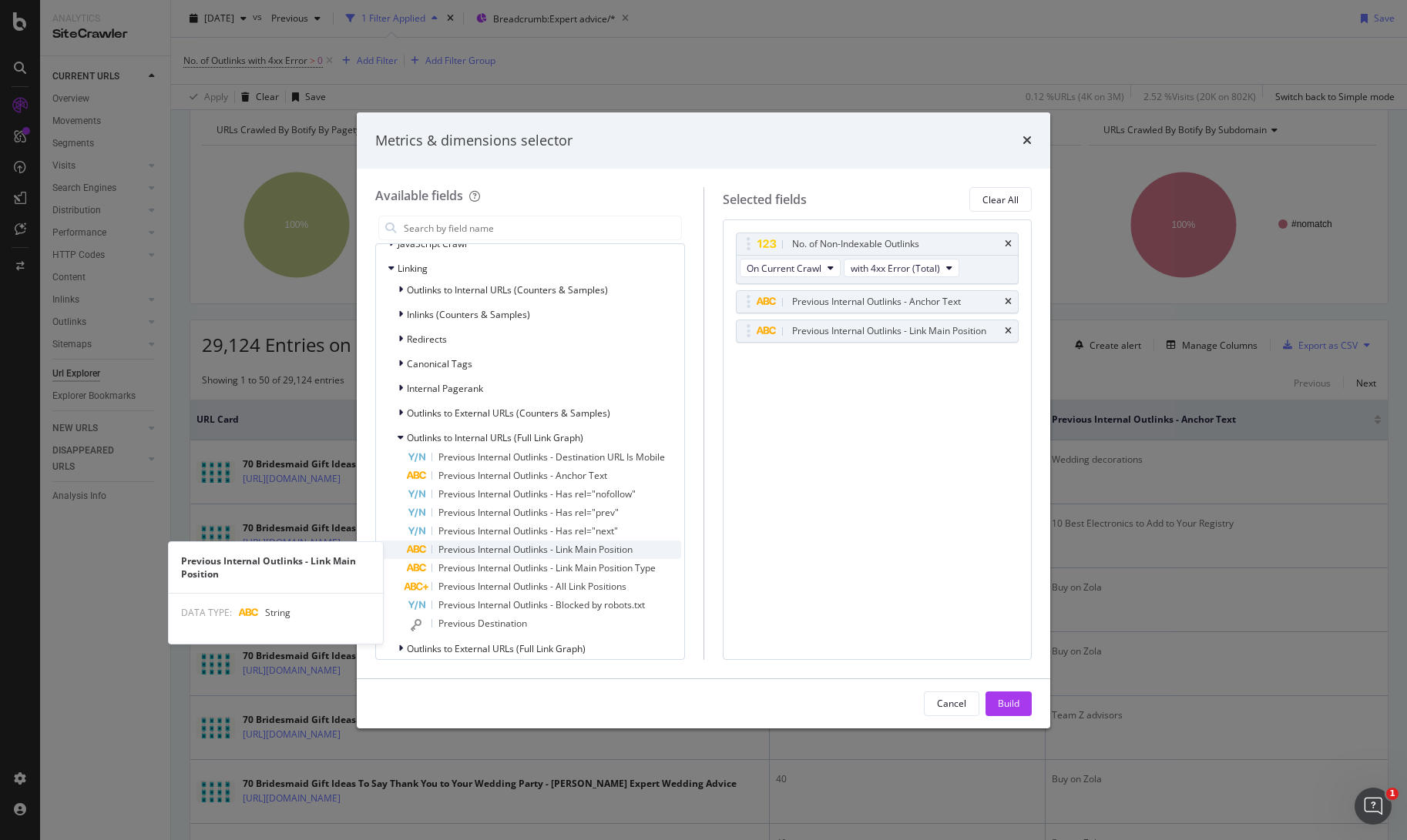
scroll to position [451, 0]
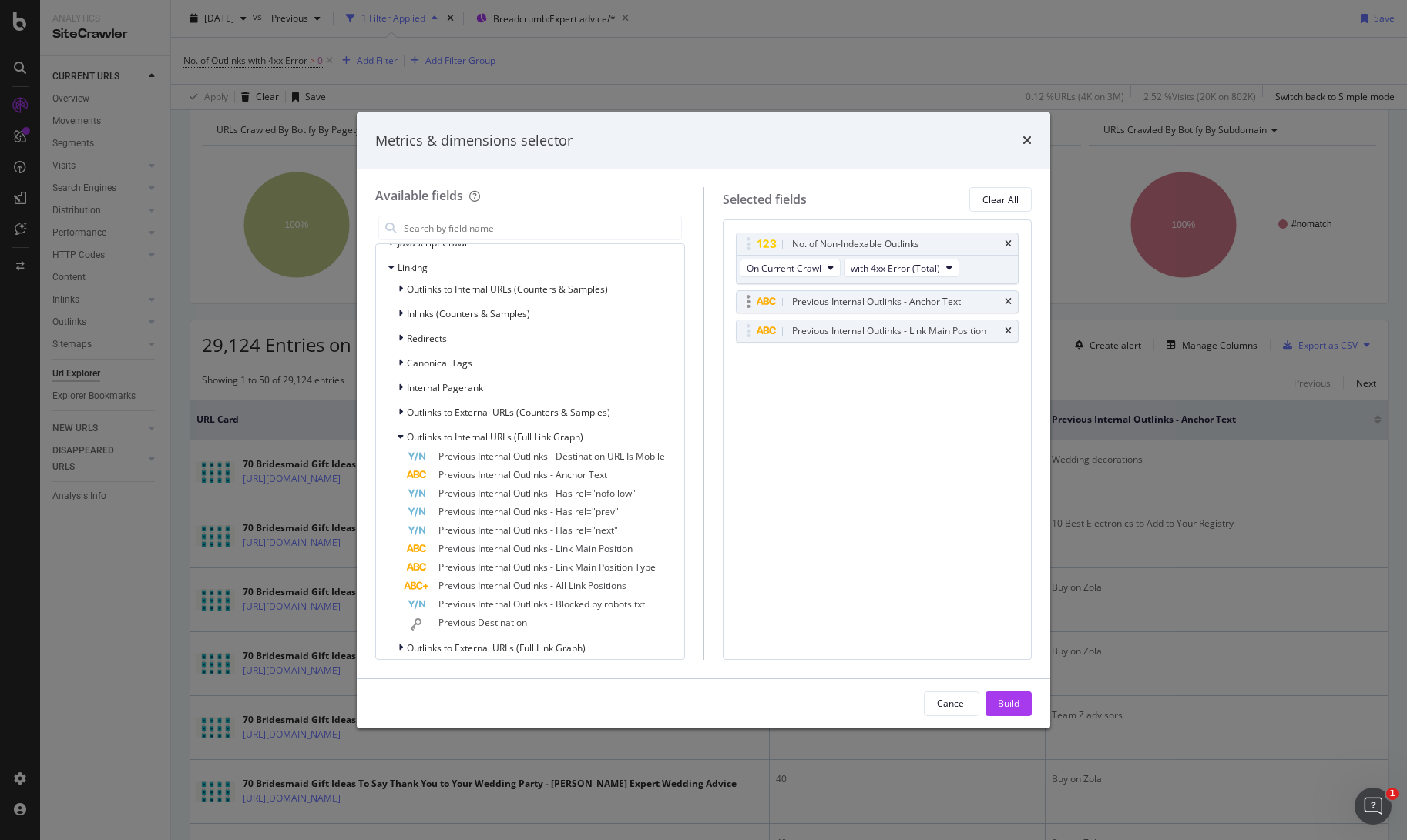
click at [1012, 302] on div "Previous Internal Outlinks - Anchor Text" at bounding box center [877, 302] width 282 height 21
click at [1008, 301] on icon "times" at bounding box center [1008, 302] width 7 height 9
click at [1024, 706] on button "Build" at bounding box center [1008, 704] width 47 height 25
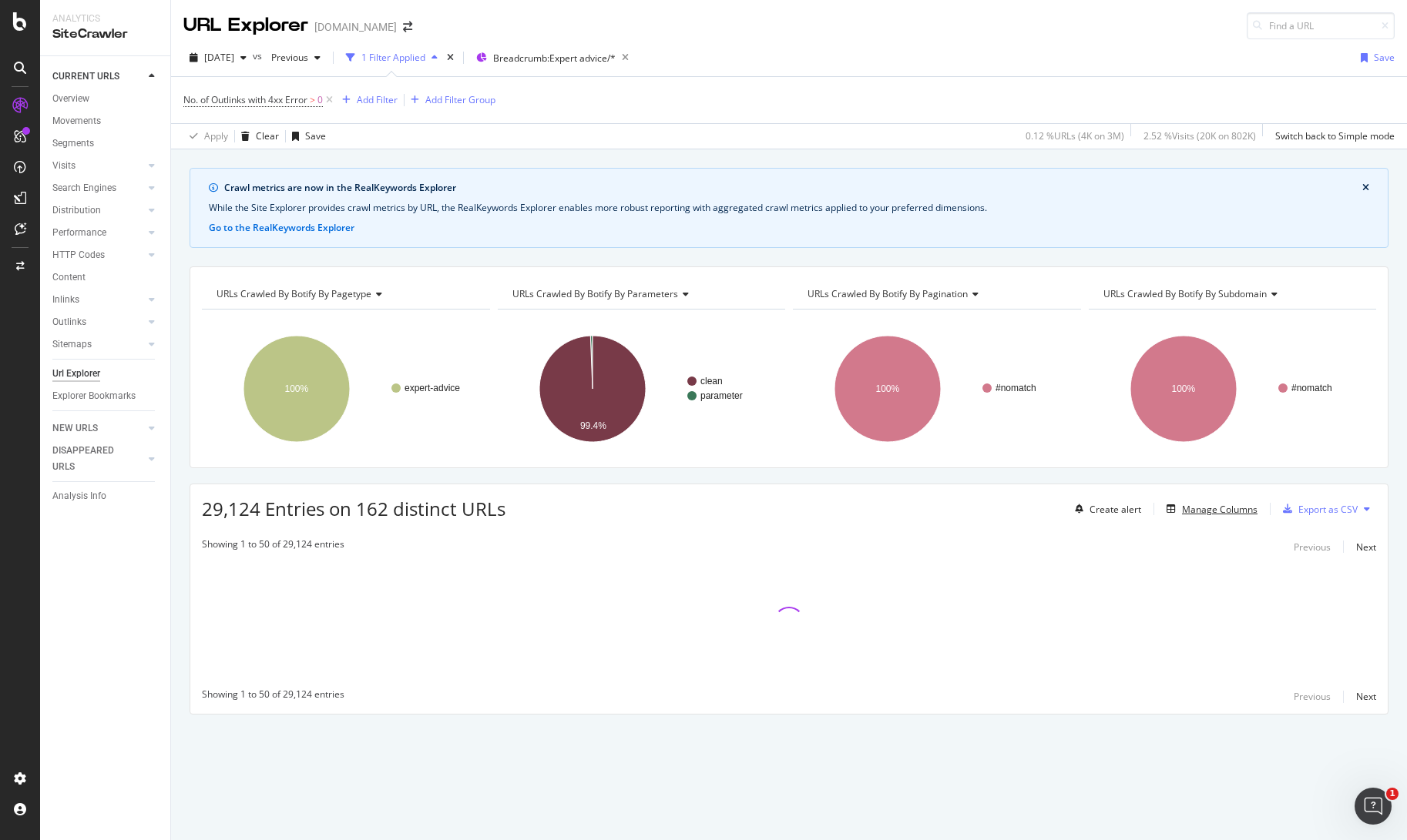
scroll to position [0, 0]
click at [928, 84] on div "No. of Outlinks with 4xx Error > 0 Add Filter Add Filter Group" at bounding box center [789, 100] width 1212 height 47
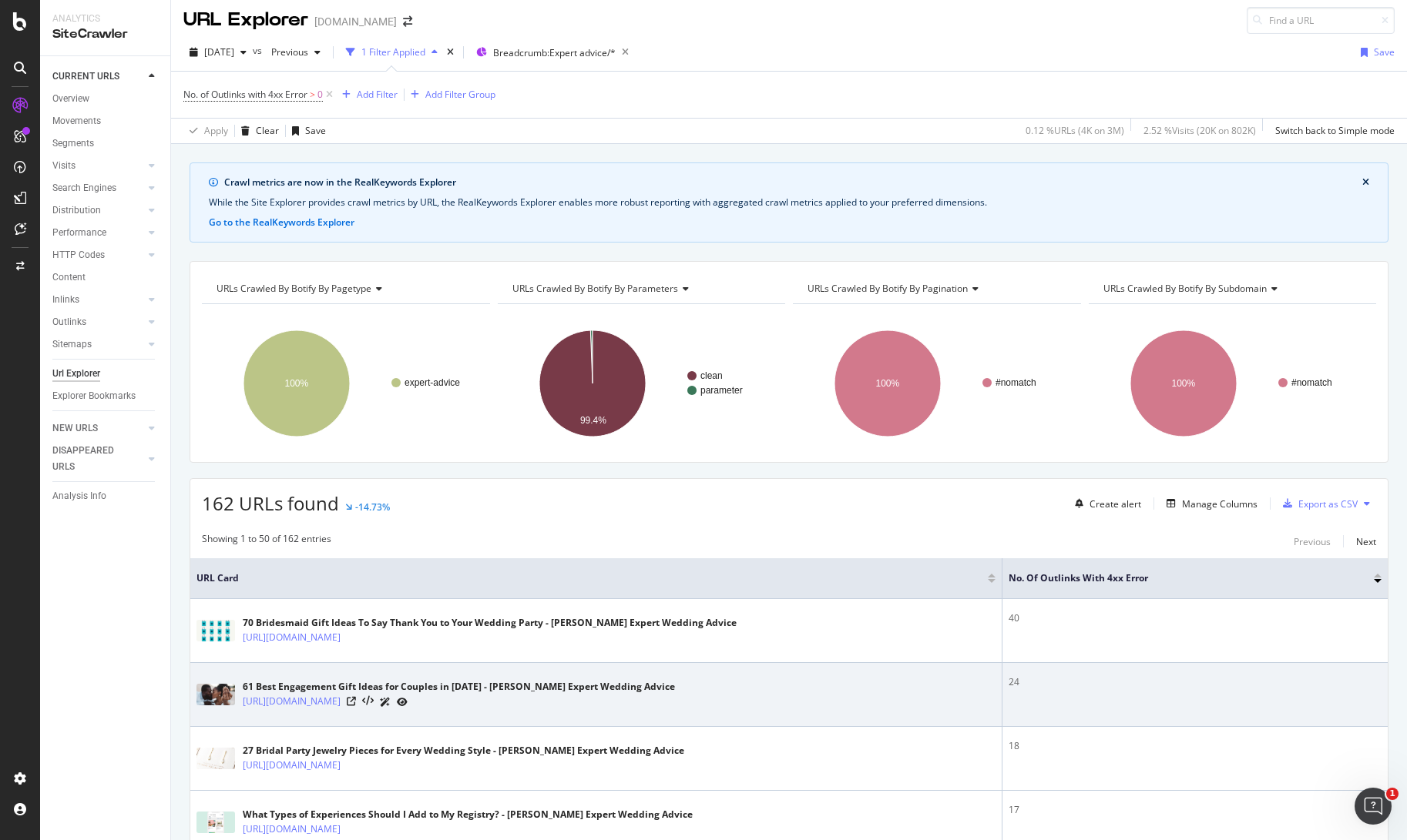
scroll to position [5, 0]
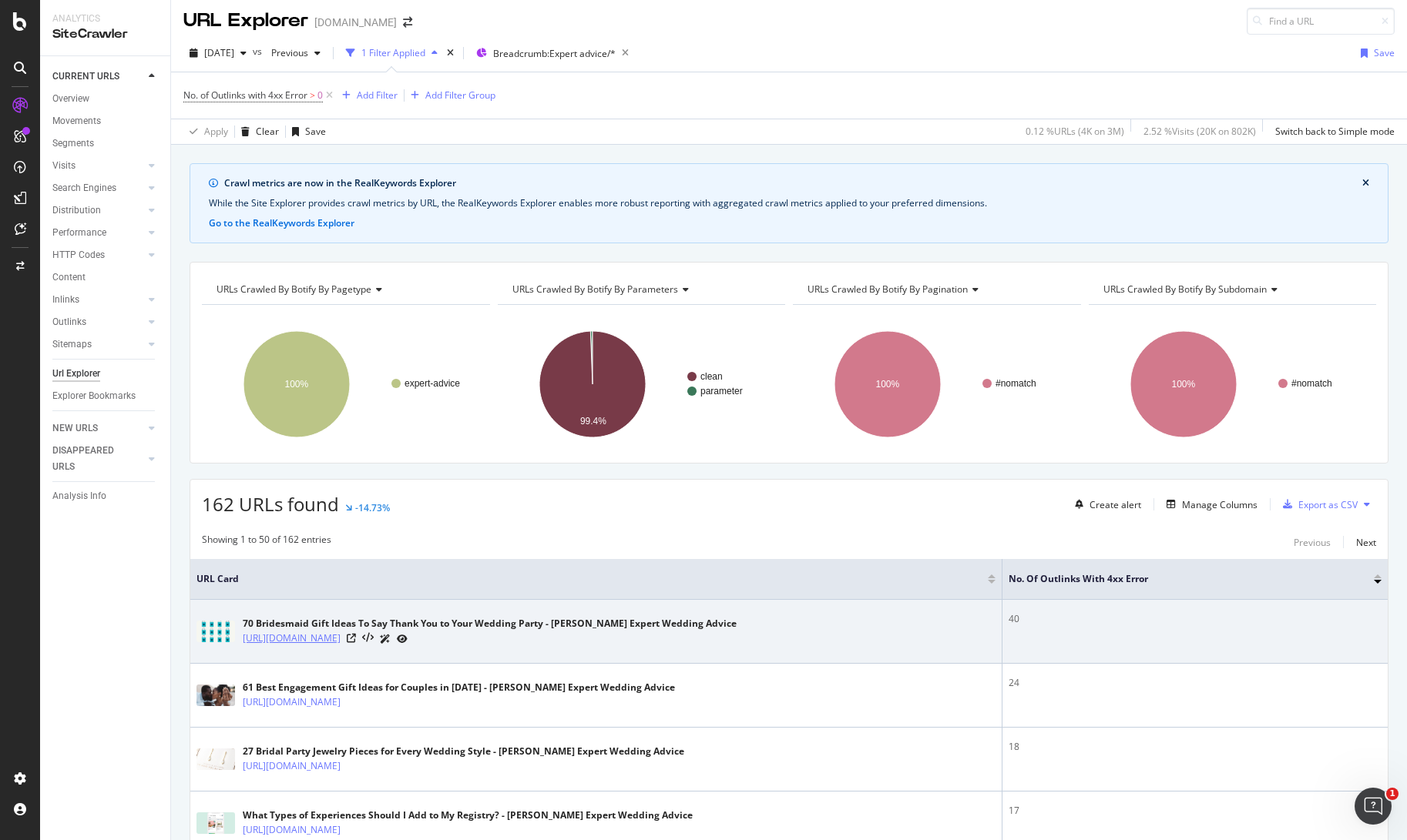
click at [341, 641] on link "[URL][DOMAIN_NAME]" at bounding box center [292, 638] width 98 height 16
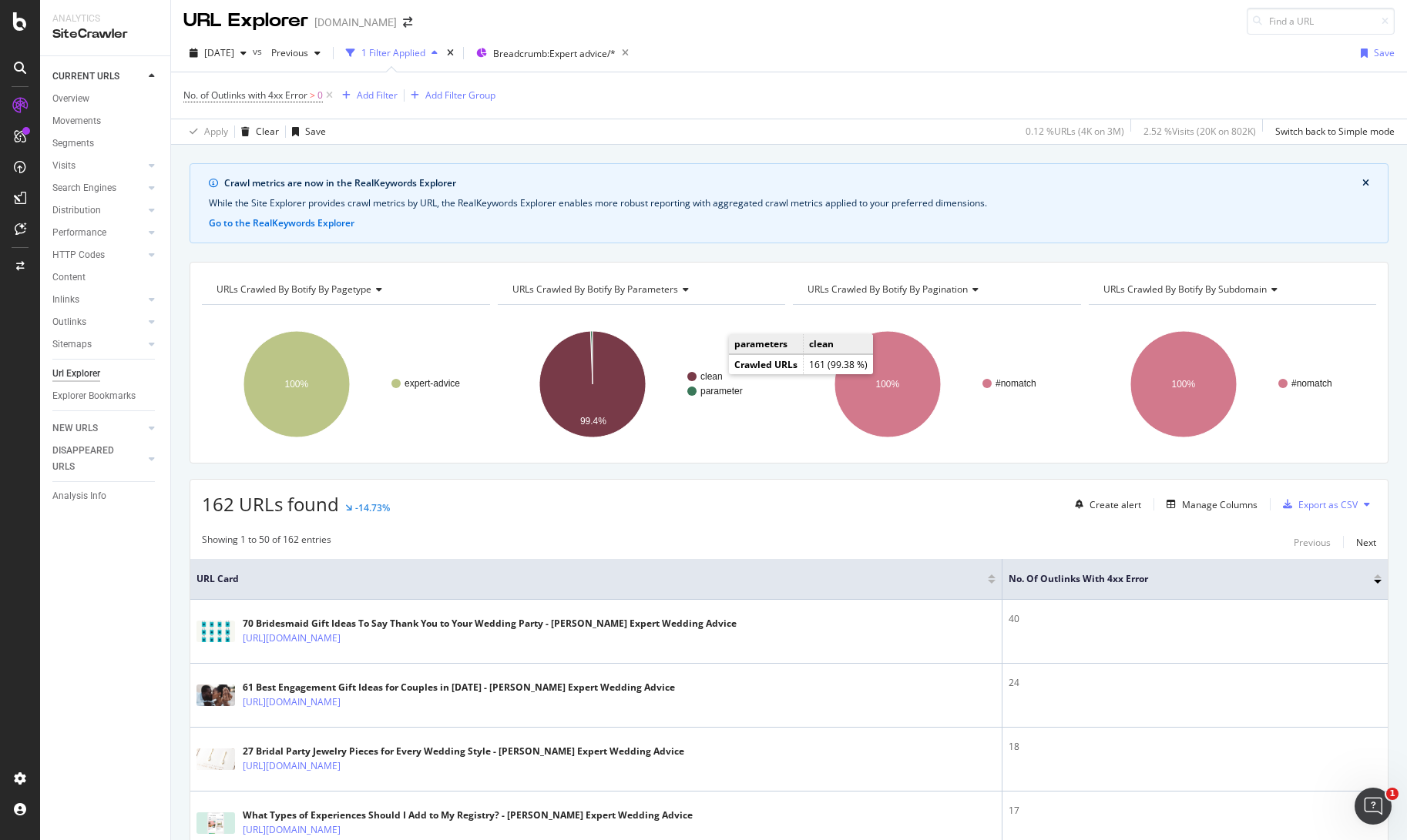
scroll to position [4, 0]
click at [1213, 507] on div "Manage Columns" at bounding box center [1220, 506] width 75 height 13
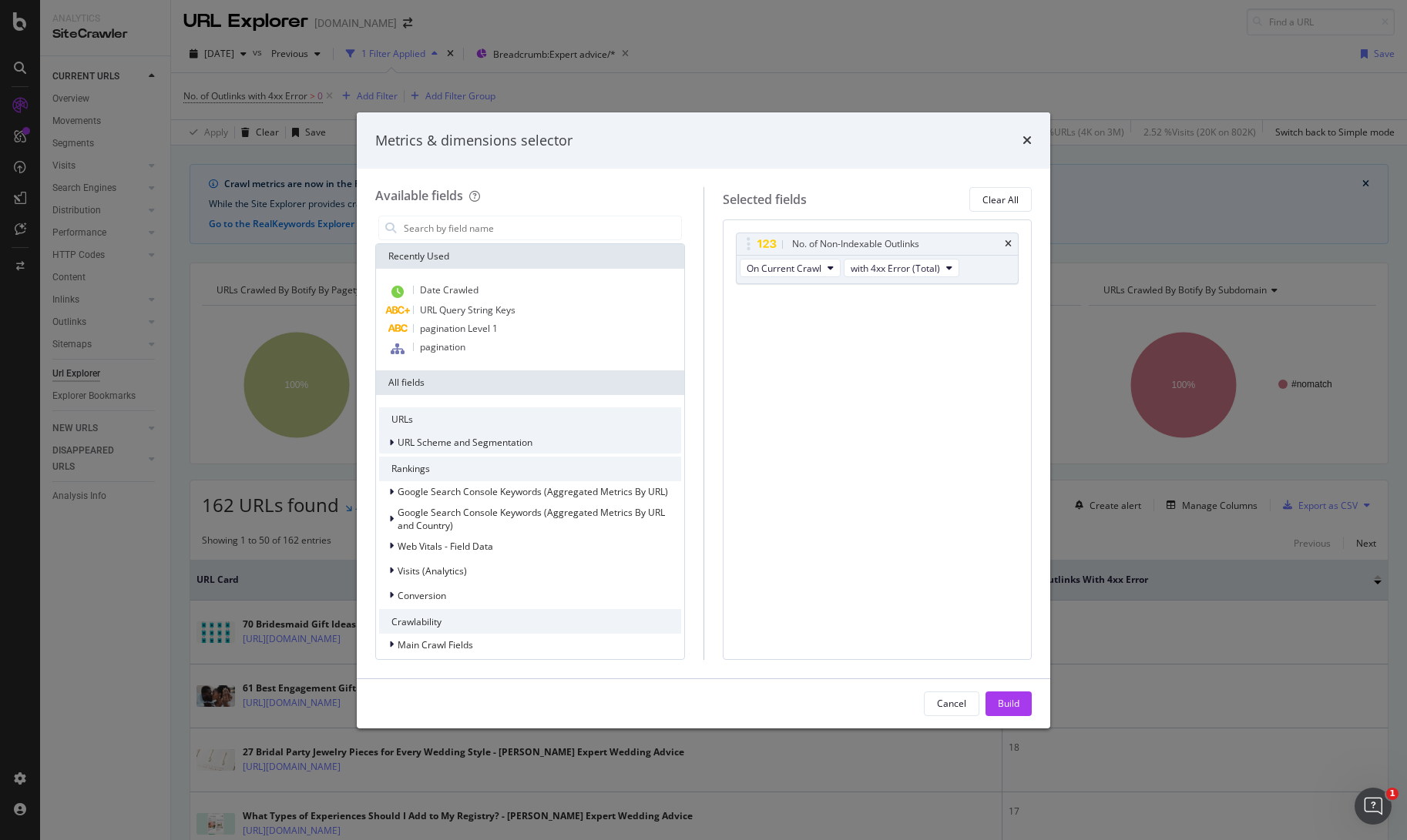
click at [396, 445] on div "modal" at bounding box center [392, 443] width 9 height 16
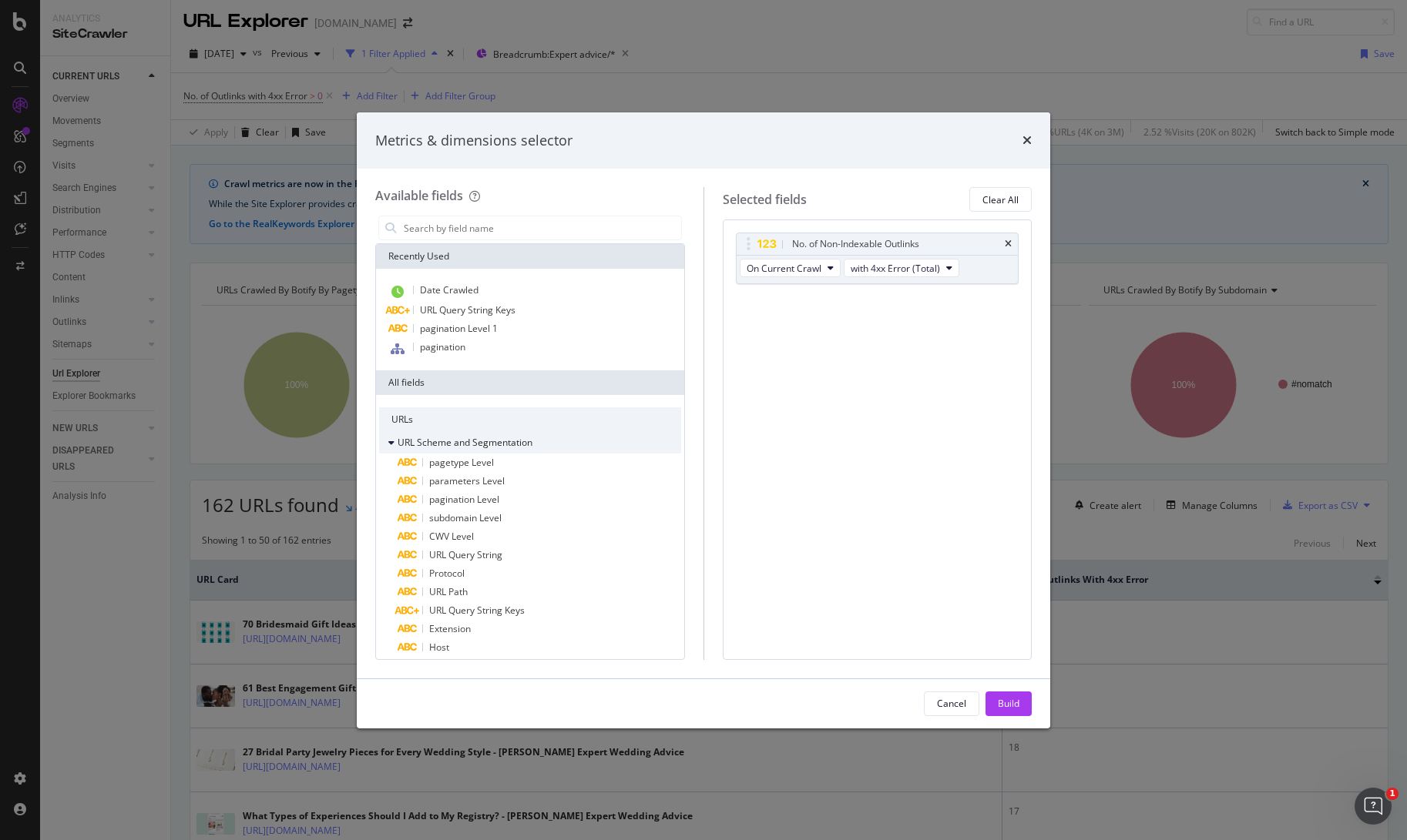
click at [396, 445] on div "modal" at bounding box center [392, 443] width 9 height 16
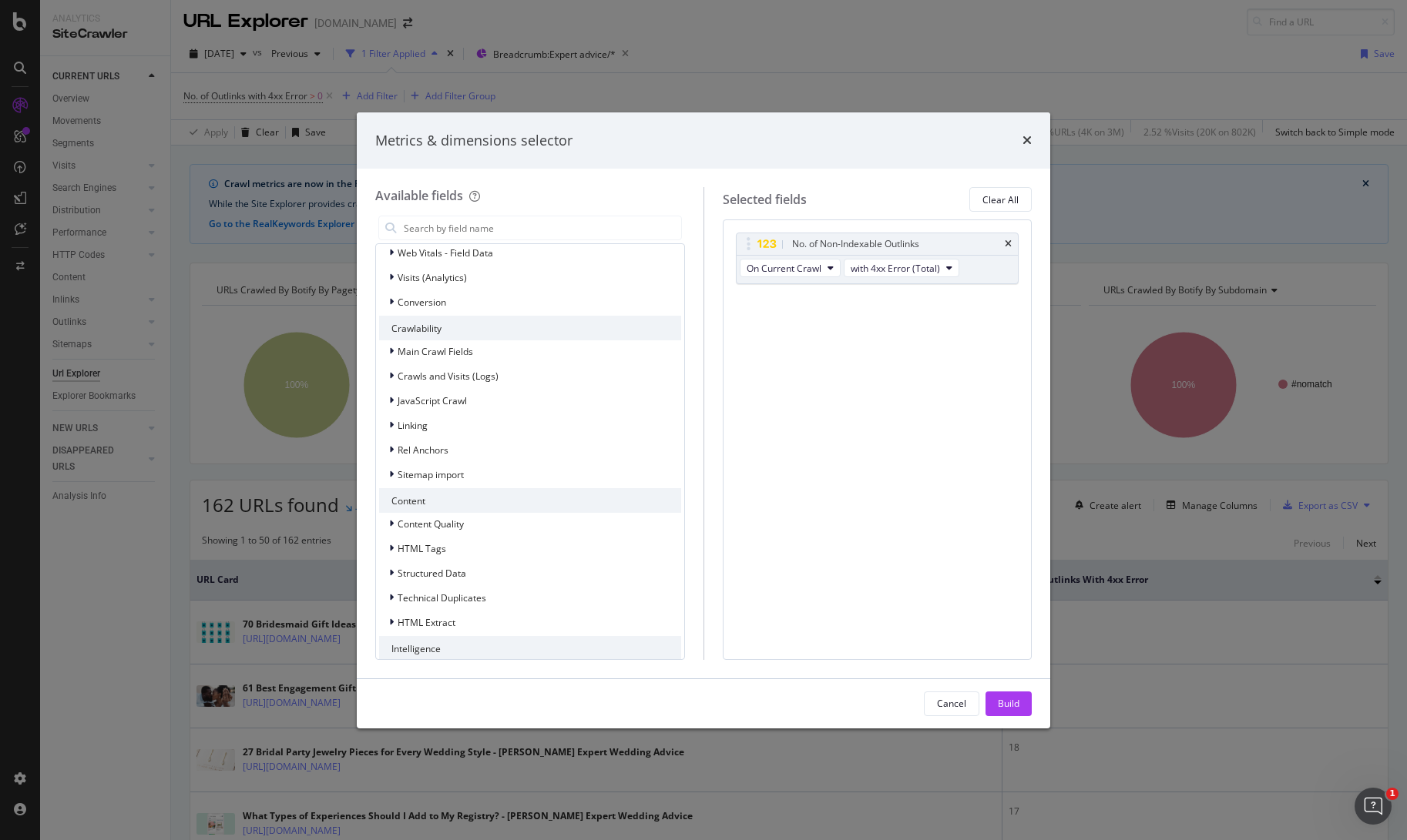
scroll to position [329, 0]
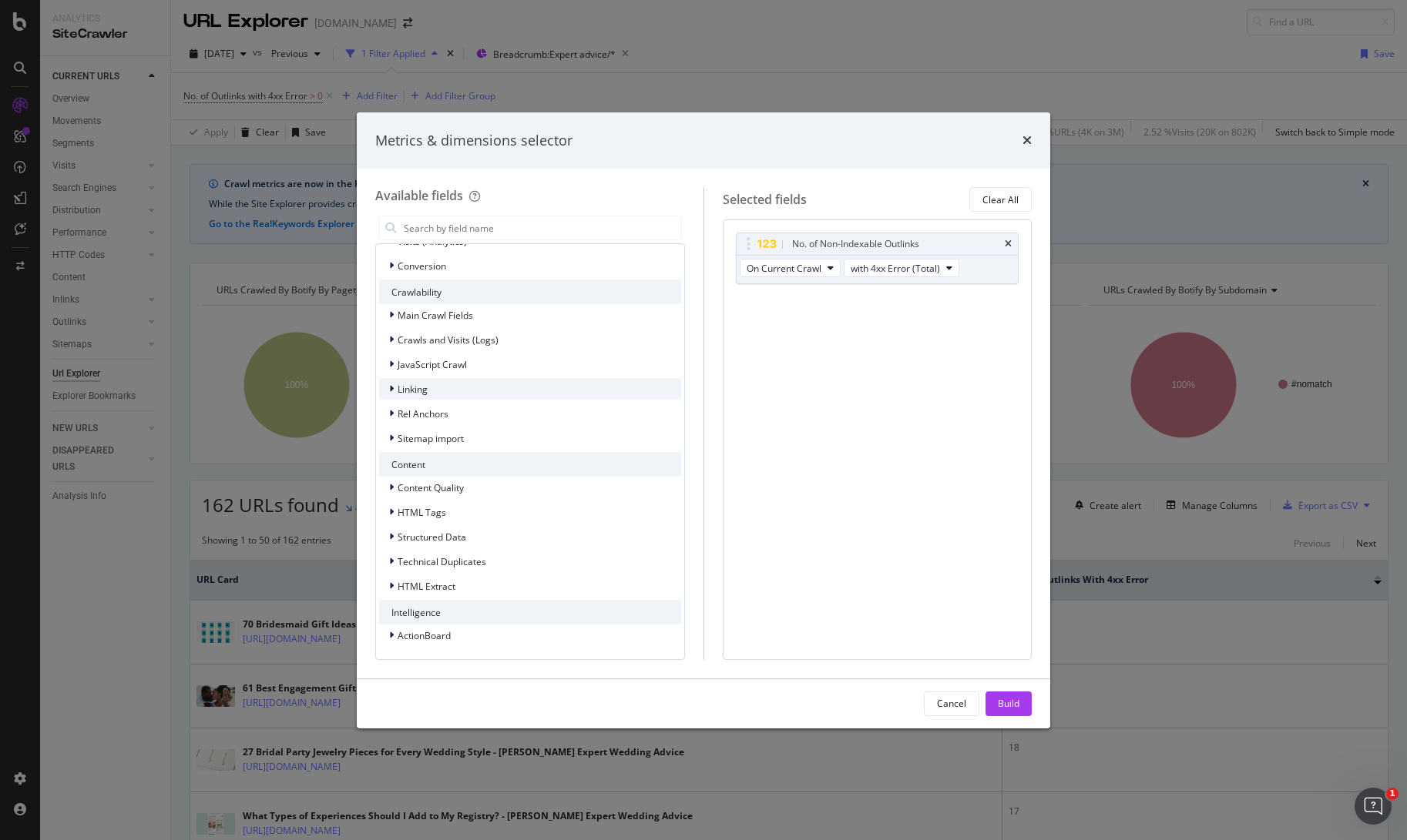
click at [392, 393] on icon "modal" at bounding box center [392, 388] width 5 height 9
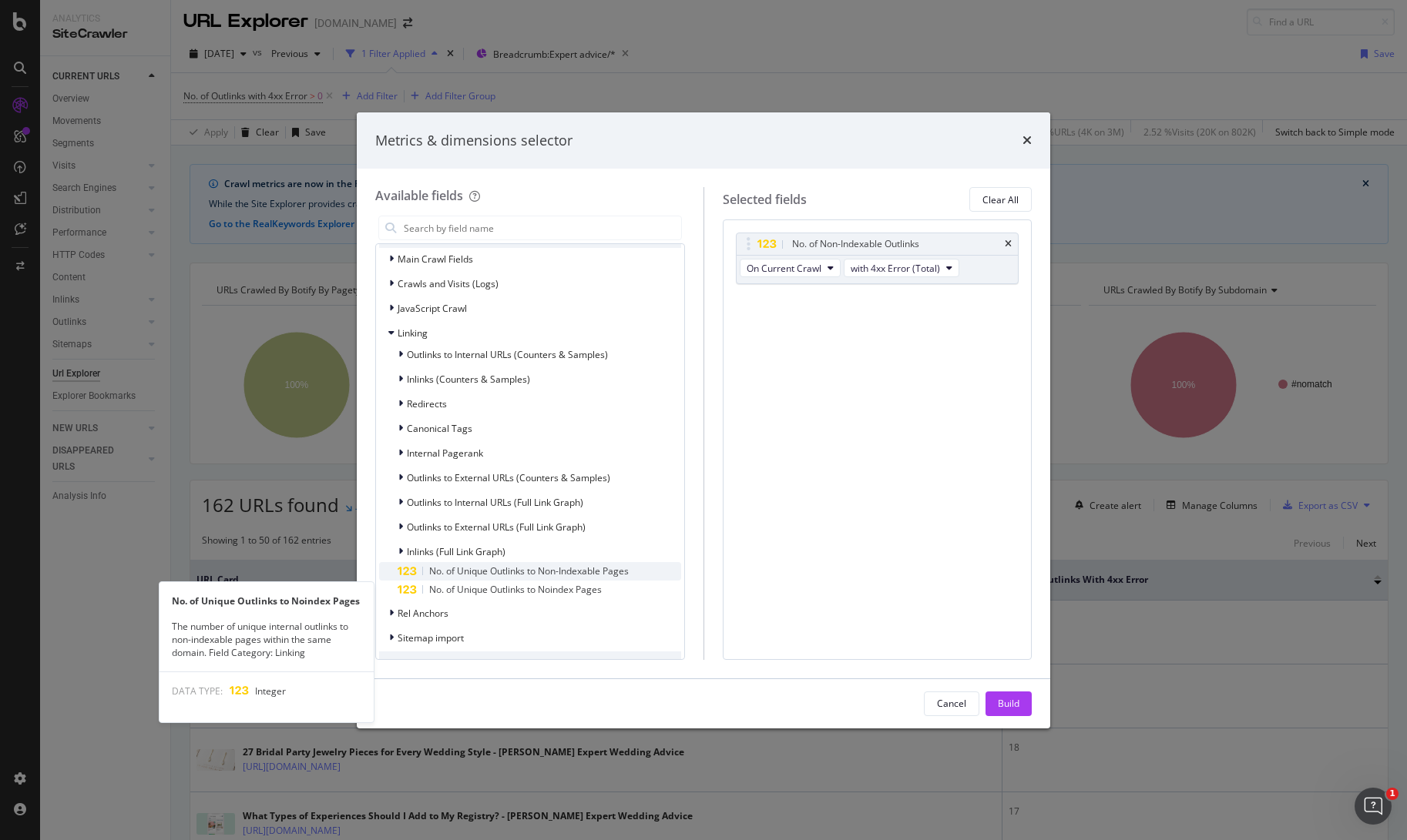
scroll to position [388, 0]
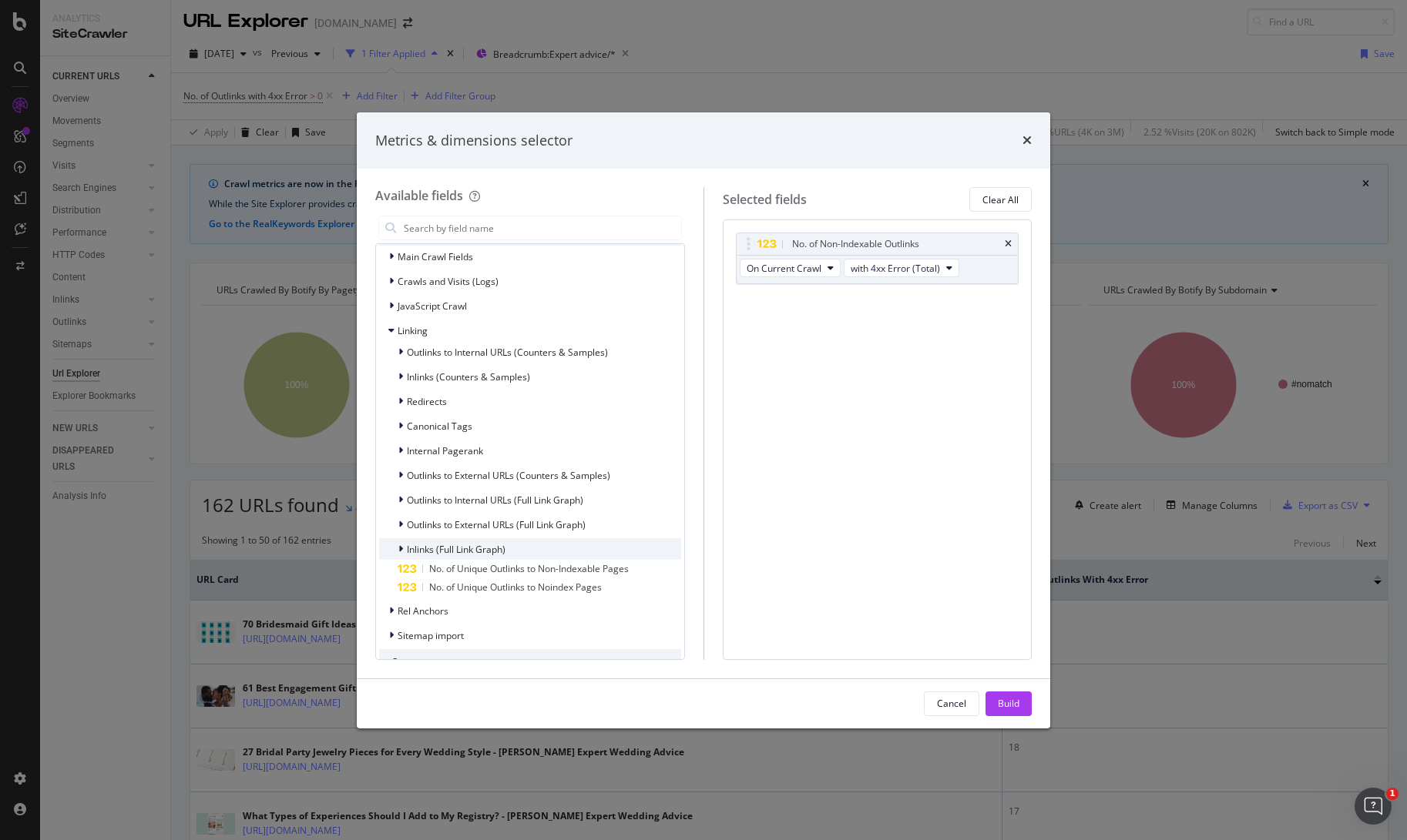
click at [402, 550] on icon "modal" at bounding box center [401, 548] width 5 height 9
click at [402, 550] on icon "modal" at bounding box center [401, 548] width 7 height 9
click at [398, 500] on icon "modal" at bounding box center [401, 499] width 5 height 9
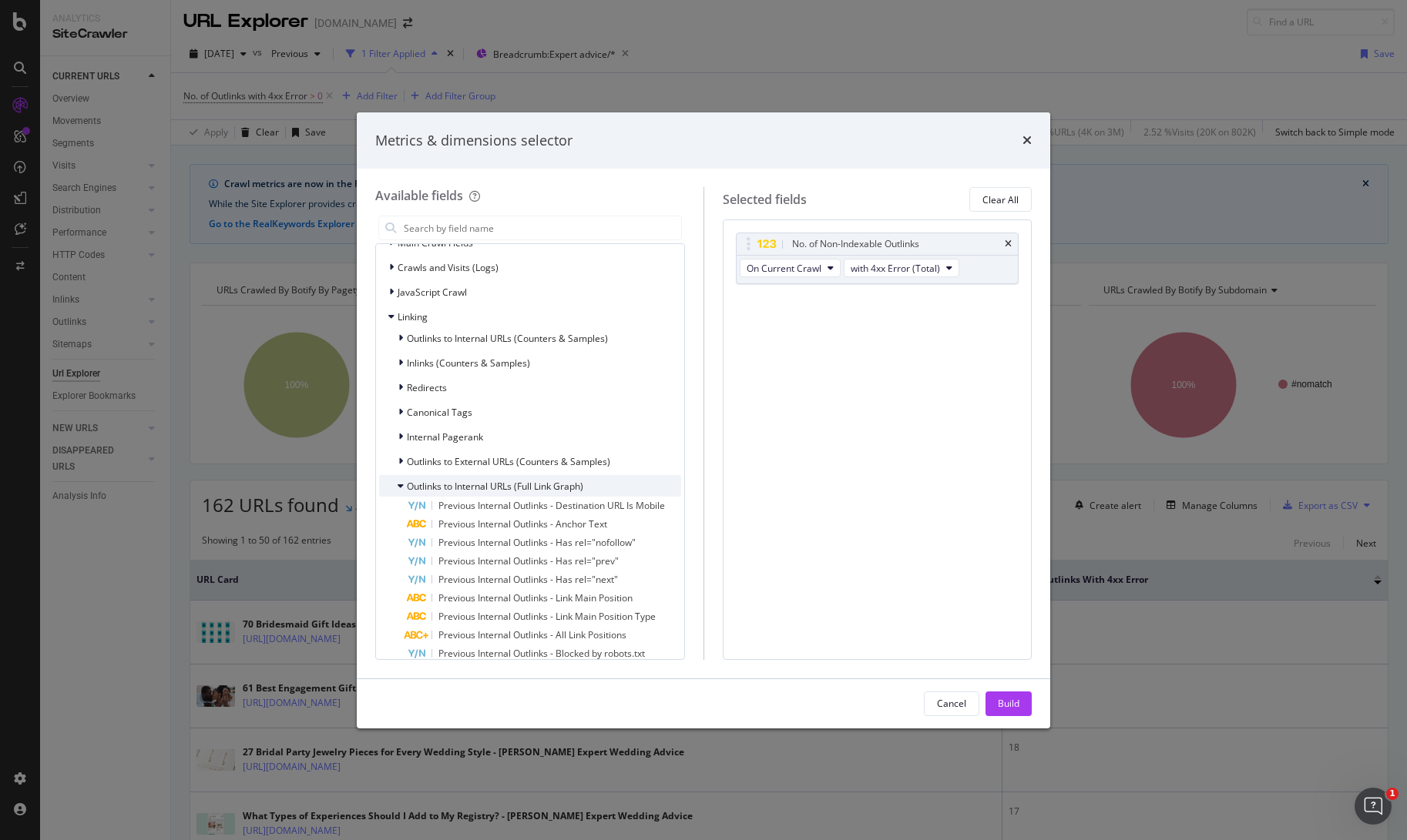
scroll to position [400, 0]
click at [398, 339] on icon "modal" at bounding box center [401, 340] width 5 height 9
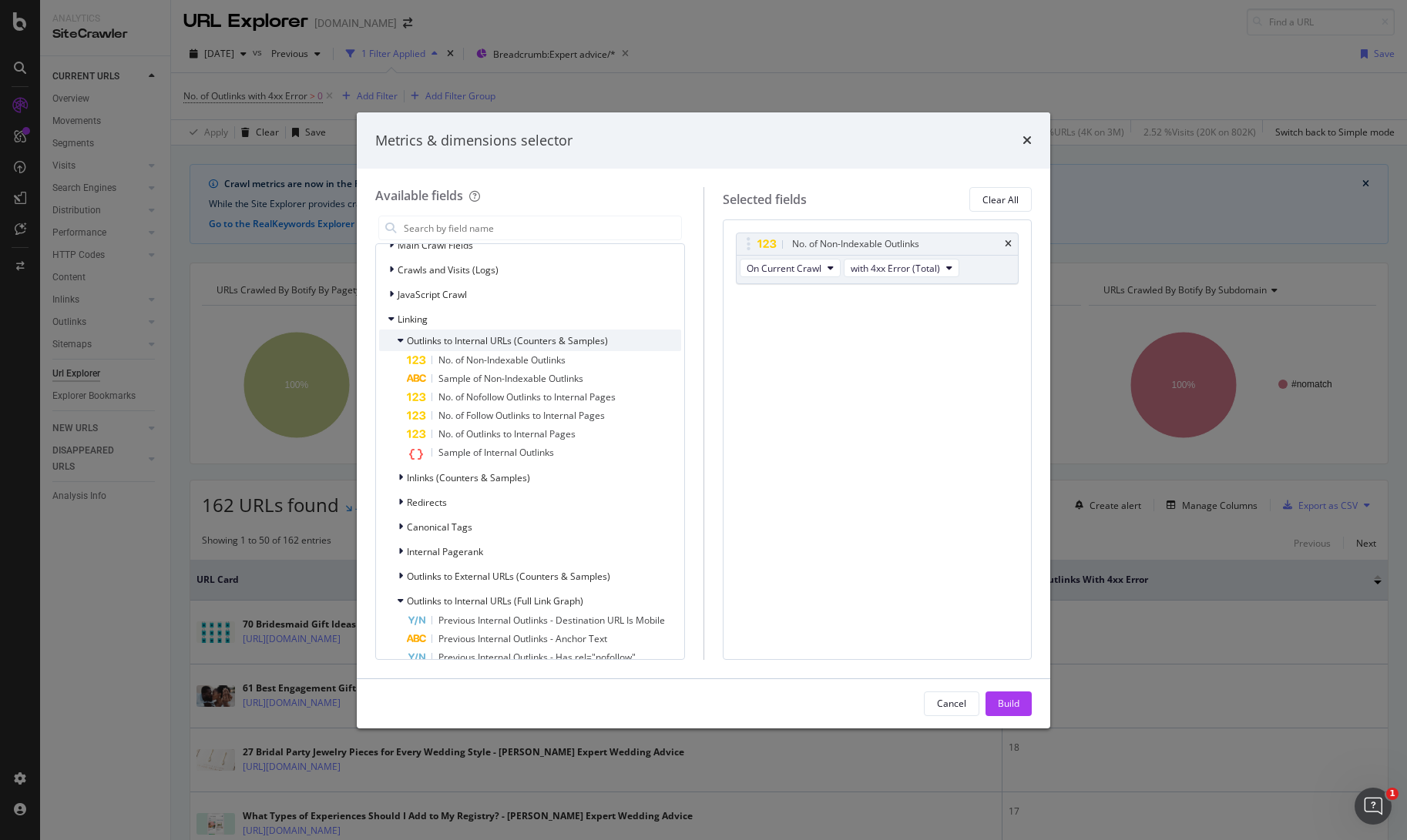
click at [398, 339] on icon "modal" at bounding box center [401, 340] width 7 height 9
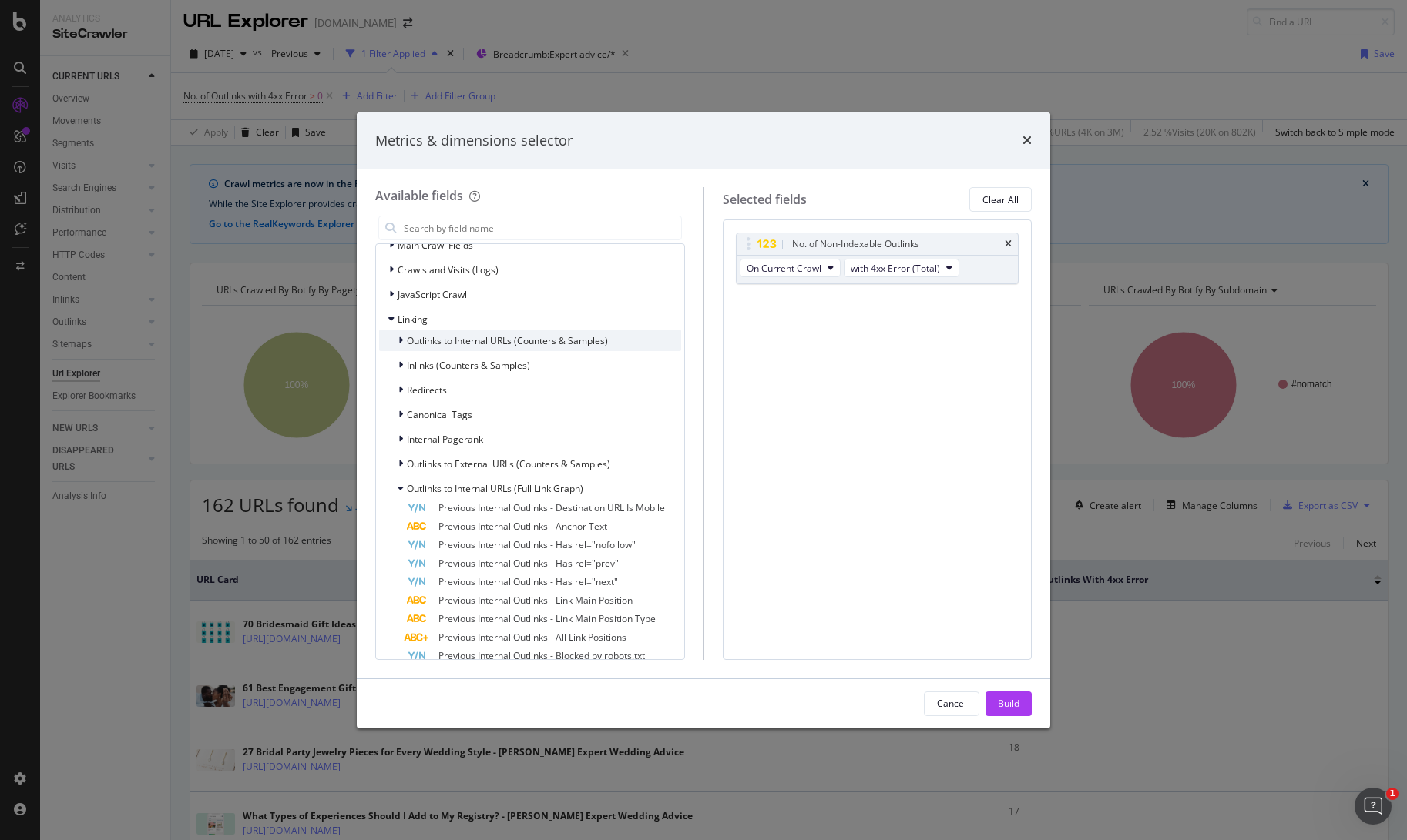
click at [398, 339] on icon "modal" at bounding box center [401, 340] width 5 height 9
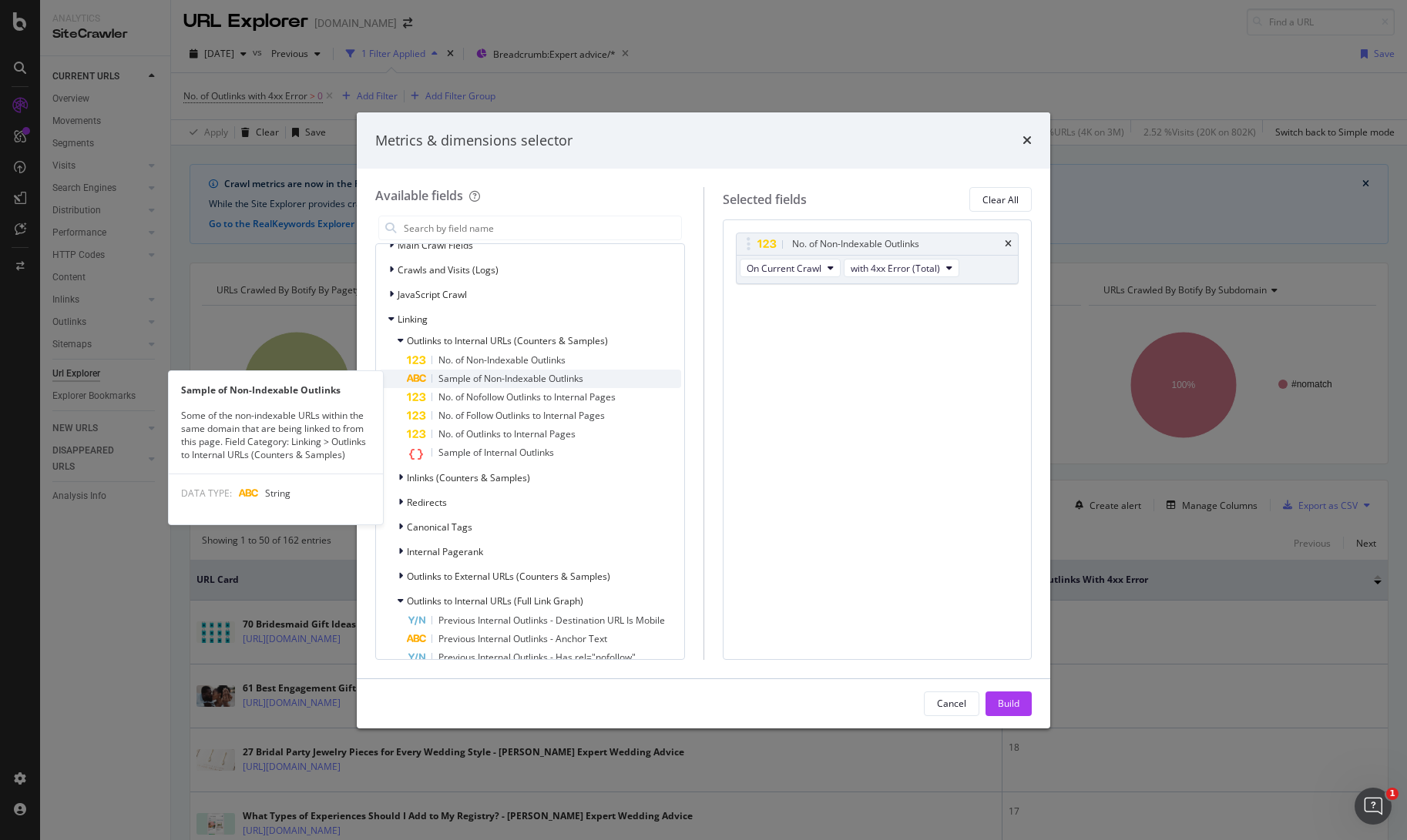
click at [491, 383] on span "Sample of Non-Indexable Outlinks" at bounding box center [510, 378] width 145 height 13
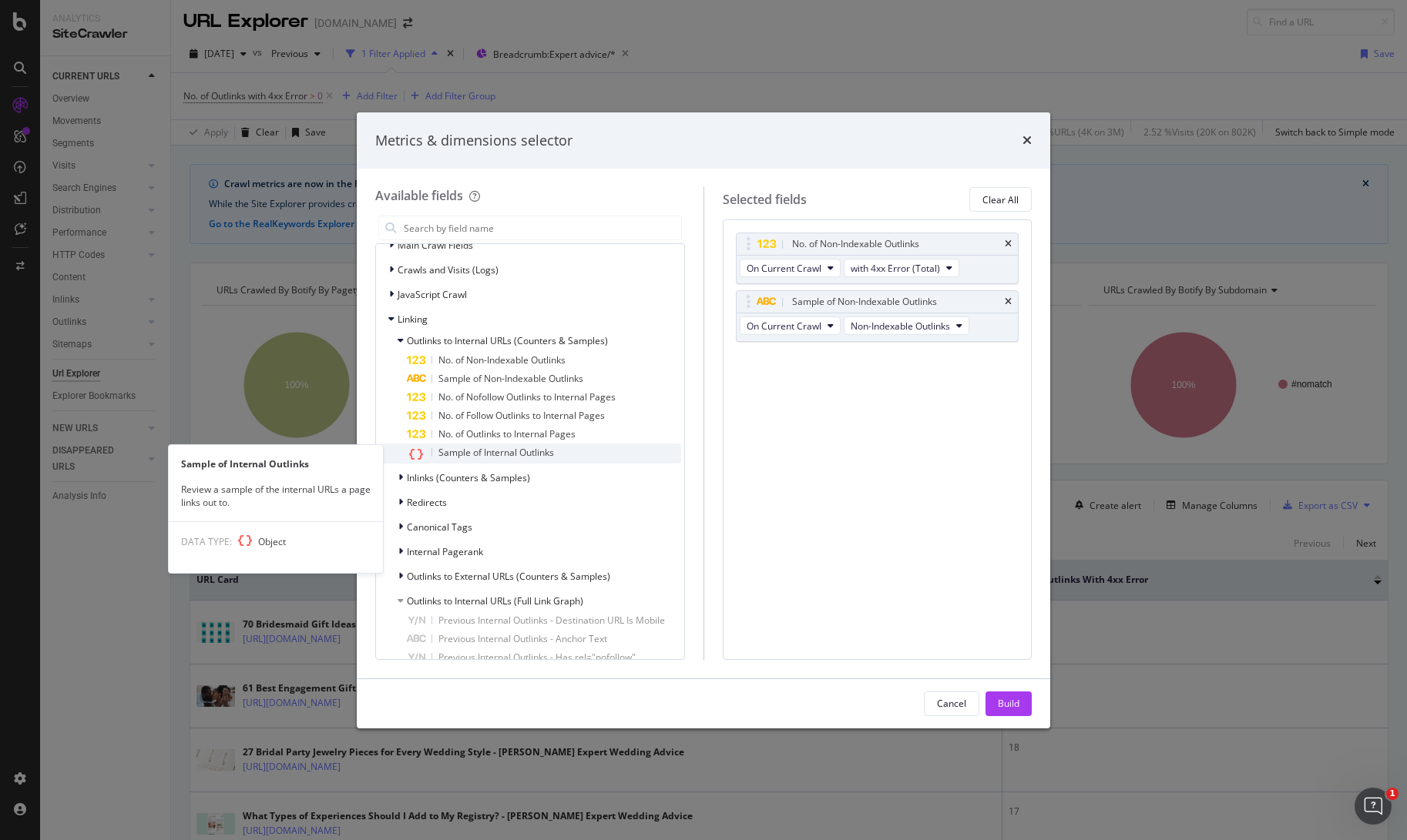
click at [479, 452] on span "Sample of Internal Outlinks" at bounding box center [495, 453] width 115 height 13
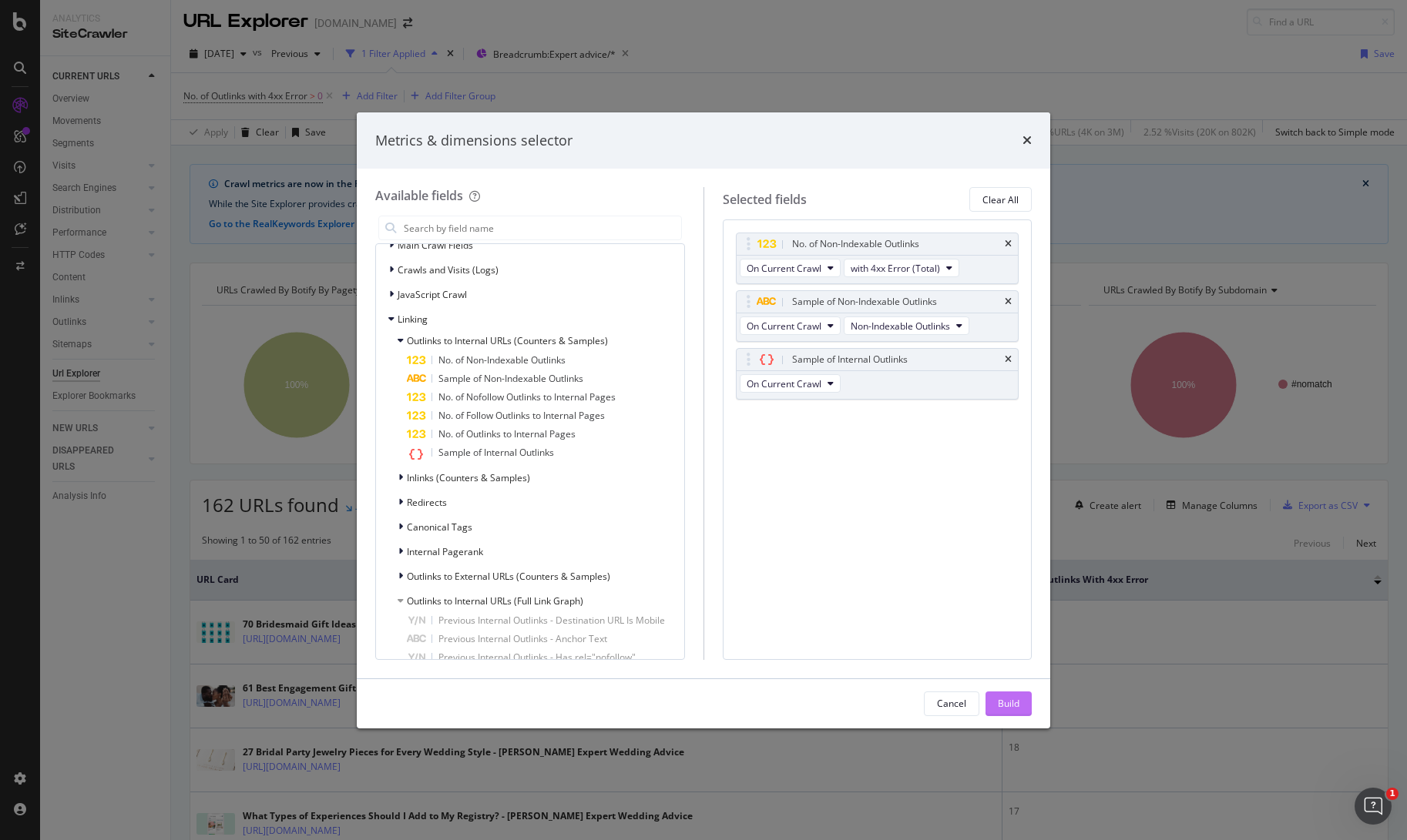
click at [1010, 708] on div "Build" at bounding box center [1009, 704] width 21 height 13
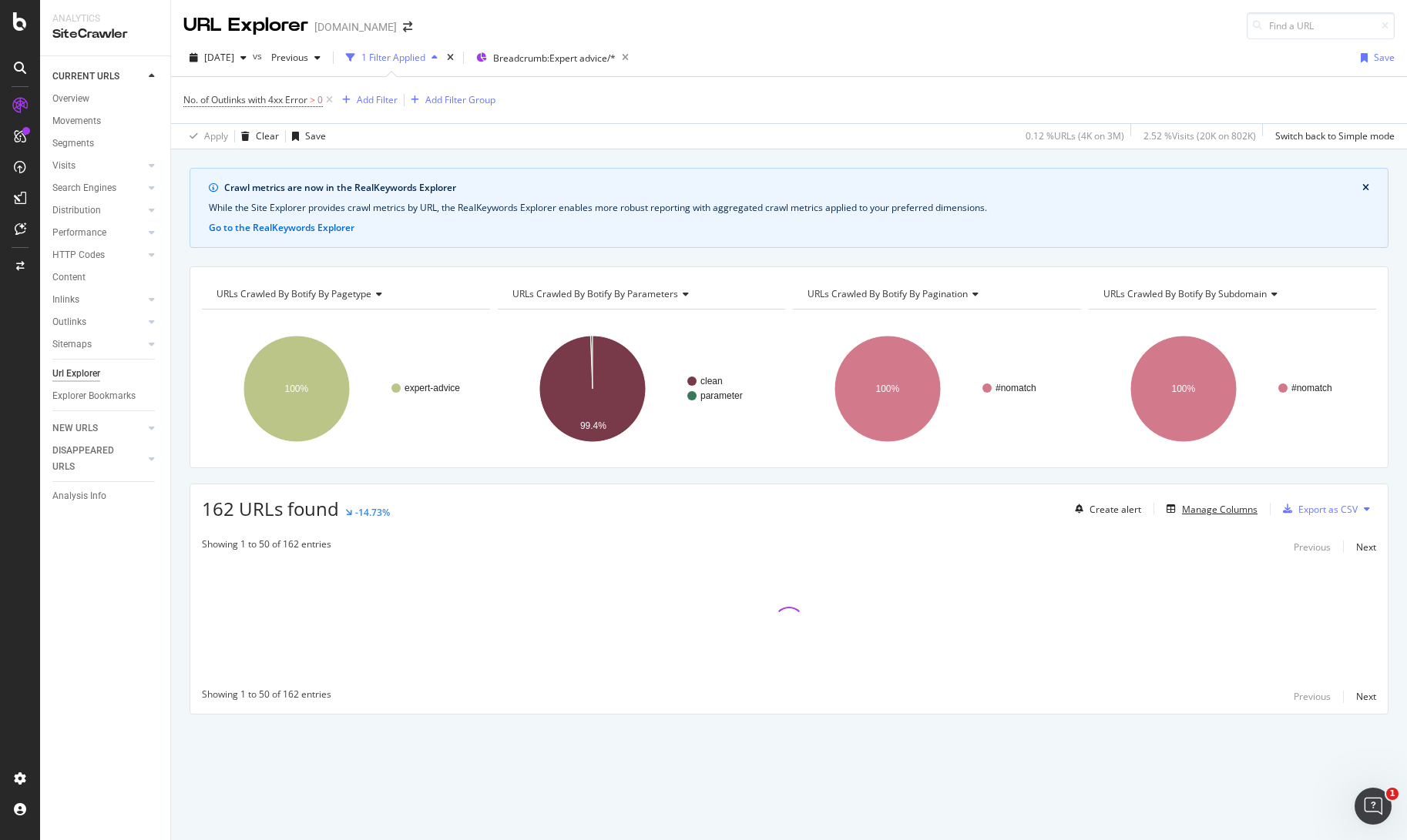
scroll to position [0, 0]
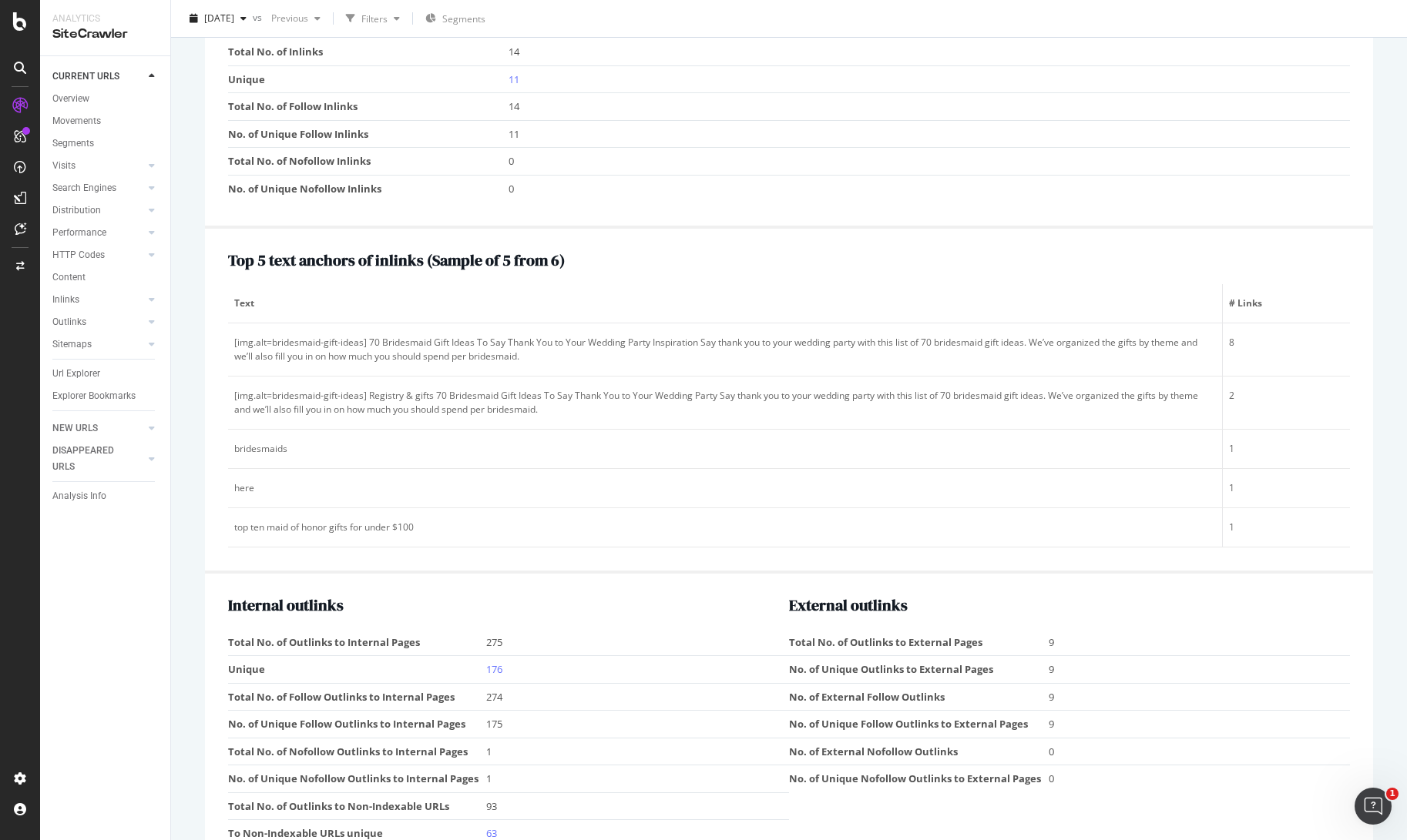
scroll to position [1963, 0]
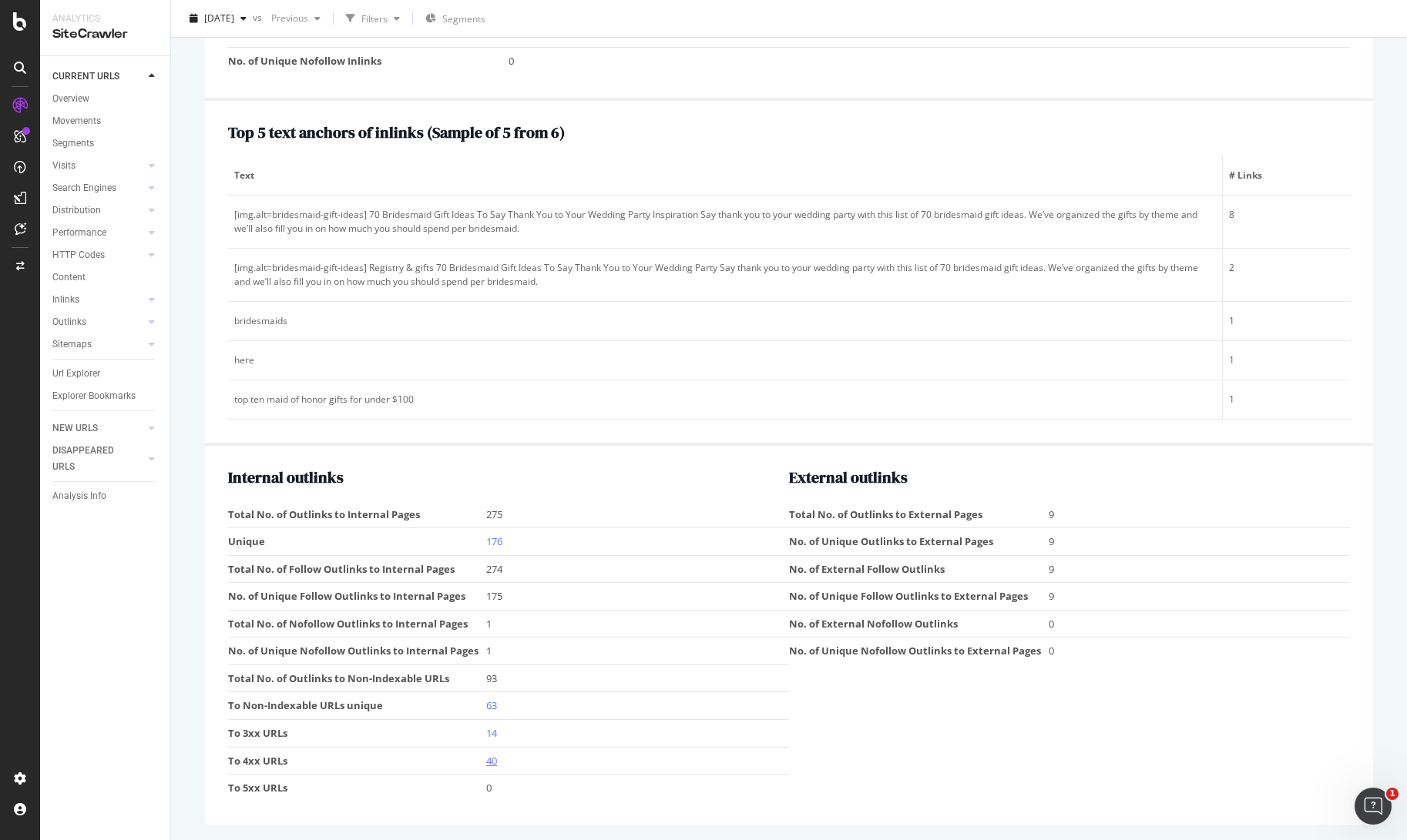
click at [491, 759] on link "40" at bounding box center [491, 761] width 11 height 14
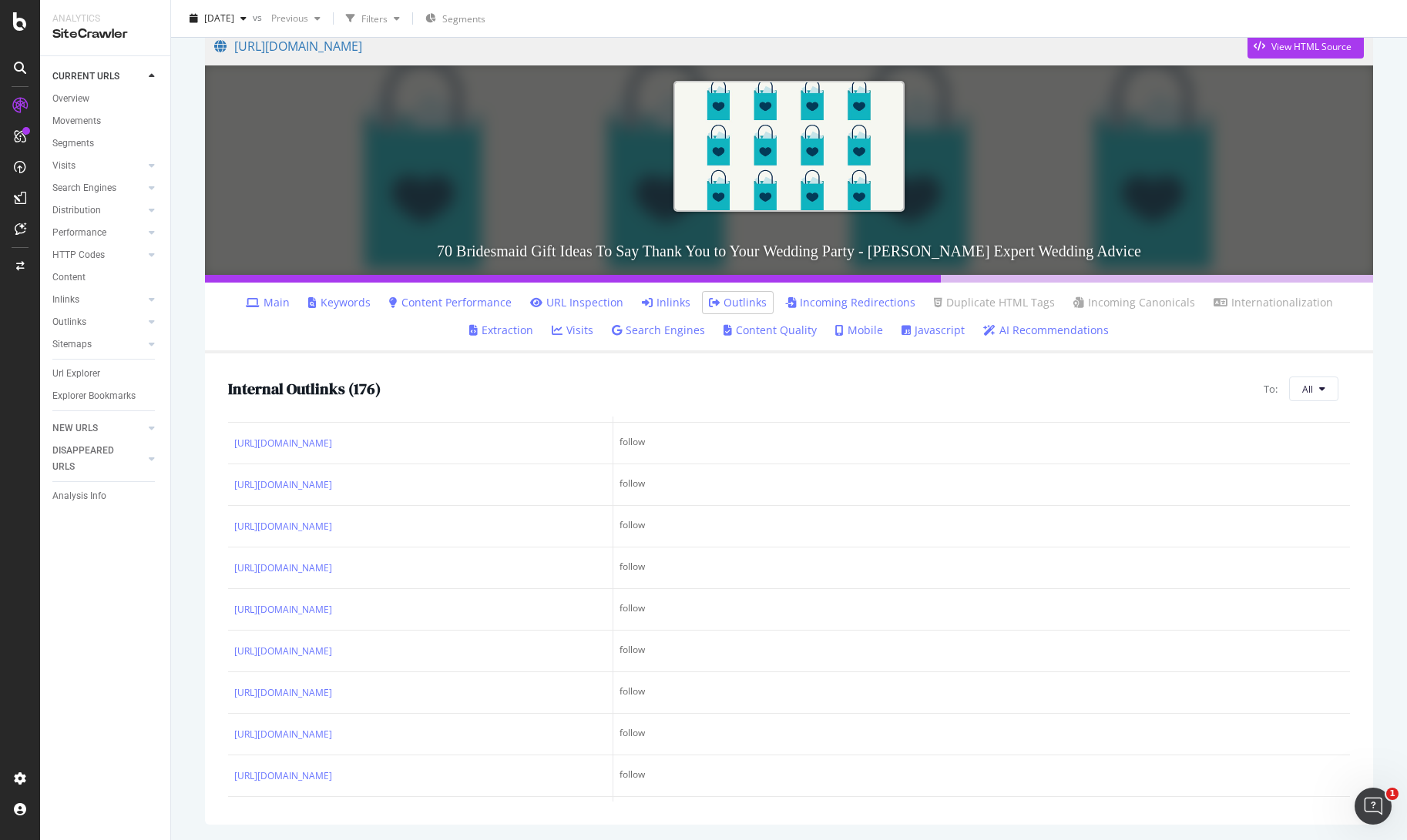
scroll to position [6737, 0]
click at [1316, 389] on button "All" at bounding box center [1314, 389] width 49 height 25
click at [1228, 431] on span "4xx URLs" at bounding box center [1234, 431] width 87 height 14
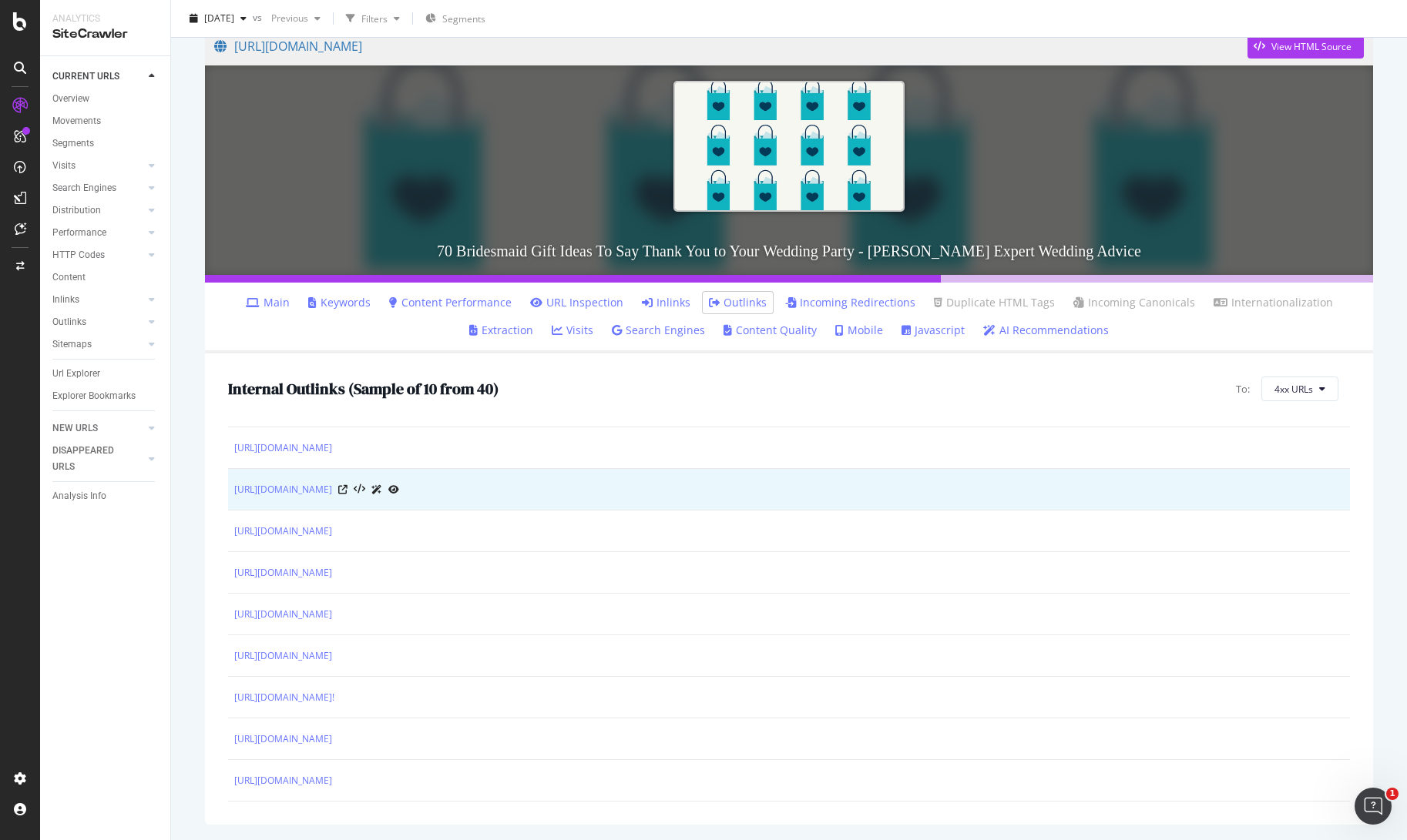
scroll to position [0, 0]
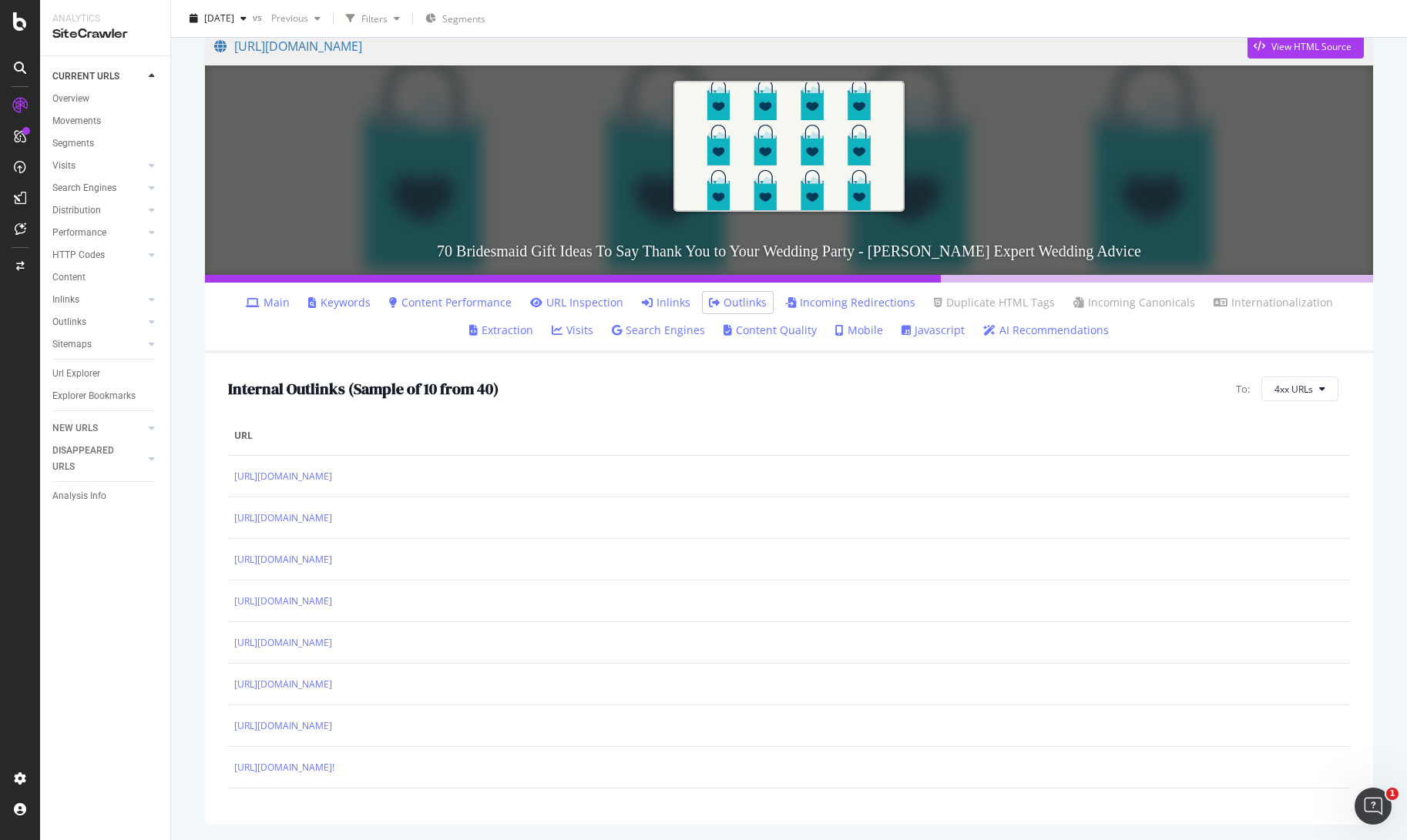
click at [704, 174] on img at bounding box center [789, 146] width 231 height 131
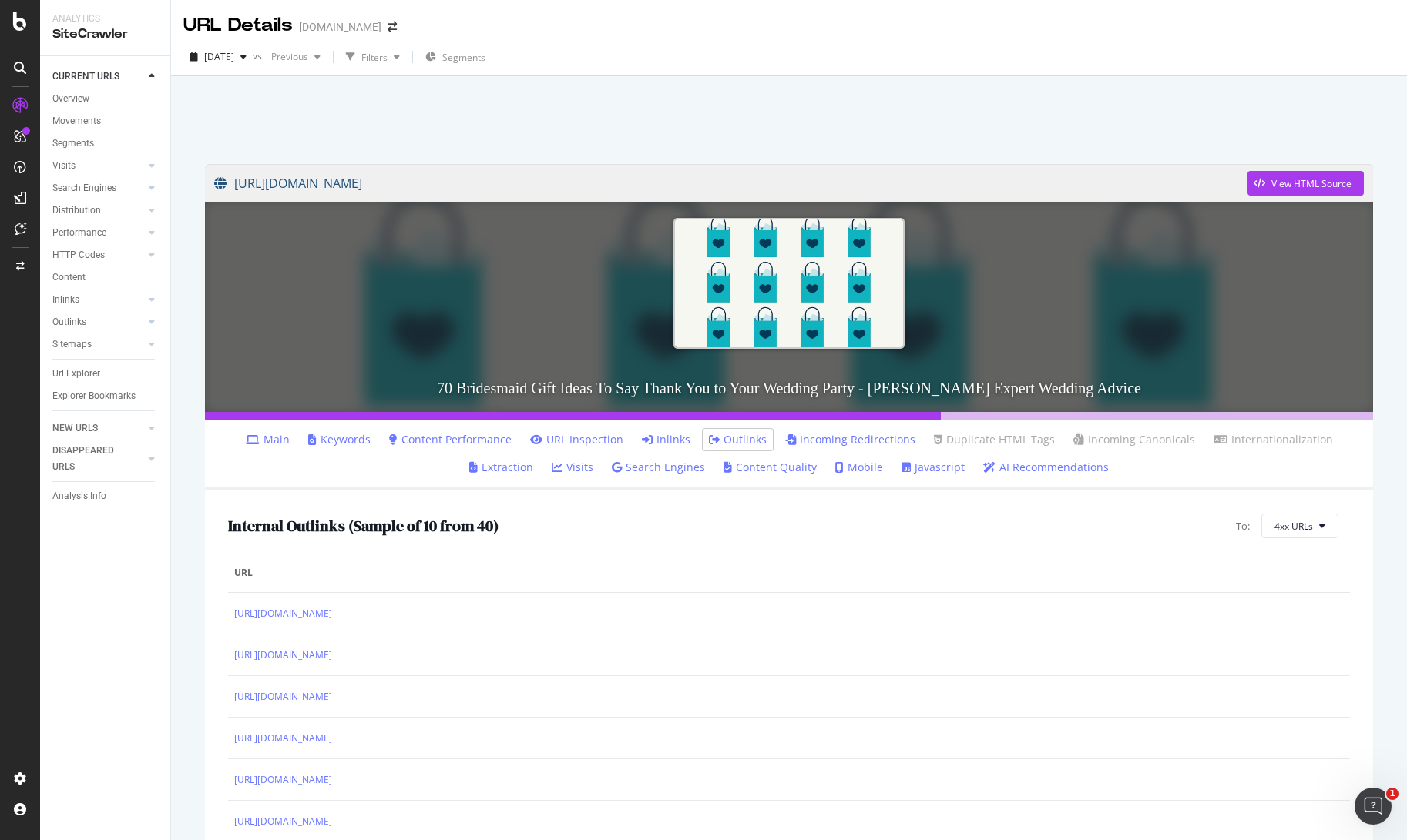
click at [550, 181] on link "[URL][DOMAIN_NAME]" at bounding box center [731, 183] width 1033 height 38
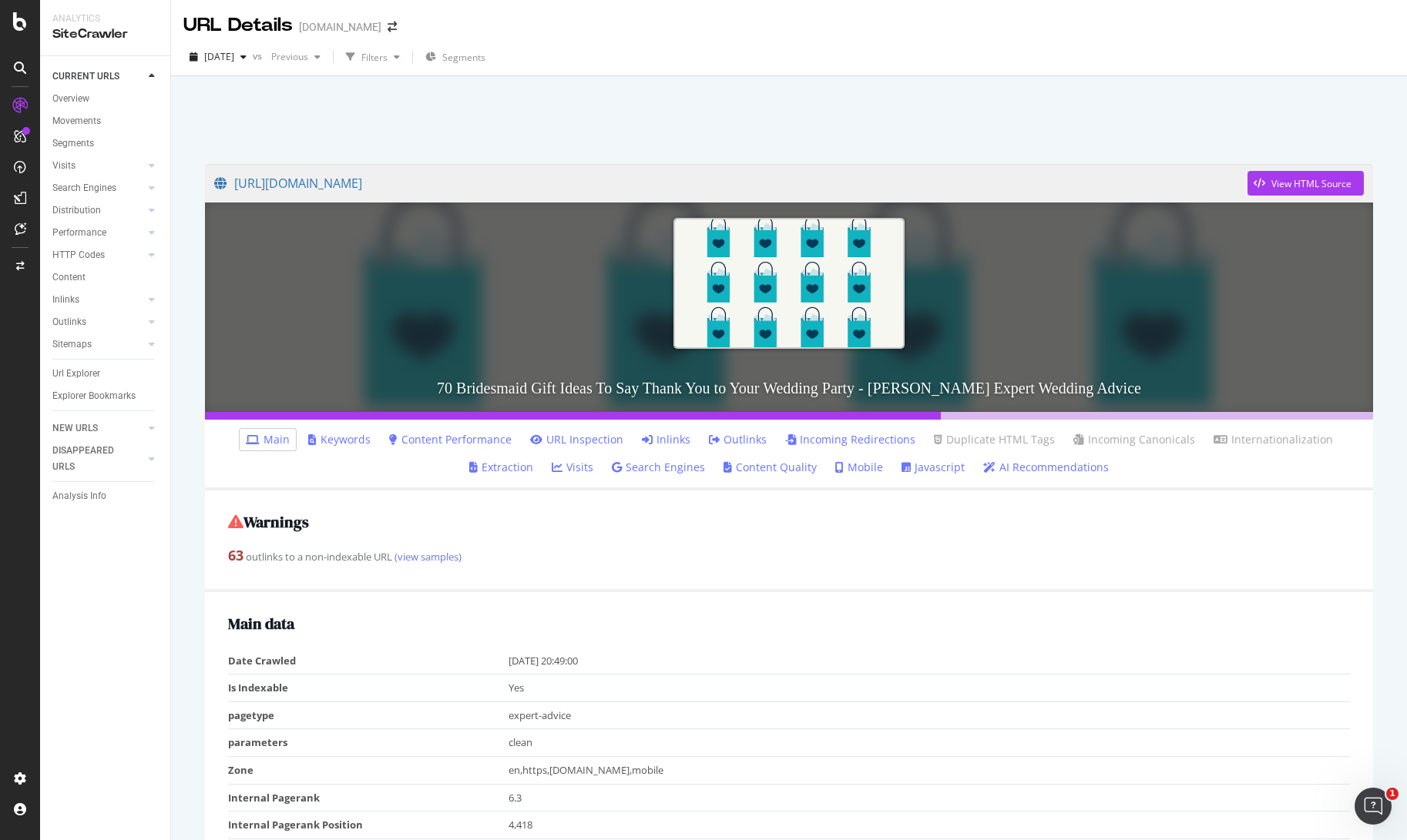
click at [709, 440] on link "Outlinks" at bounding box center [737, 440] width 58 height 16
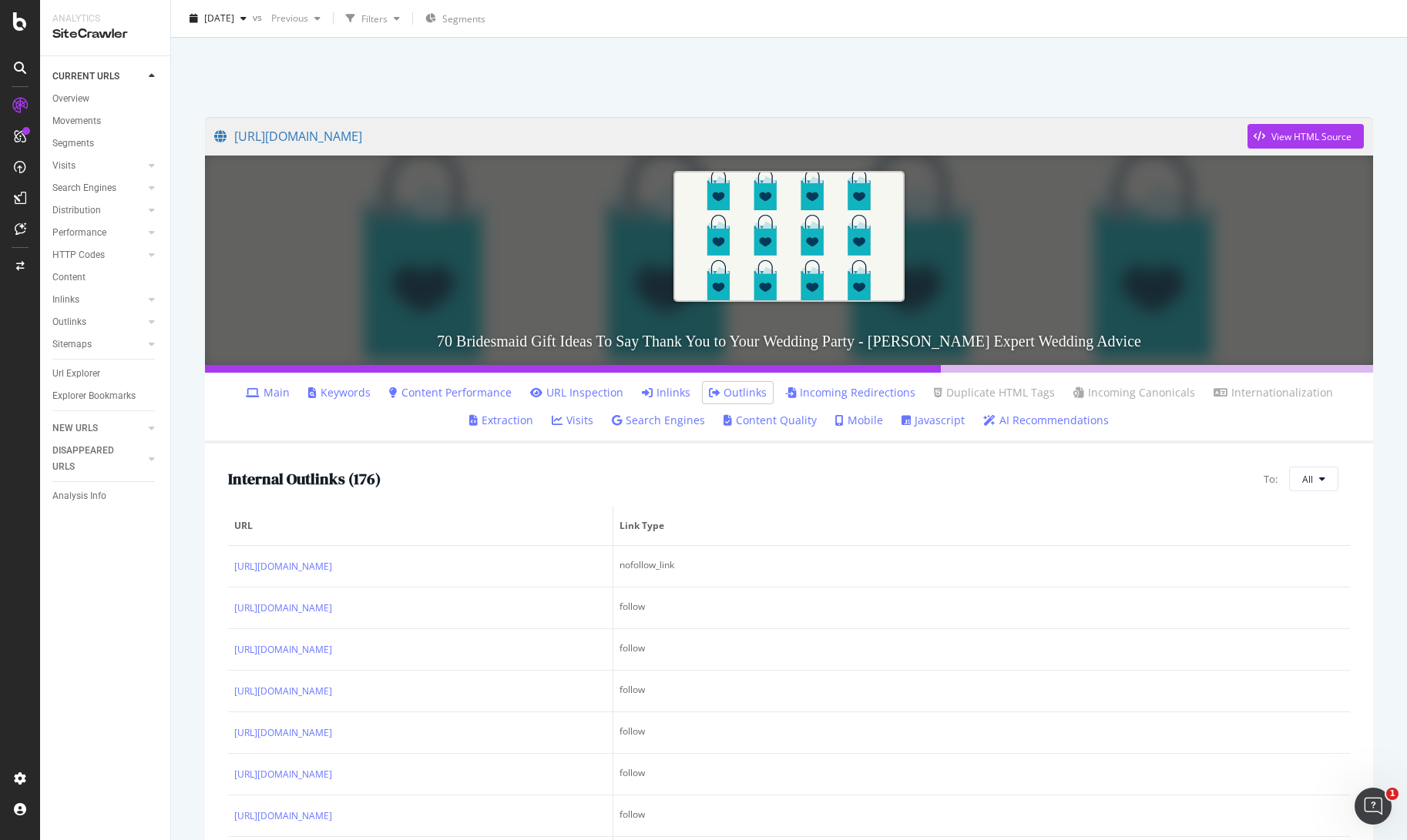
scroll to position [137, 0]
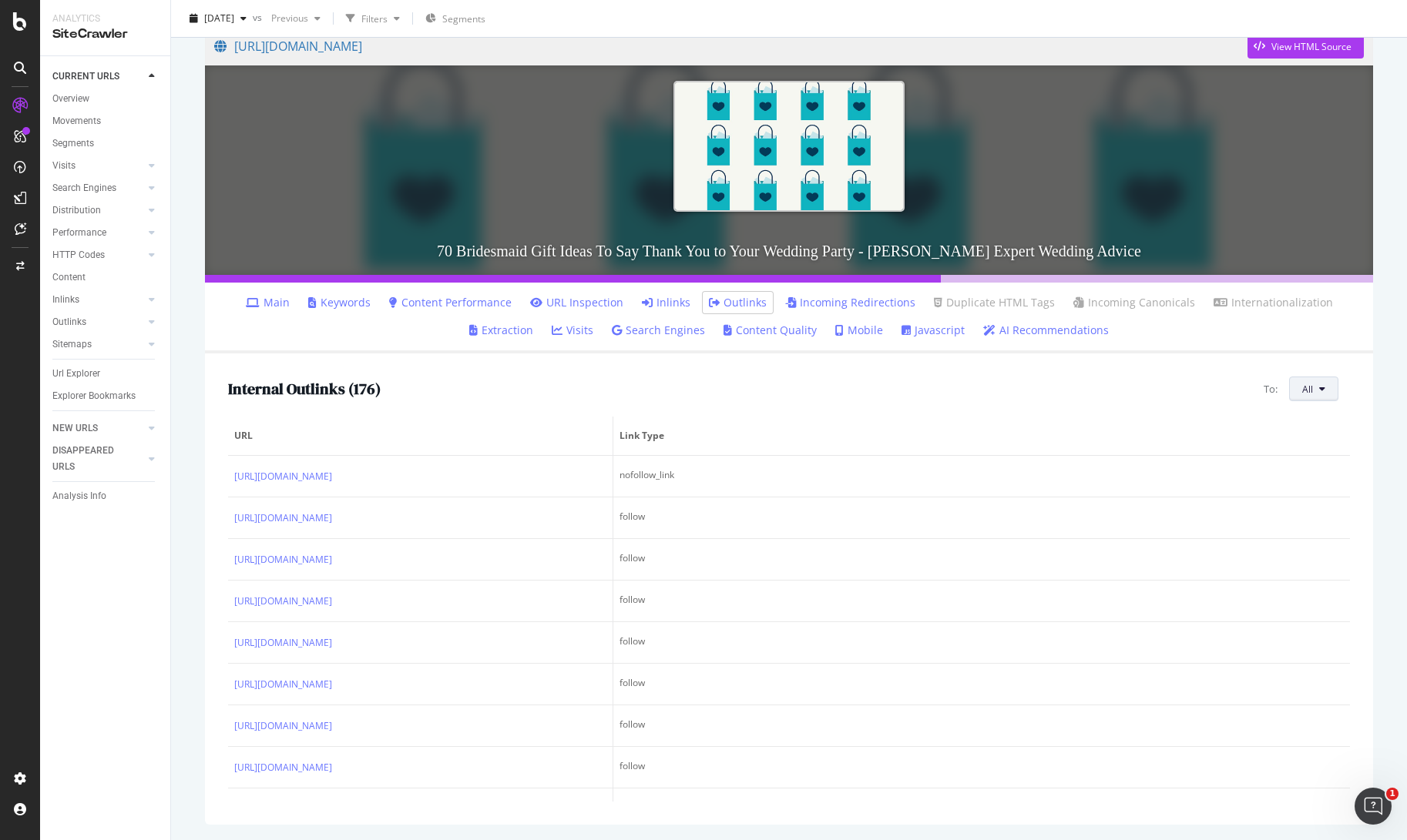
click at [1325, 395] on button "All" at bounding box center [1314, 389] width 49 height 25
click at [1231, 429] on span "4xx URLs" at bounding box center [1234, 431] width 87 height 14
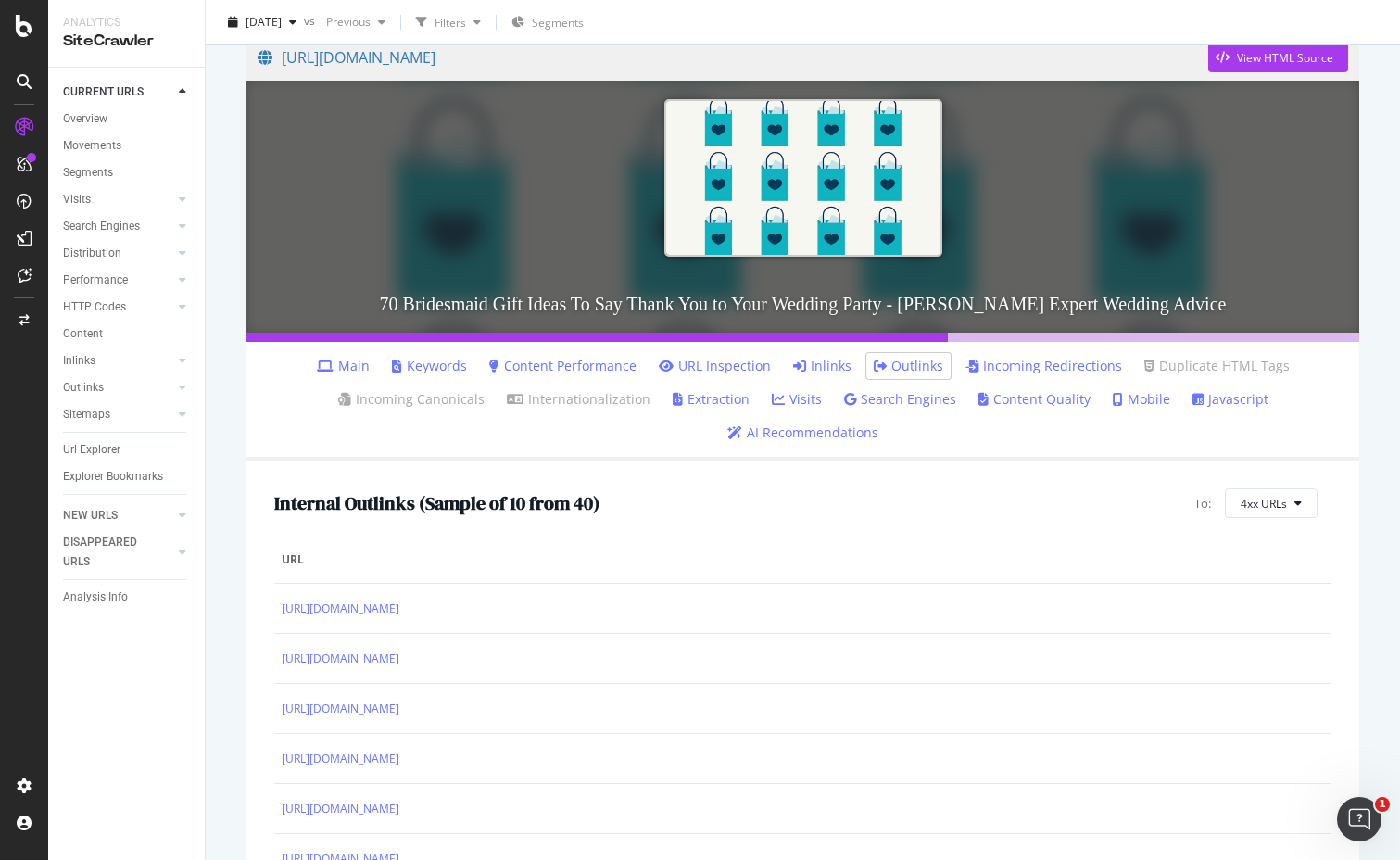
scroll to position [164, 0]
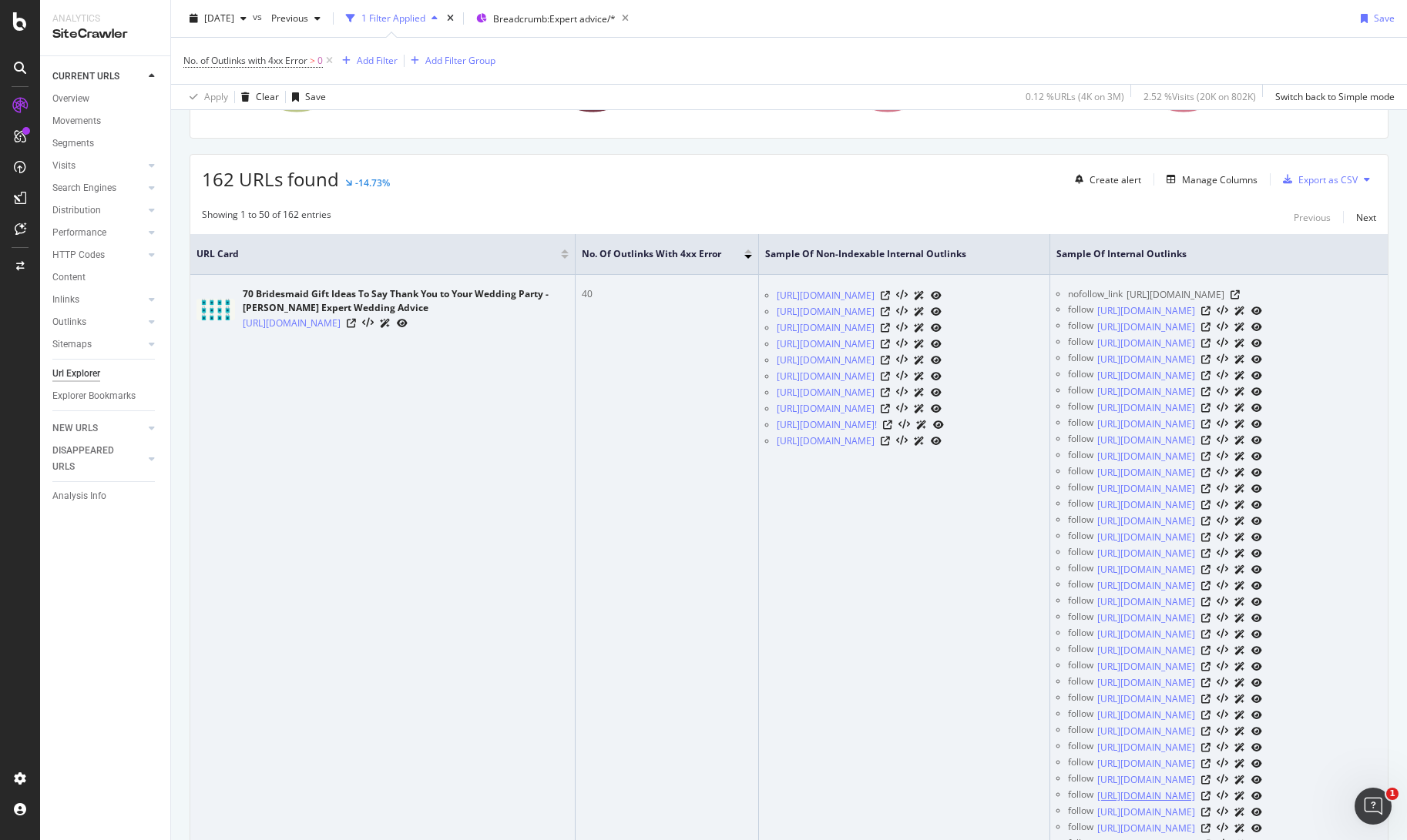
scroll to position [270, 0]
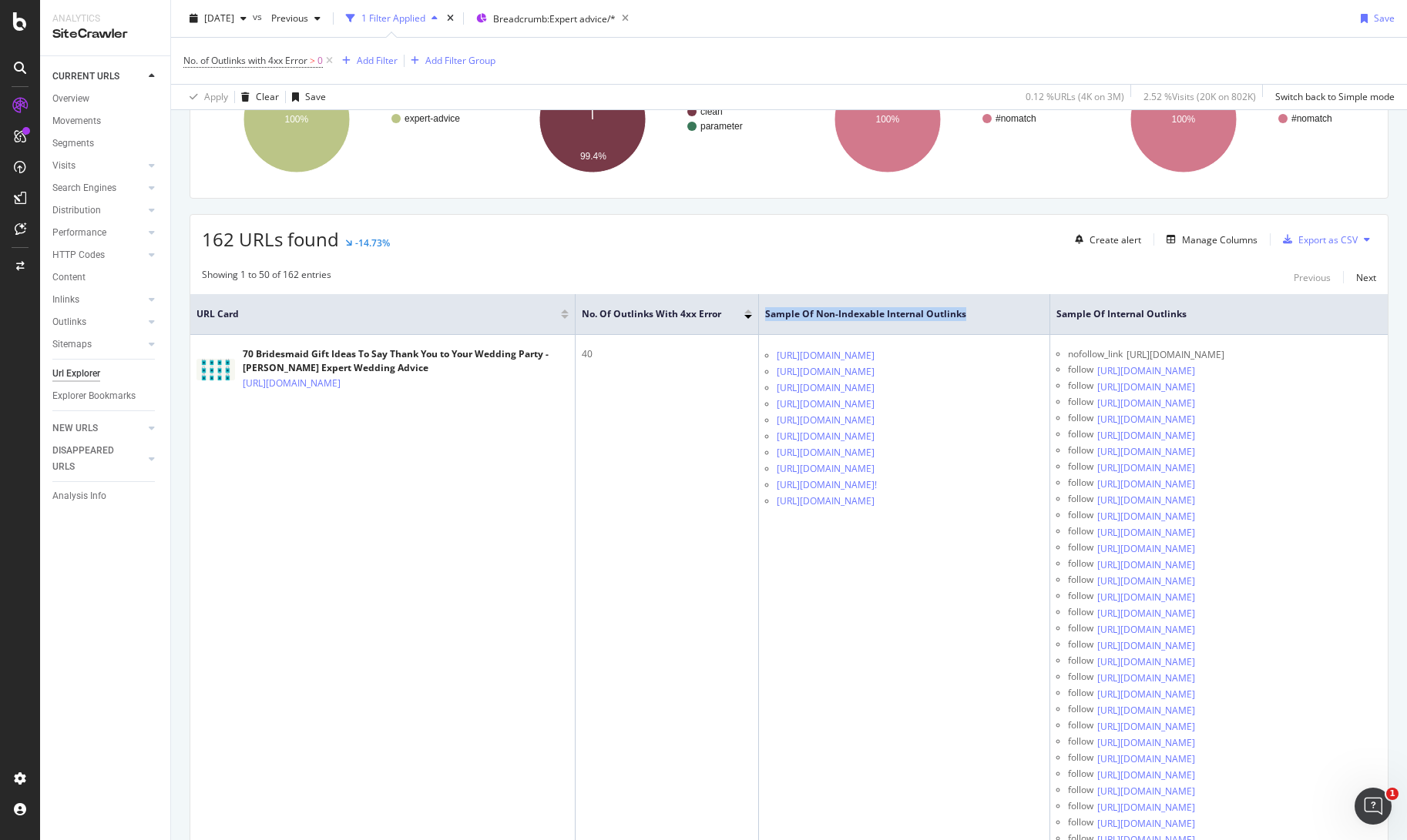
drag, startPoint x: 975, startPoint y: 311, endPoint x: 757, endPoint y: 311, distance: 218.0
click at [757, 311] on tr "URL Card No. of Outlinks with 4xx Error Sample of Non-Indexable Internal Outlin…" at bounding box center [802, 315] width 1223 height 41
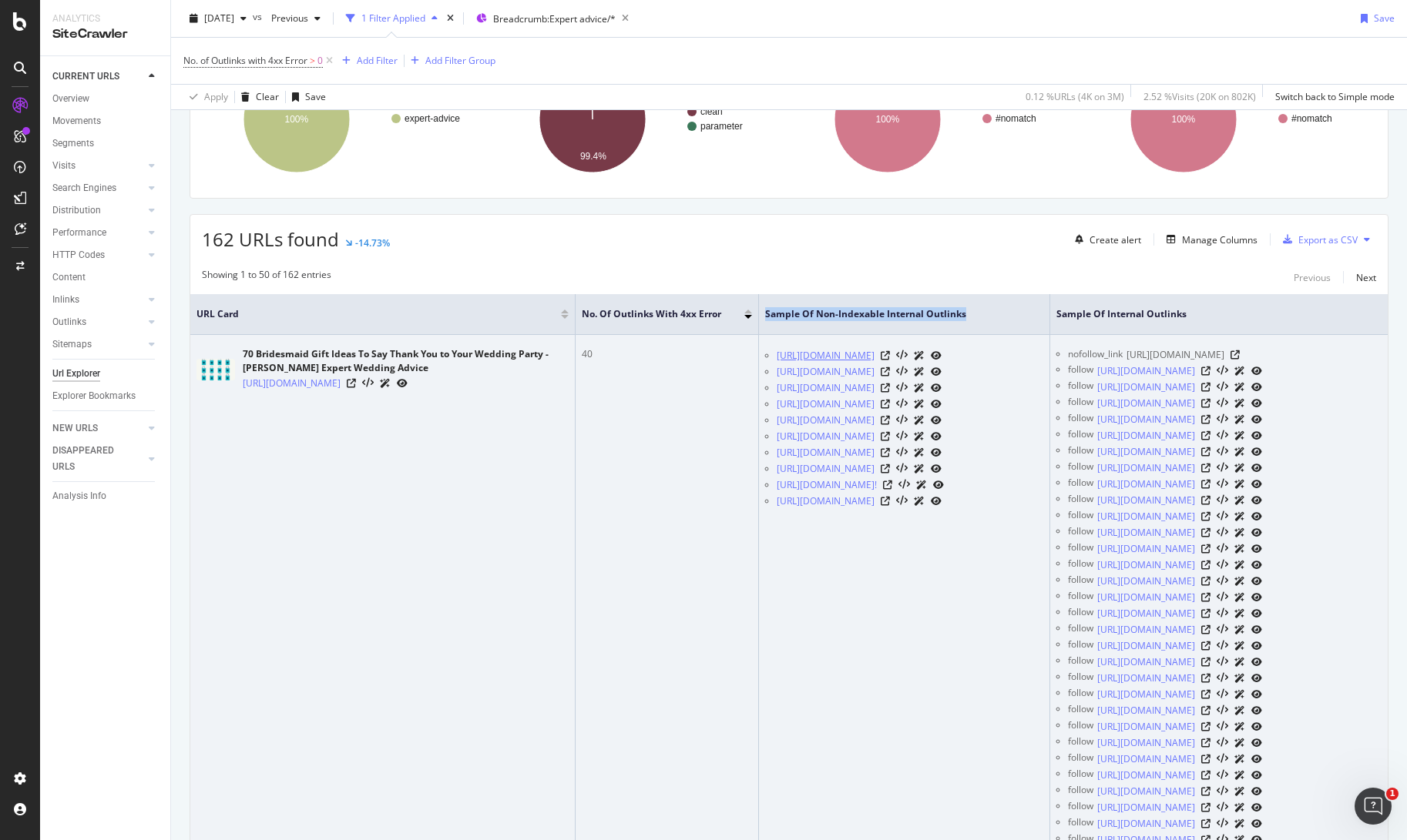
click at [875, 364] on link "[URL][DOMAIN_NAME]" at bounding box center [826, 355] width 98 height 16
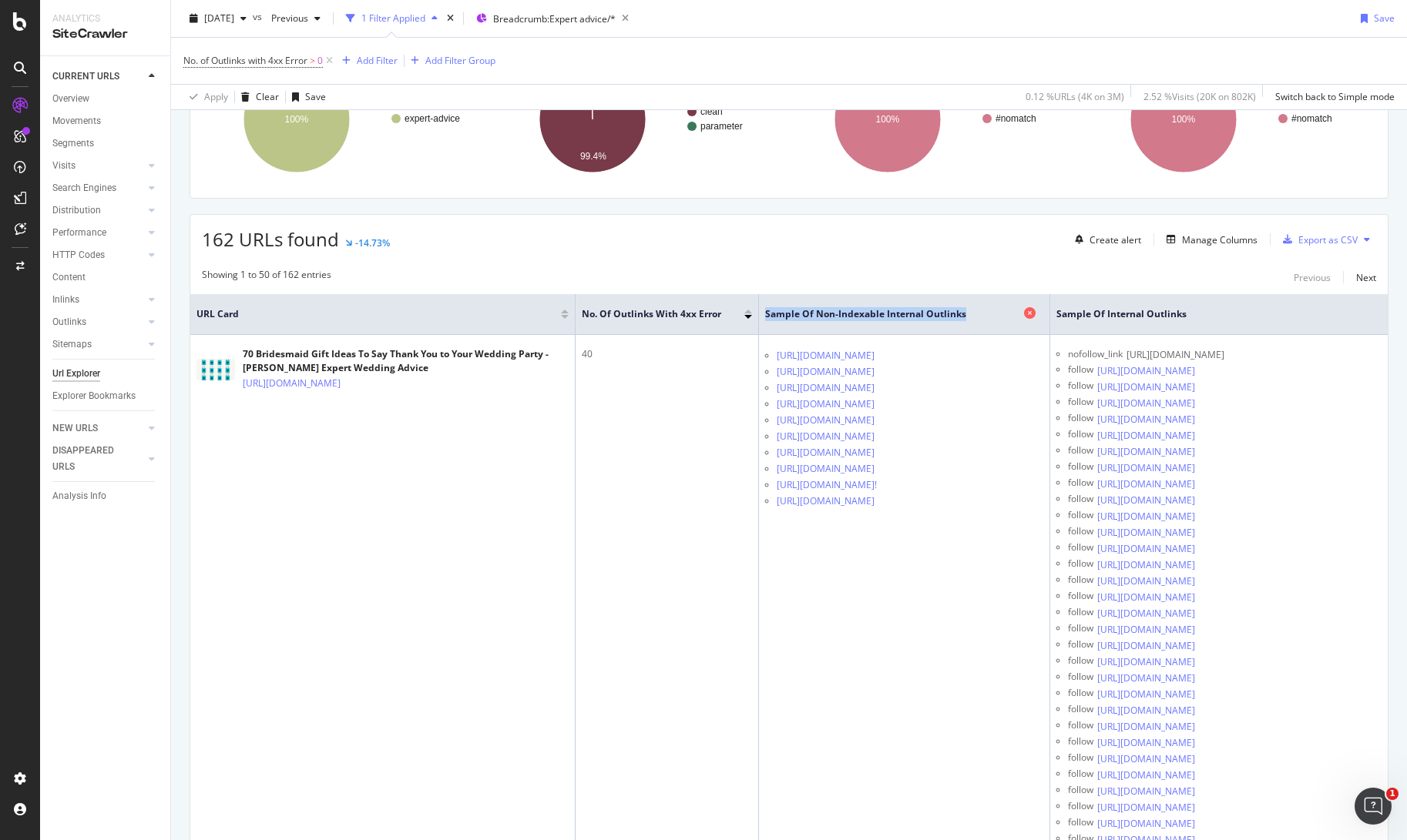
click at [997, 315] on span "Sample of Non-Indexable Internal Outlinks" at bounding box center [893, 314] width 255 height 14
drag, startPoint x: 971, startPoint y: 315, endPoint x: 768, endPoint y: 315, distance: 203.0
click at [768, 315] on span "Sample of Non-Indexable Internal Outlinks" at bounding box center [893, 314] width 255 height 14
copy span "Sample of Non-Indexable Internal Outlinks"
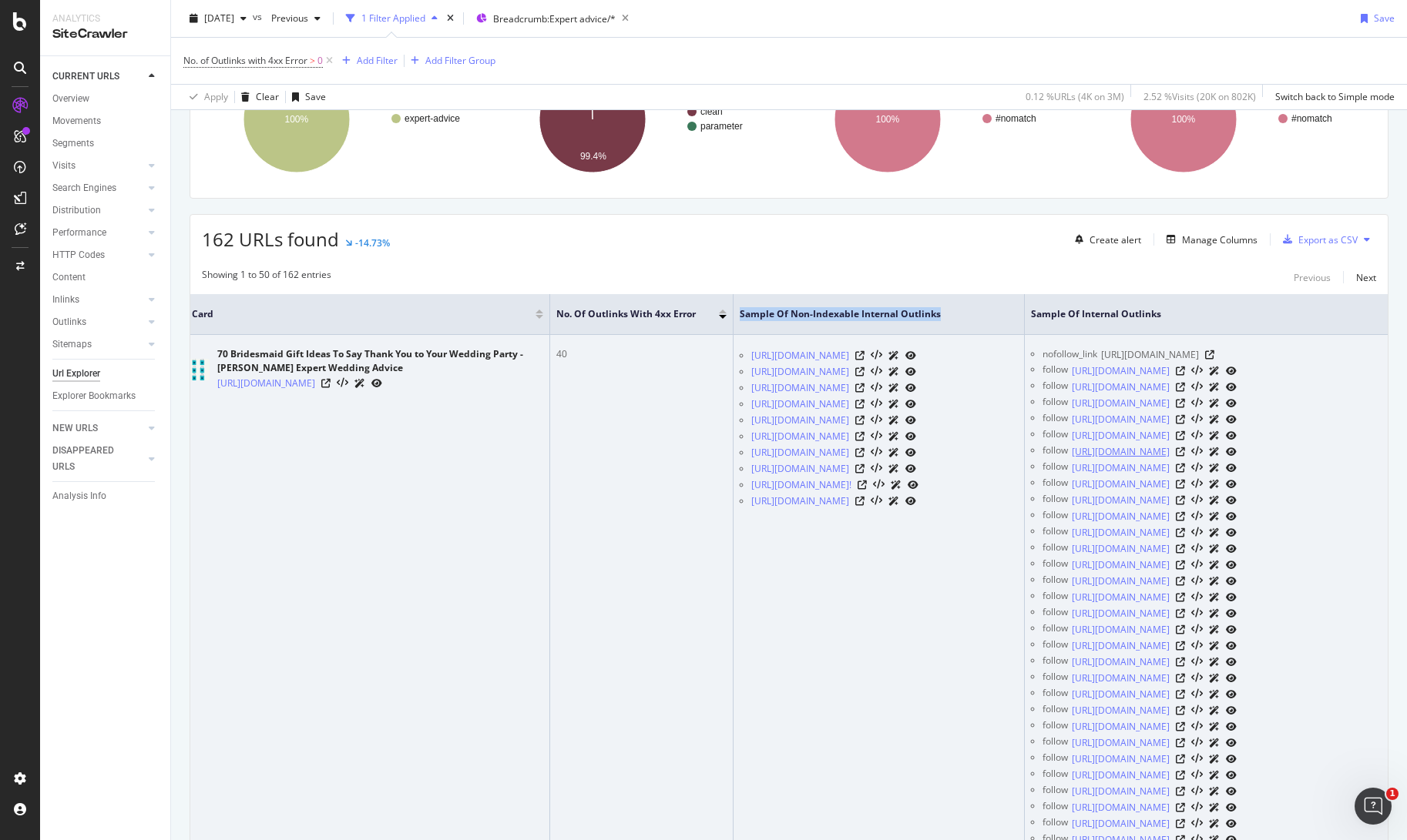
scroll to position [0, 141]
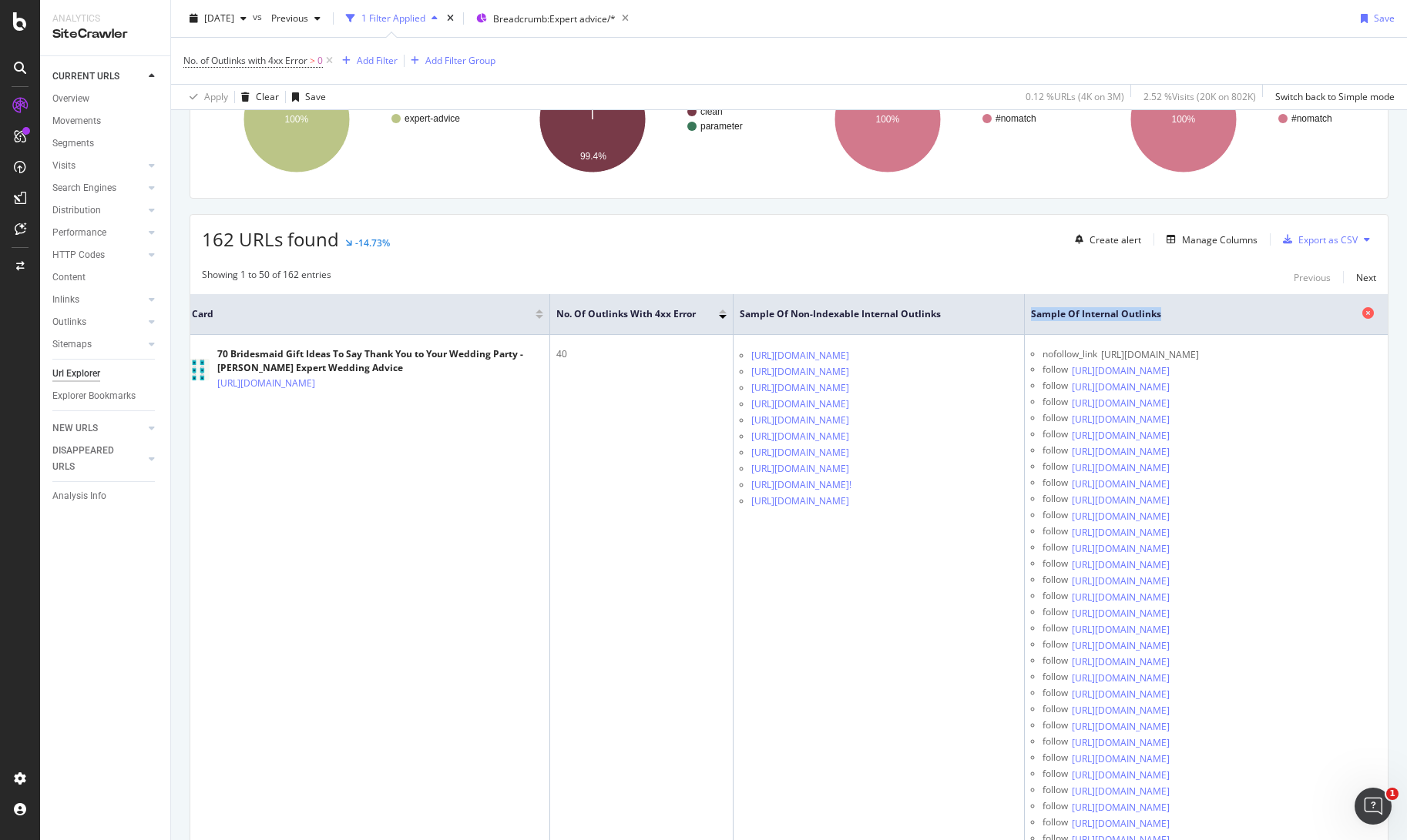
drag, startPoint x: 1144, startPoint y: 316, endPoint x: 1008, endPoint y: 316, distance: 136.0
click at [1031, 316] on span "Sample of Internal Outlinks" at bounding box center [1194, 314] width 328 height 14
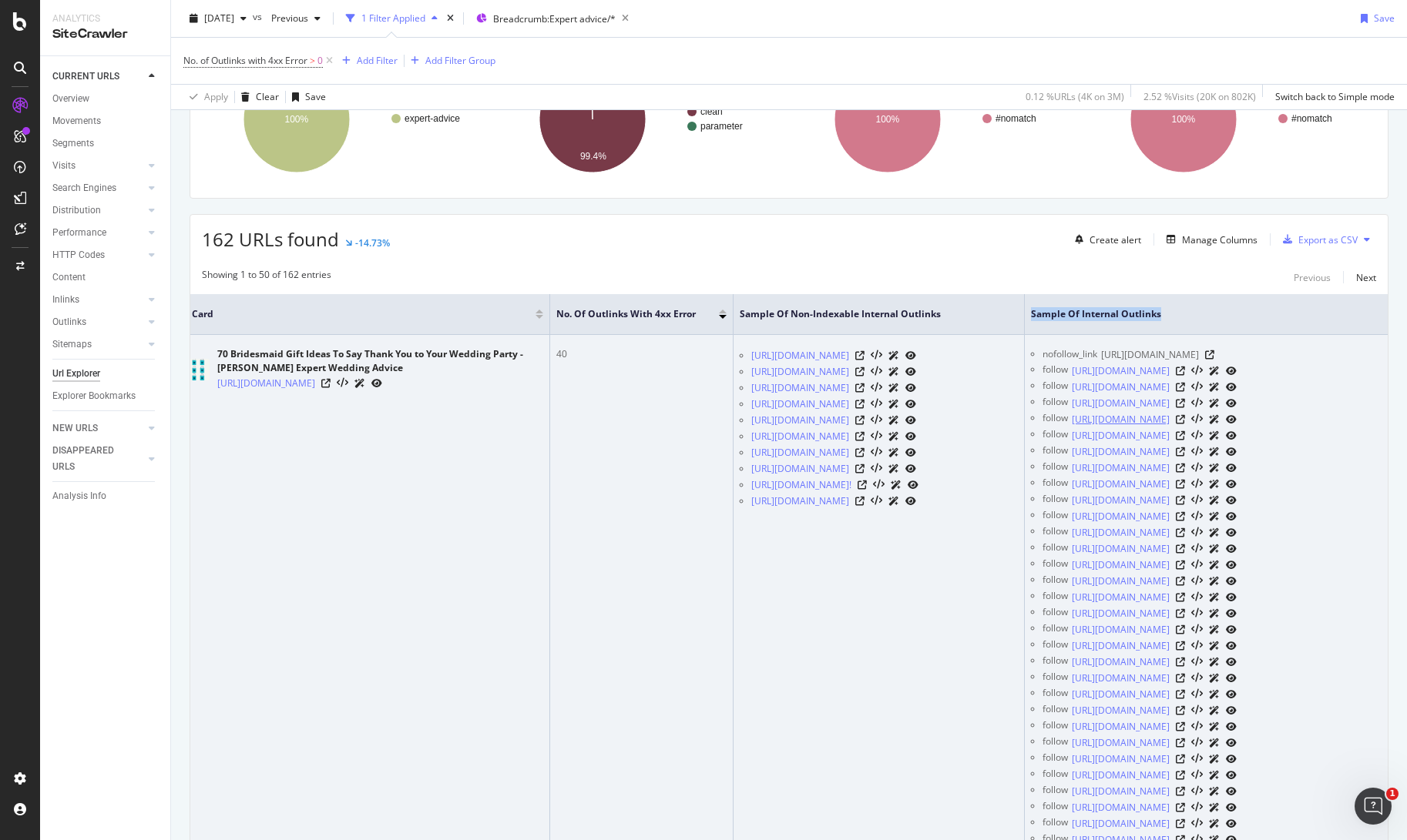
copy span "Sample of Internal Outlinks"
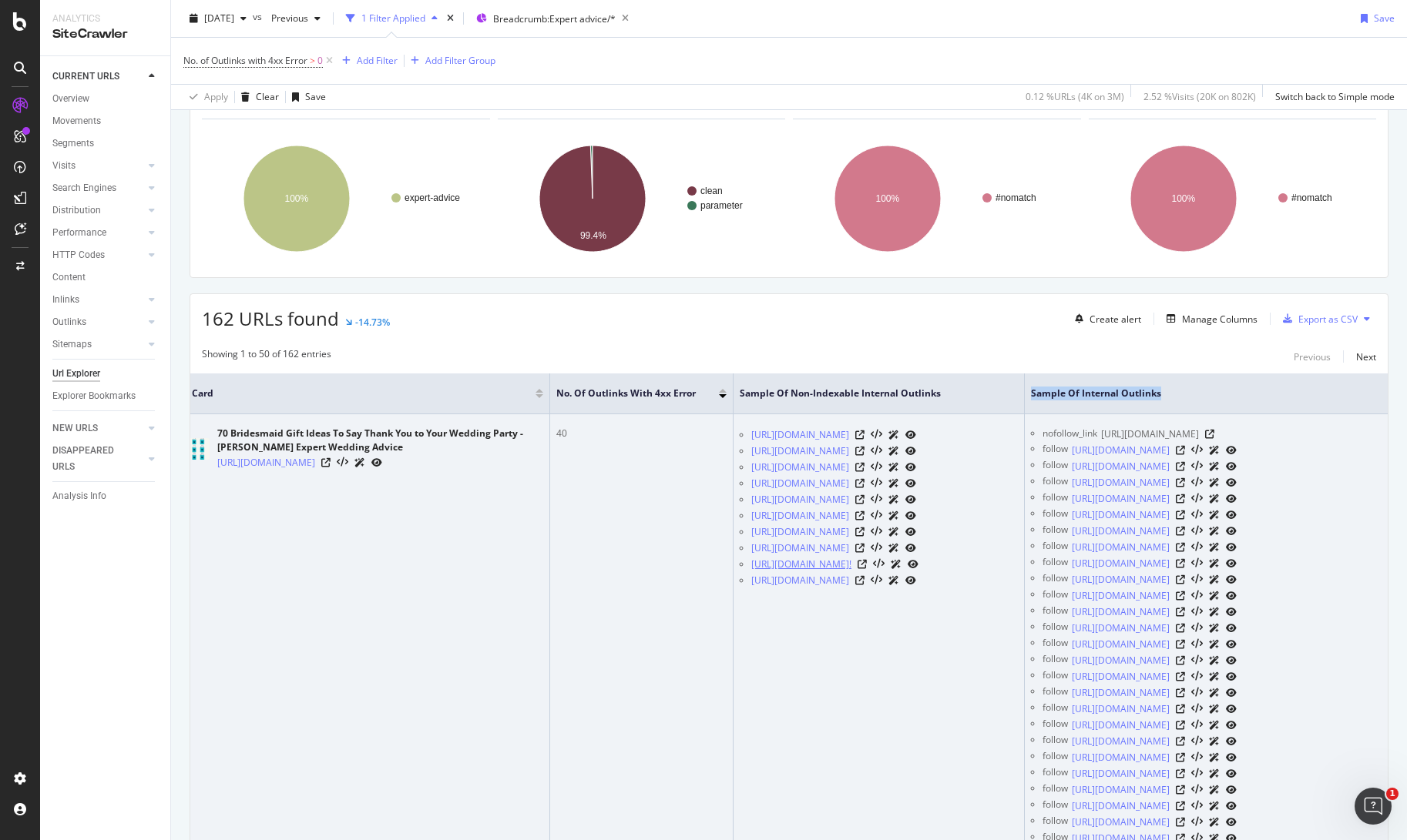
scroll to position [233, 0]
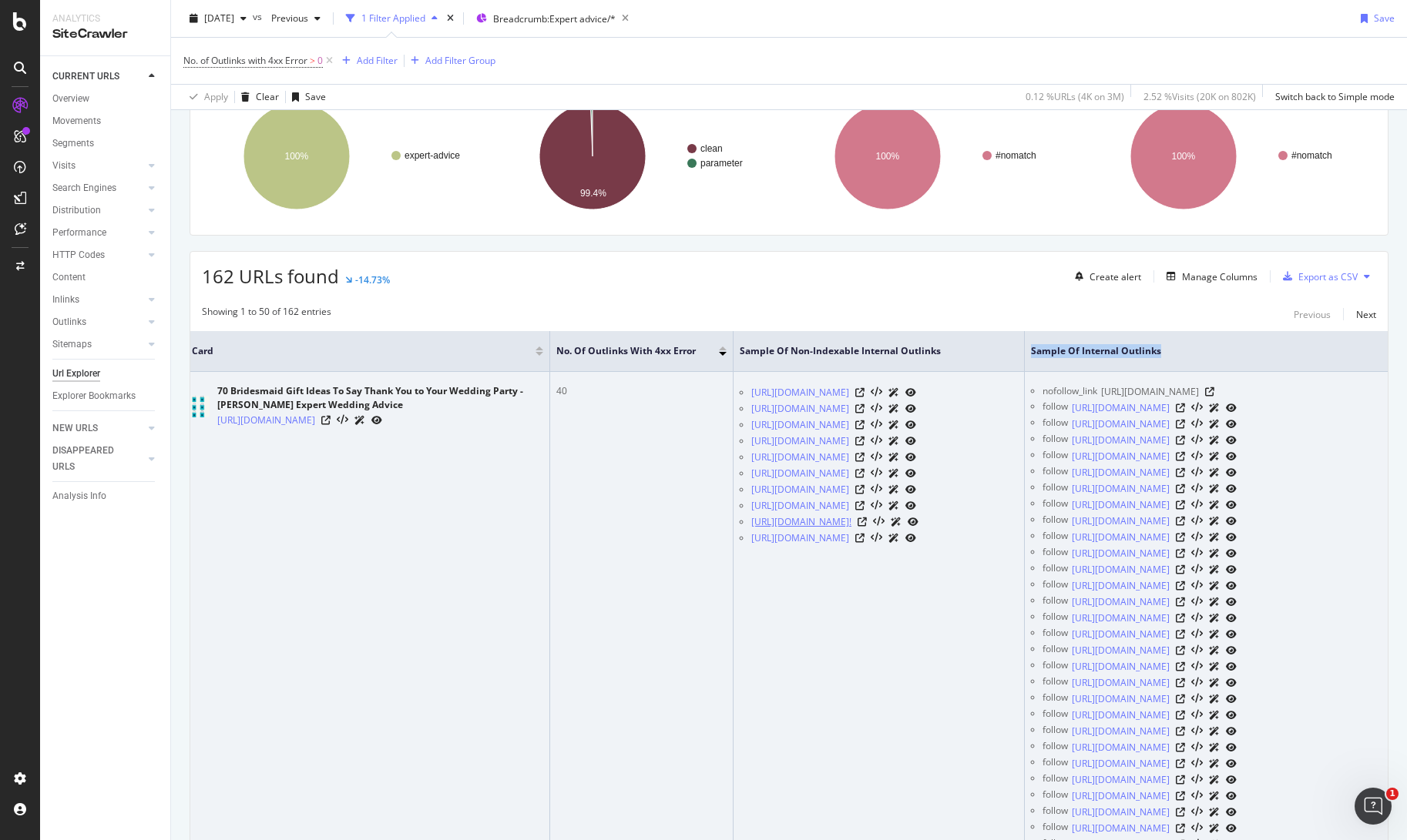
click at [784, 529] on link "[URL][DOMAIN_NAME]!" at bounding box center [801, 522] width 101 height 16
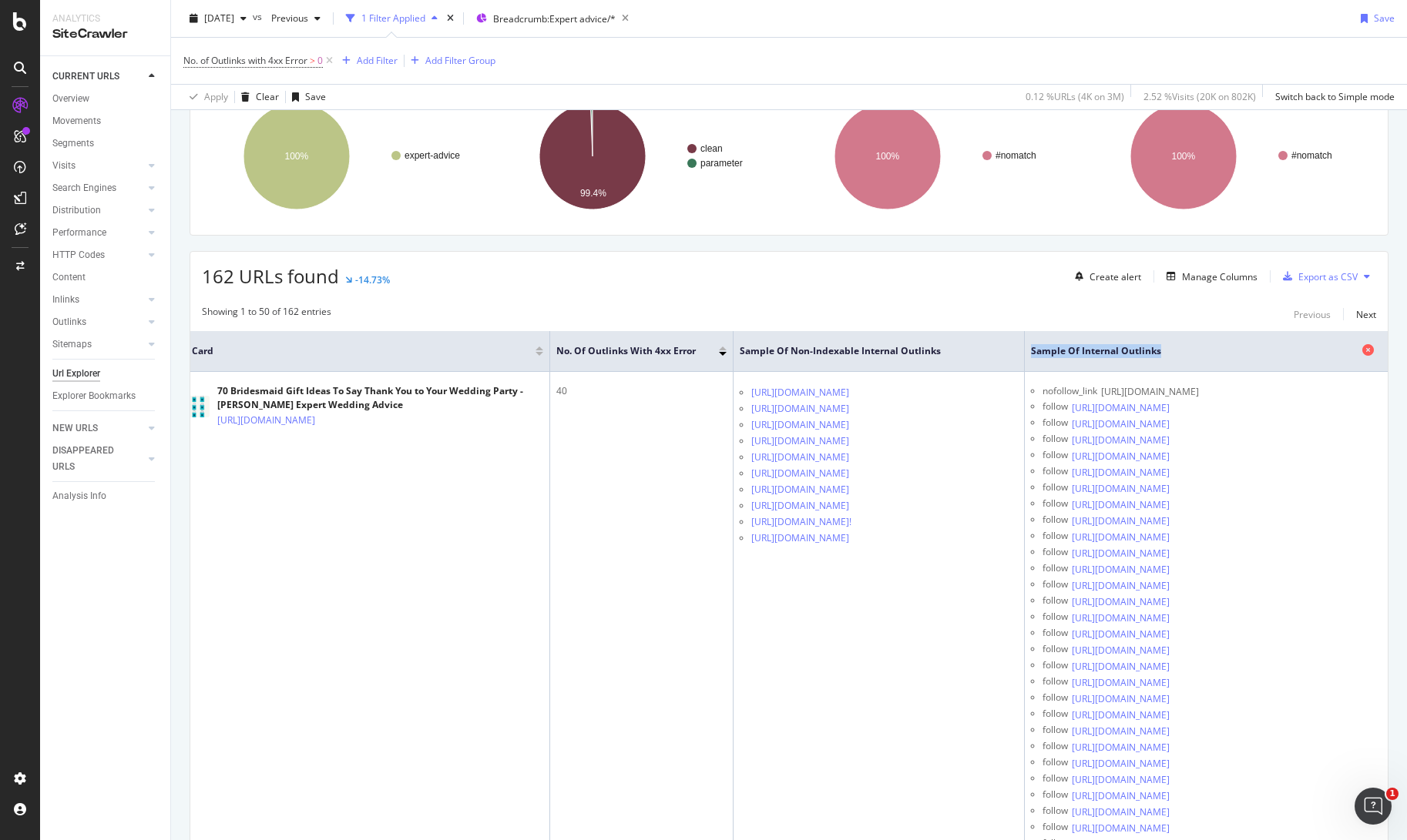
click at [1140, 343] on div "Sample of Internal Outlinks" at bounding box center [1206, 351] width 351 height 16
drag, startPoint x: 1146, startPoint y: 353, endPoint x: 1010, endPoint y: 350, distance: 136.0
click at [1031, 350] on span "Sample of Internal Outlinks" at bounding box center [1194, 351] width 328 height 14
copy span "Sample of Internal Outlinks"
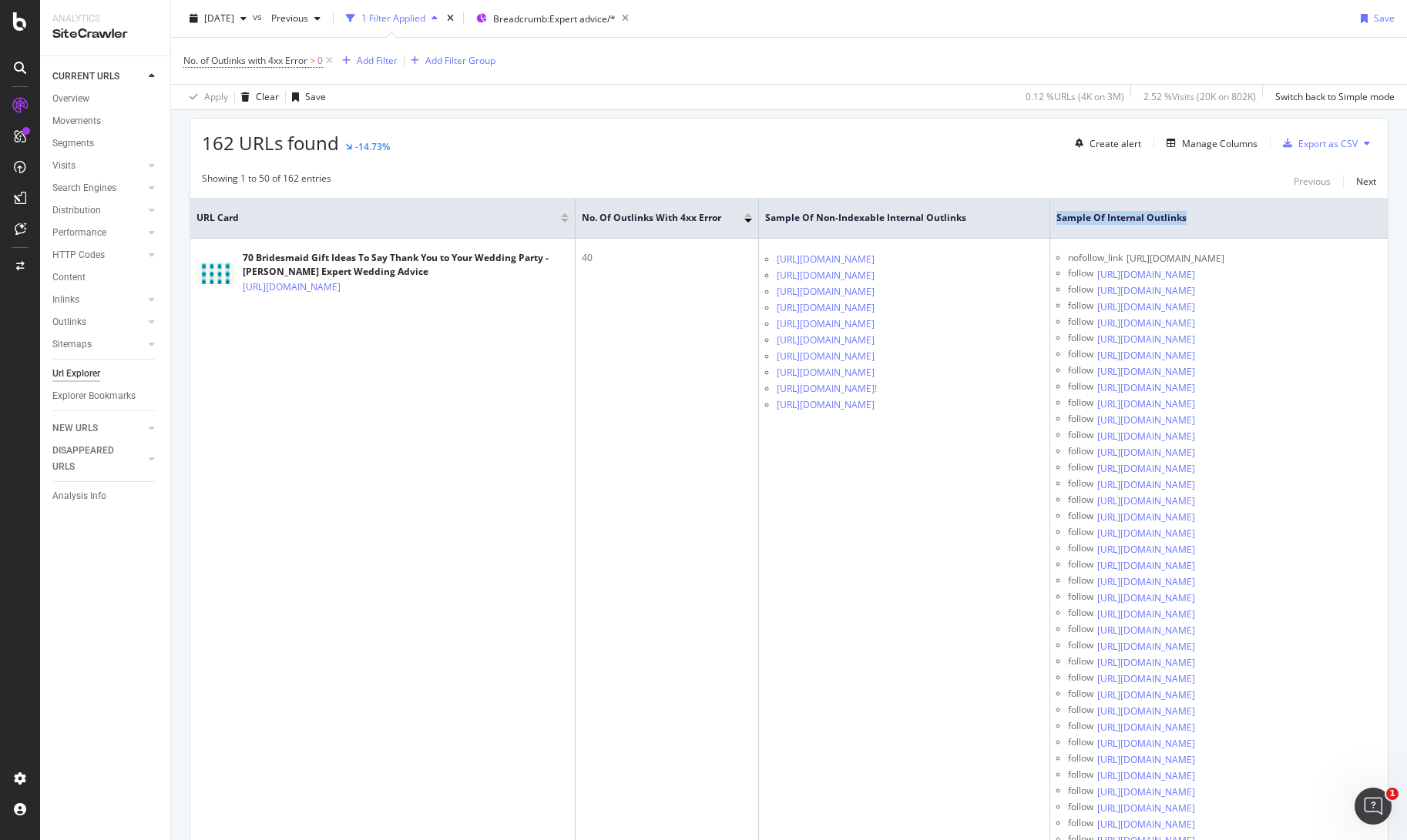
scroll to position [367, 0]
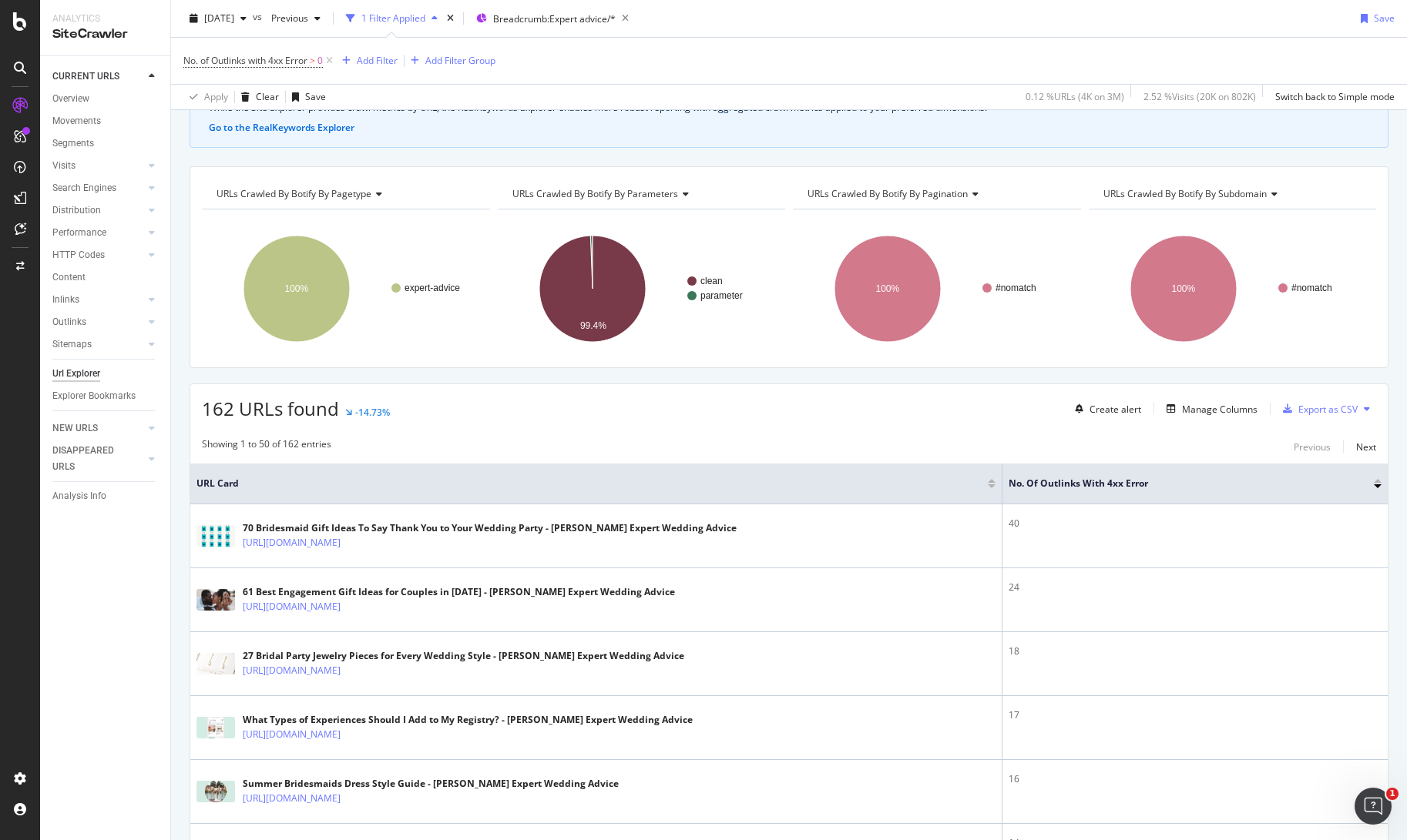
scroll to position [100, 0]
click at [1213, 414] on div "Manage Columns" at bounding box center [1220, 410] width 75 height 13
